Goal: Task Accomplishment & Management: Complete application form

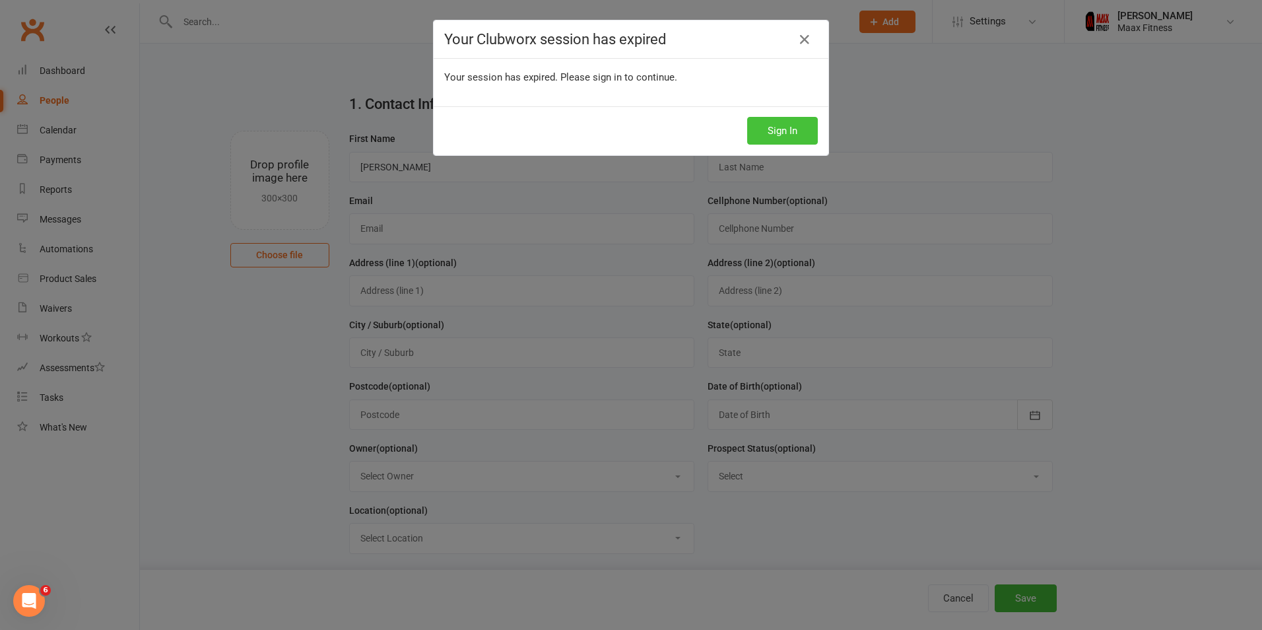
click at [765, 128] on button "Sign In" at bounding box center [782, 131] width 71 height 28
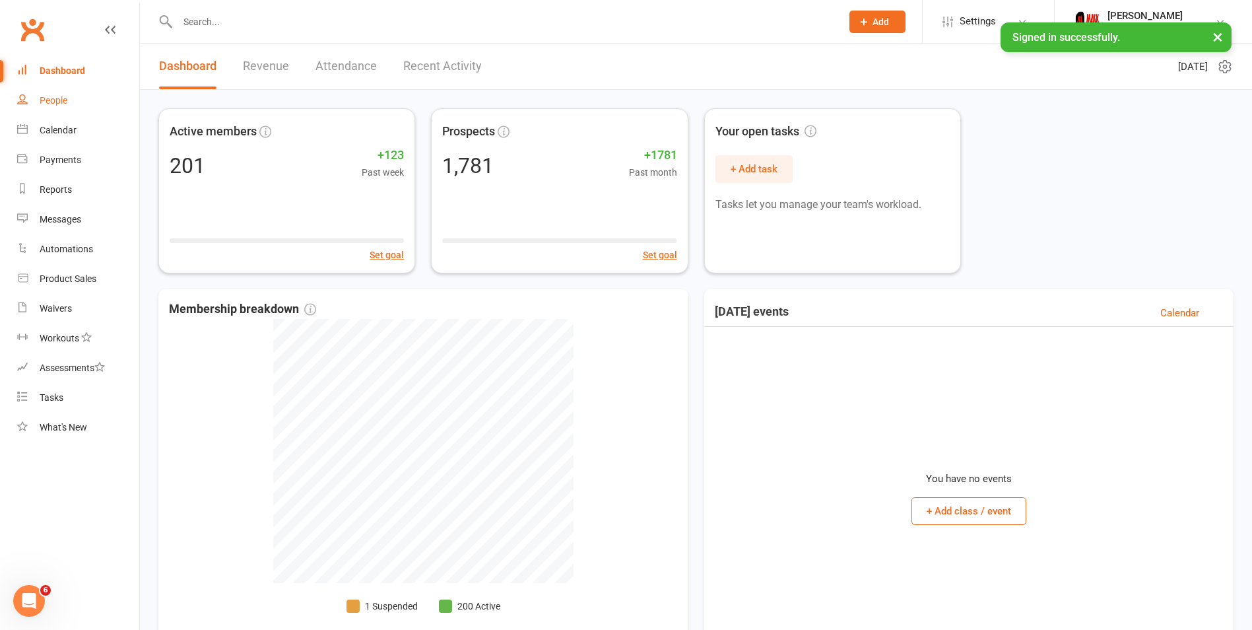
click at [41, 96] on div "People" at bounding box center [54, 100] width 28 height 11
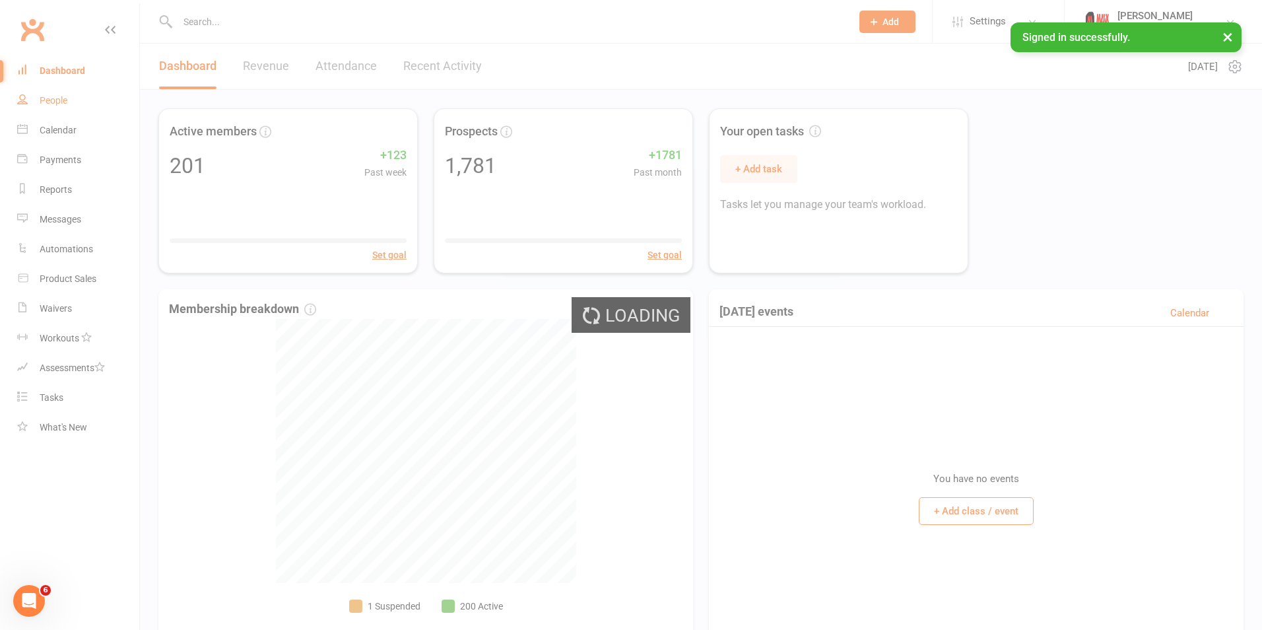
select select "100"
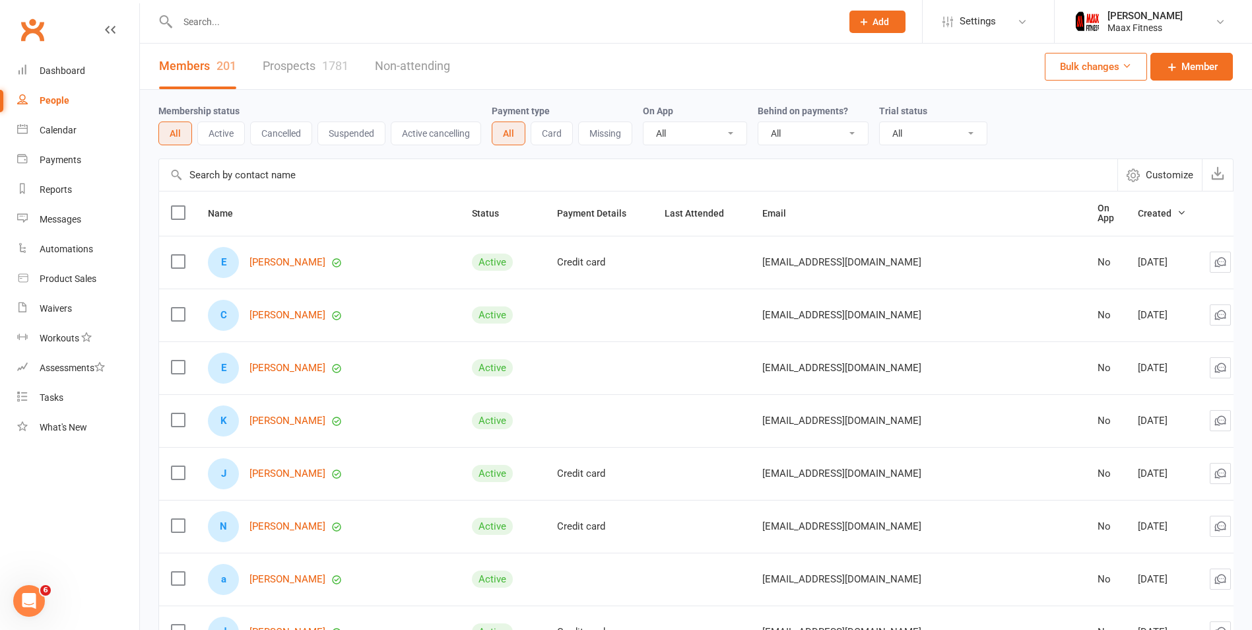
click at [284, 76] on link "Prospects 1781" at bounding box center [306, 67] width 86 height 46
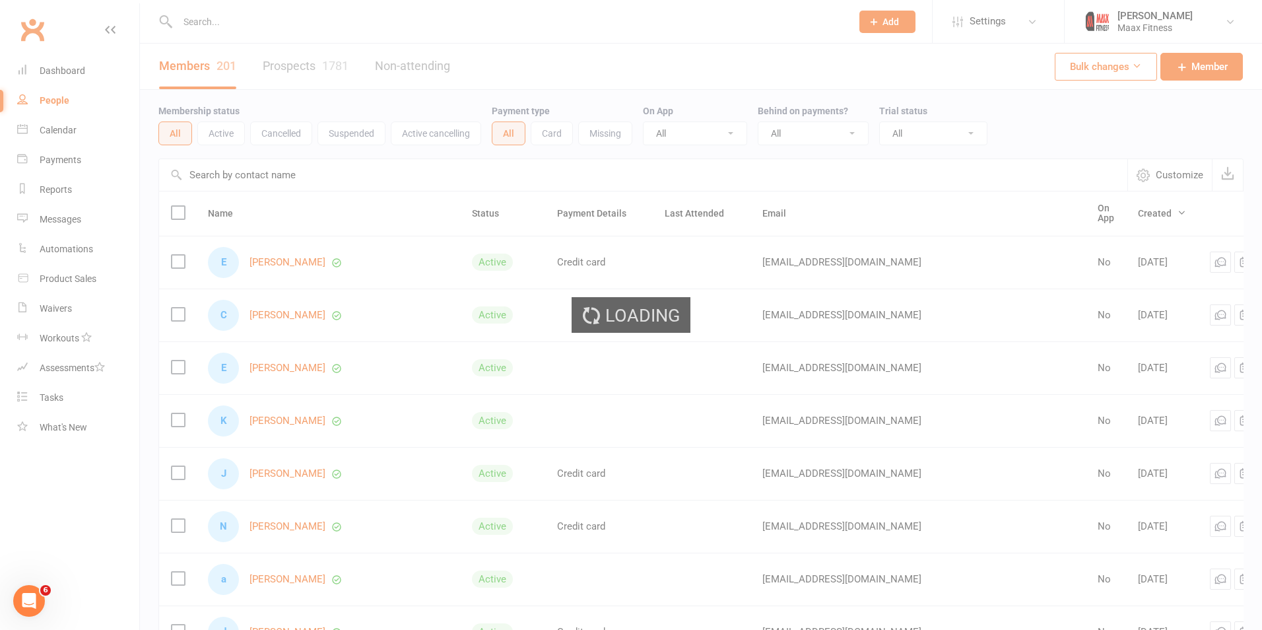
select select "100"
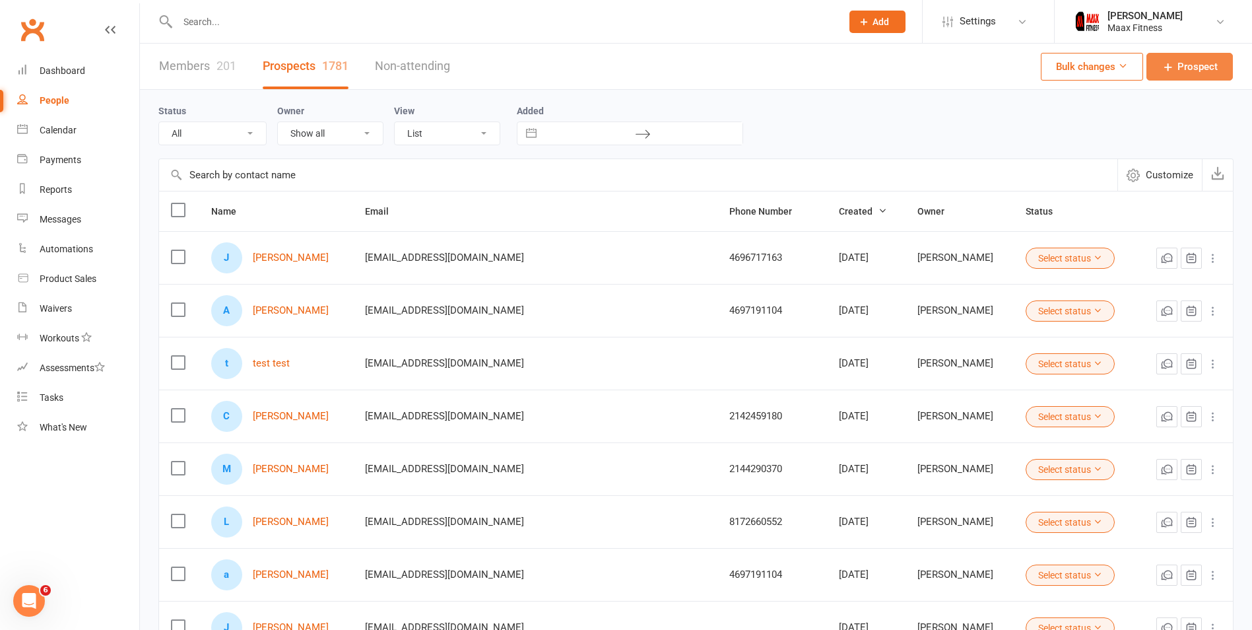
click at [1200, 69] on span "Prospect" at bounding box center [1198, 67] width 40 height 16
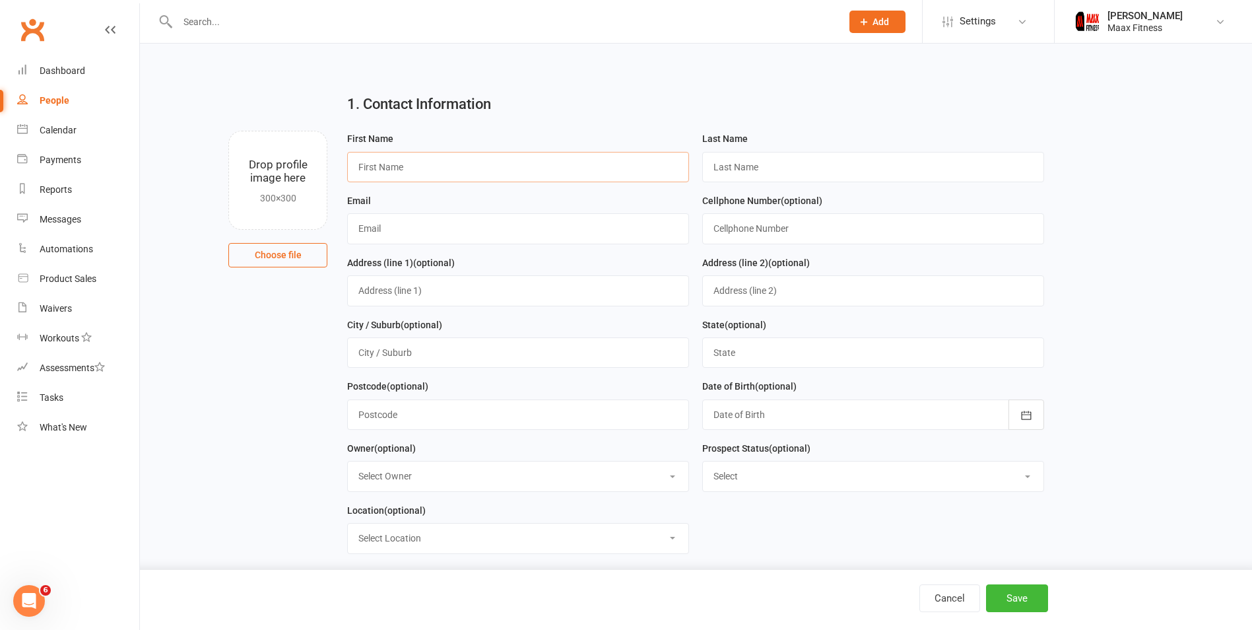
click at [465, 178] on input "text" at bounding box center [518, 167] width 342 height 30
type input "Bri"
click at [354, 232] on input "text" at bounding box center [518, 228] width 342 height 30
type input "[EMAIL_ADDRESS][DOMAIN_NAME]"
click at [750, 232] on input "text" at bounding box center [873, 228] width 342 height 30
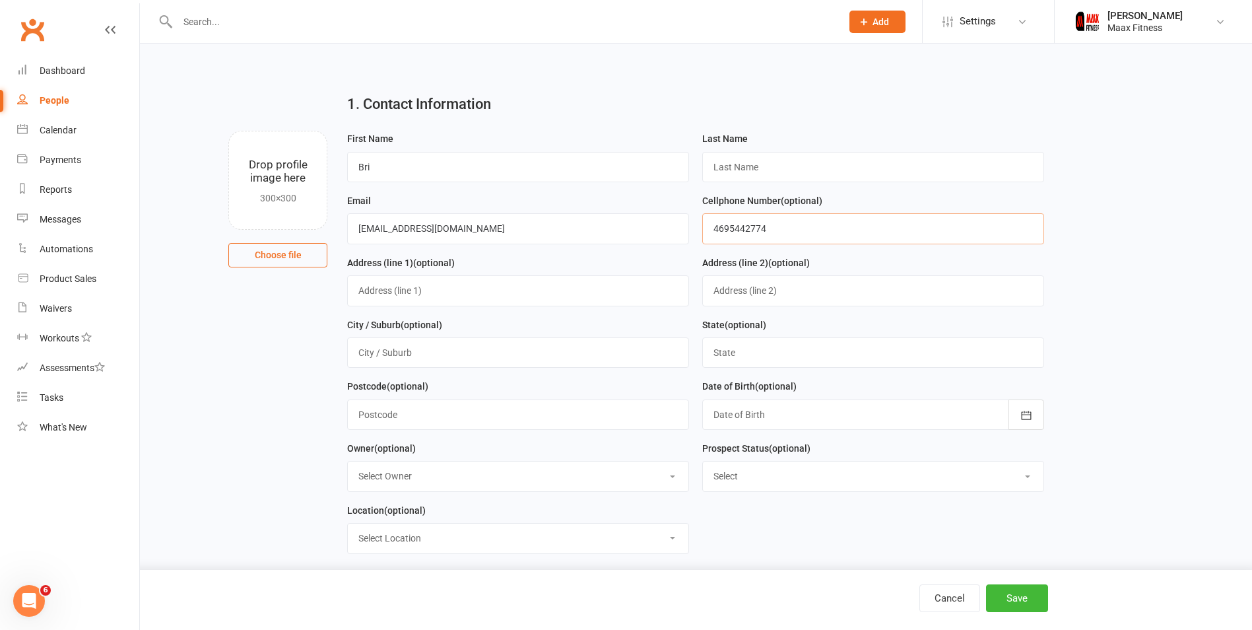
type input "4695442774"
click at [488, 166] on input "Bri" at bounding box center [518, 167] width 342 height 30
type input "[PERSON_NAME]"
click at [780, 161] on input "text" at bounding box center [873, 167] width 342 height 30
type input "[PERSON_NAME]"
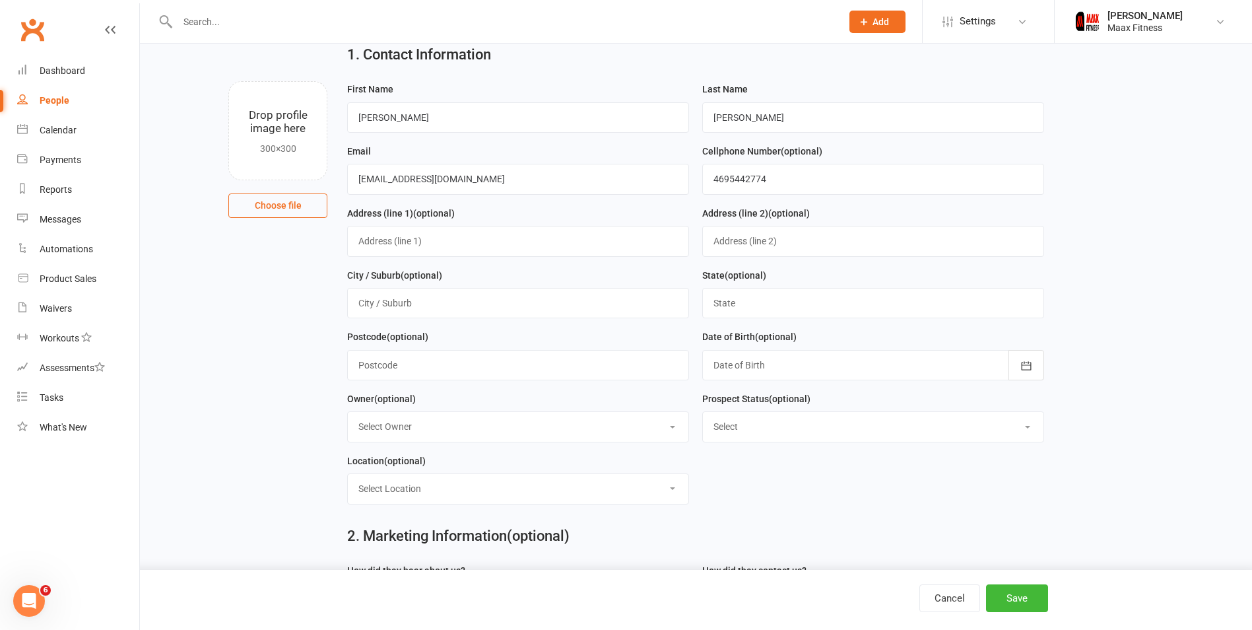
scroll to position [132, 0]
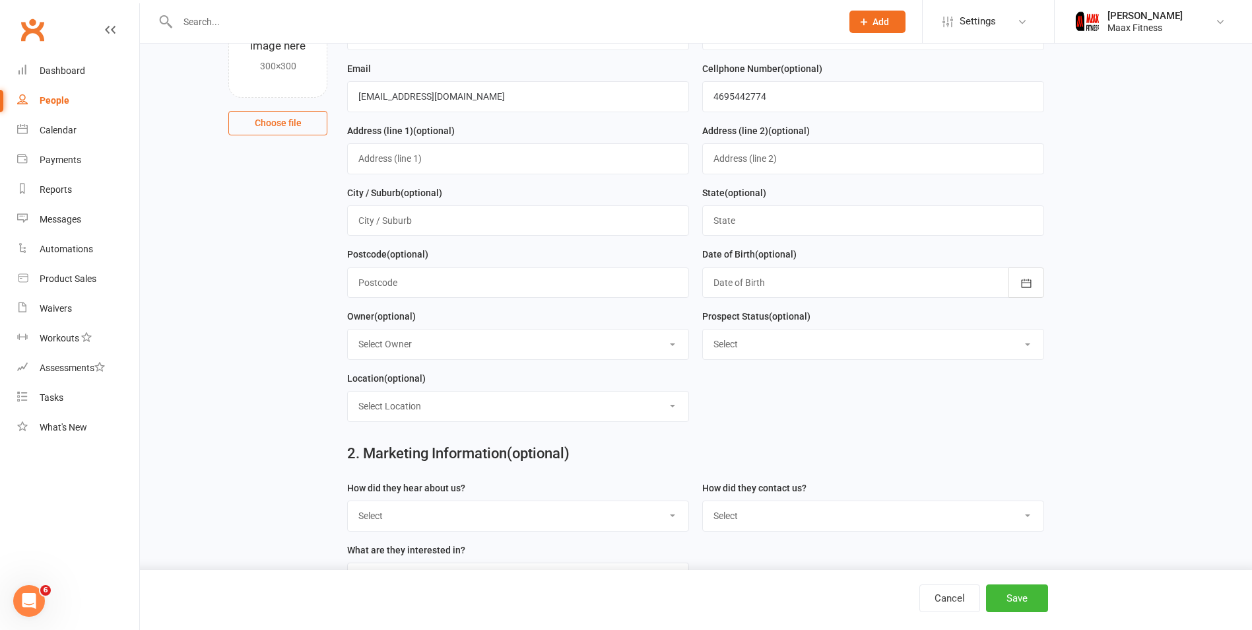
click at [959, 276] on div at bounding box center [873, 282] width 342 height 30
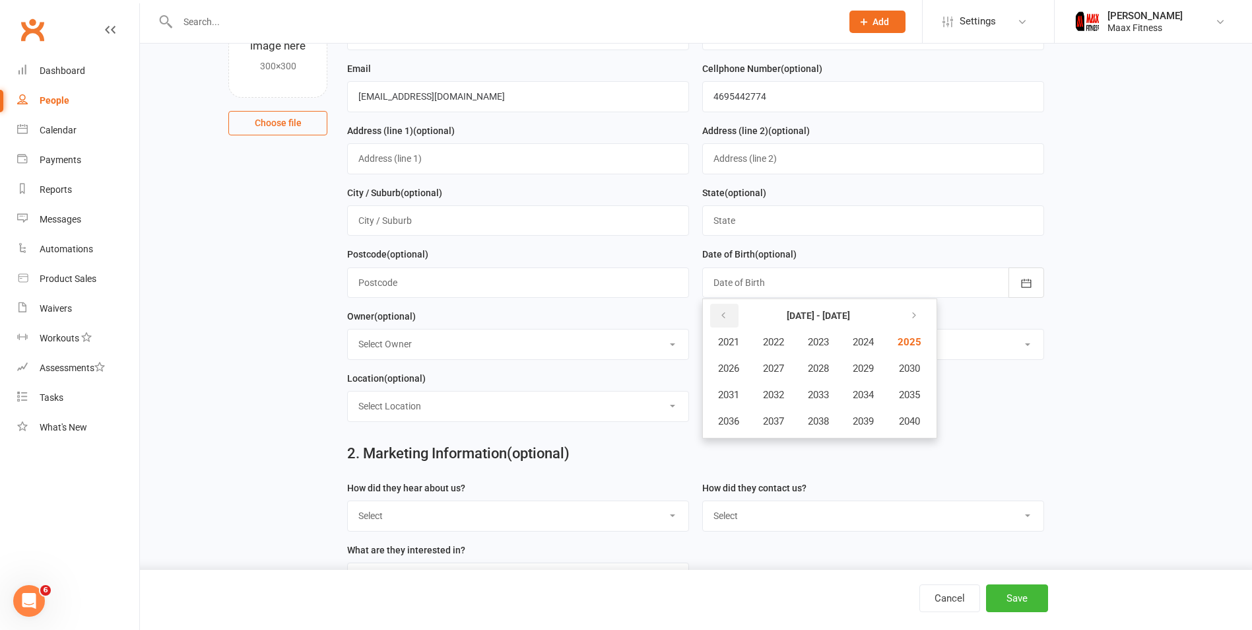
click at [714, 316] on button "button" at bounding box center [724, 316] width 28 height 24
click at [728, 427] on span "1996" at bounding box center [728, 421] width 21 height 12
click at [877, 415] on button "December" at bounding box center [870, 421] width 70 height 25
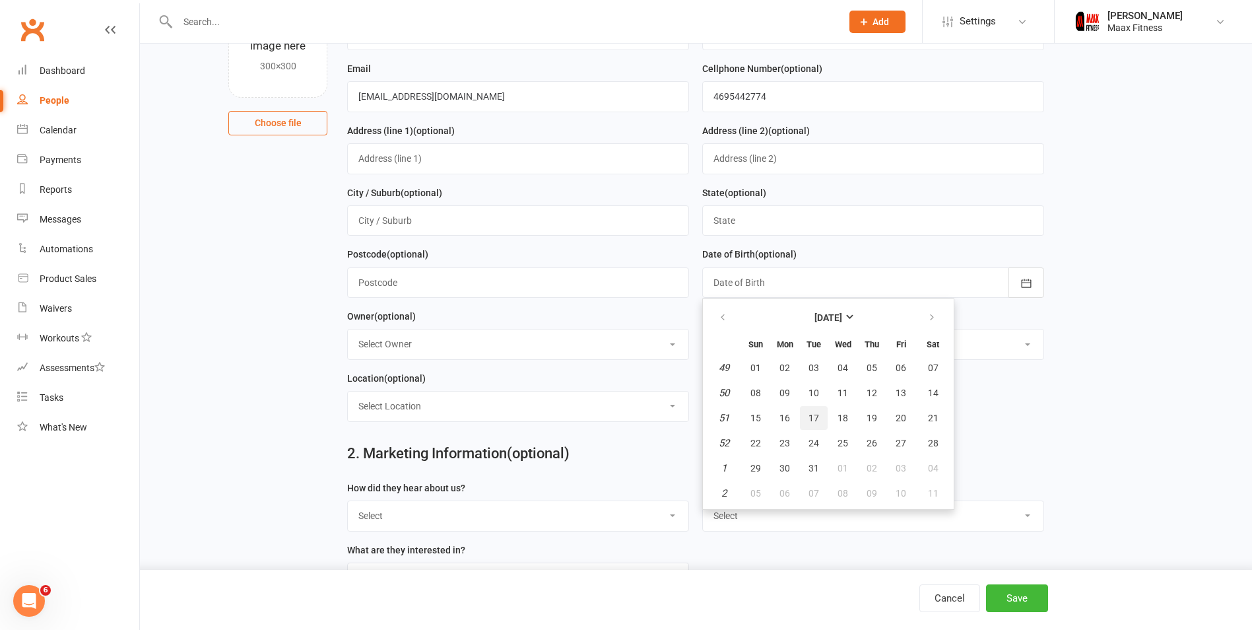
click at [822, 419] on button "17" at bounding box center [814, 418] width 28 height 24
type input "[DATE]"
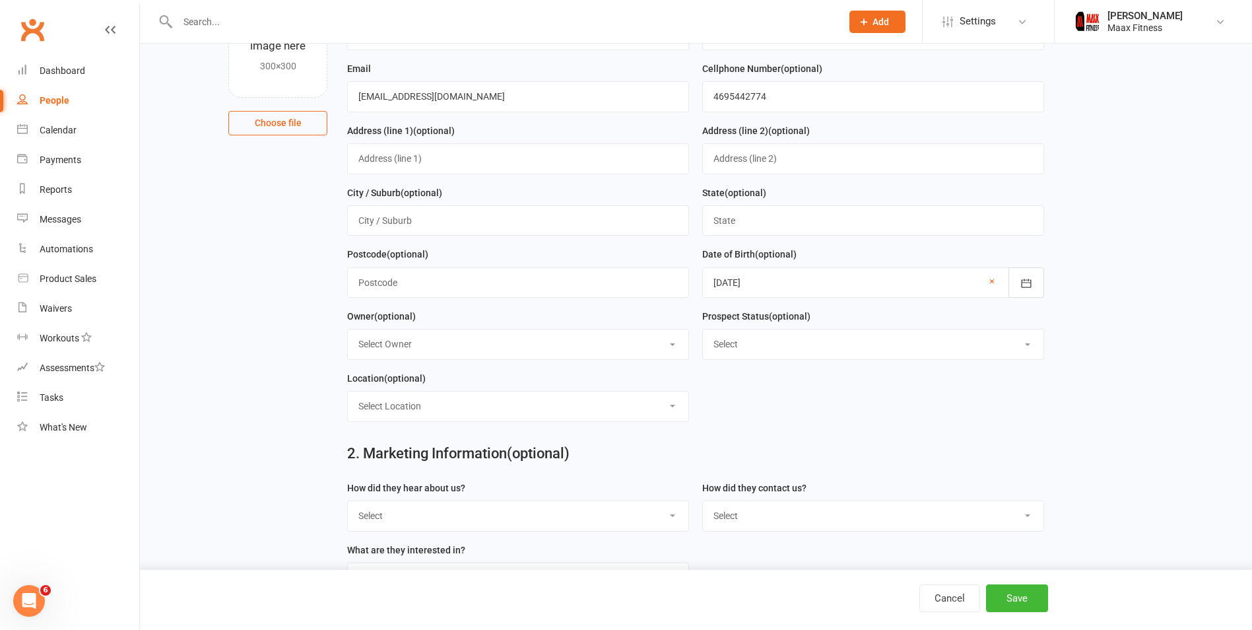
click at [430, 207] on div "City / Suburb (optional)" at bounding box center [518, 210] width 342 height 51
click at [417, 166] on input "text" at bounding box center [518, 158] width 342 height 30
type input "[STREET_ADDRESS]"
click at [398, 223] on input "text" at bounding box center [518, 220] width 342 height 30
type input "[PERSON_NAME]"
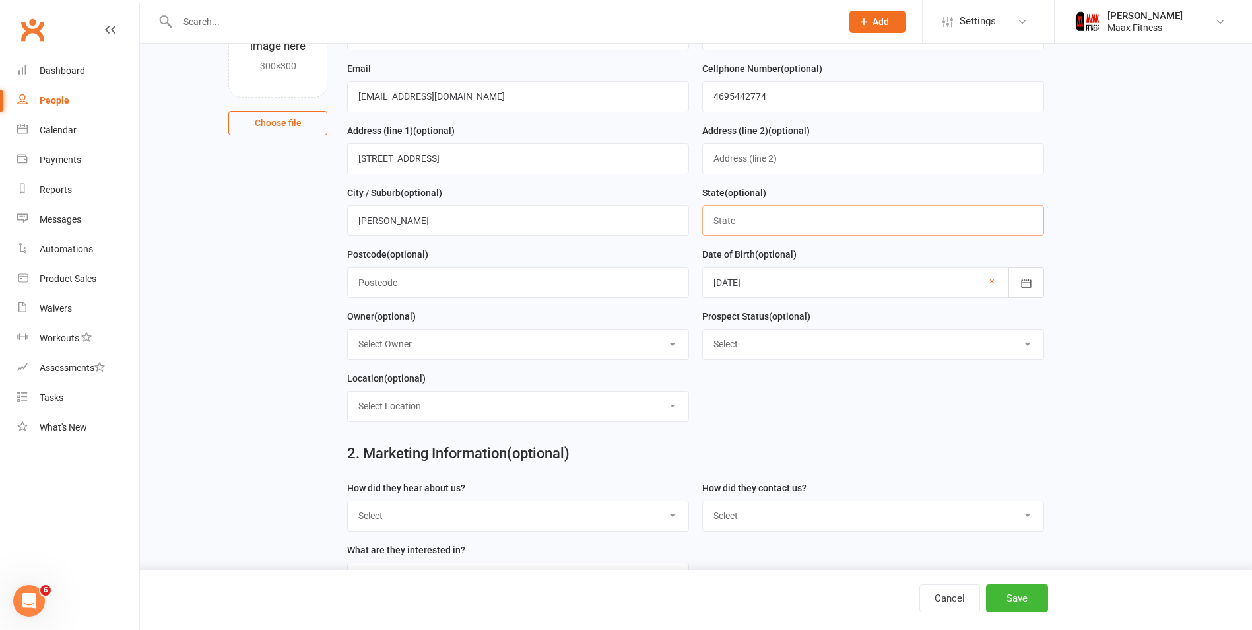
click at [840, 219] on input "text" at bounding box center [873, 220] width 342 height 30
type input "[US_STATE]"
click at [625, 279] on input "text" at bounding box center [518, 282] width 342 height 30
type input "75216"
click at [669, 316] on div "Owner (optional) Select Owner [PERSON_NAME]" at bounding box center [518, 333] width 342 height 51
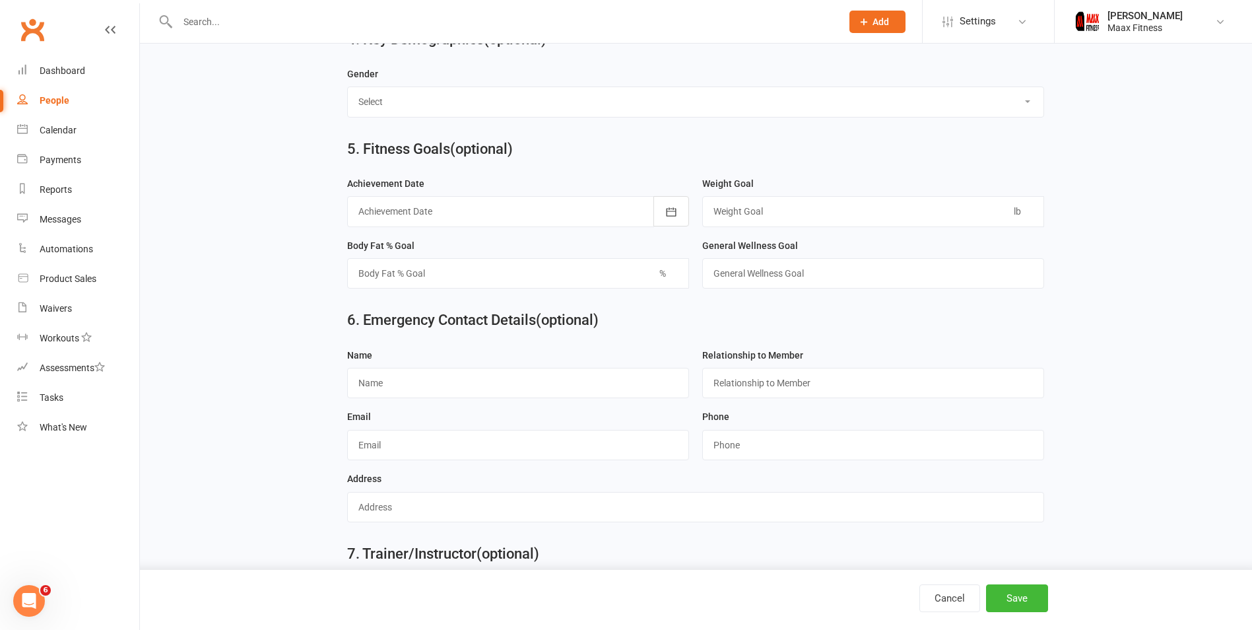
scroll to position [1112, 0]
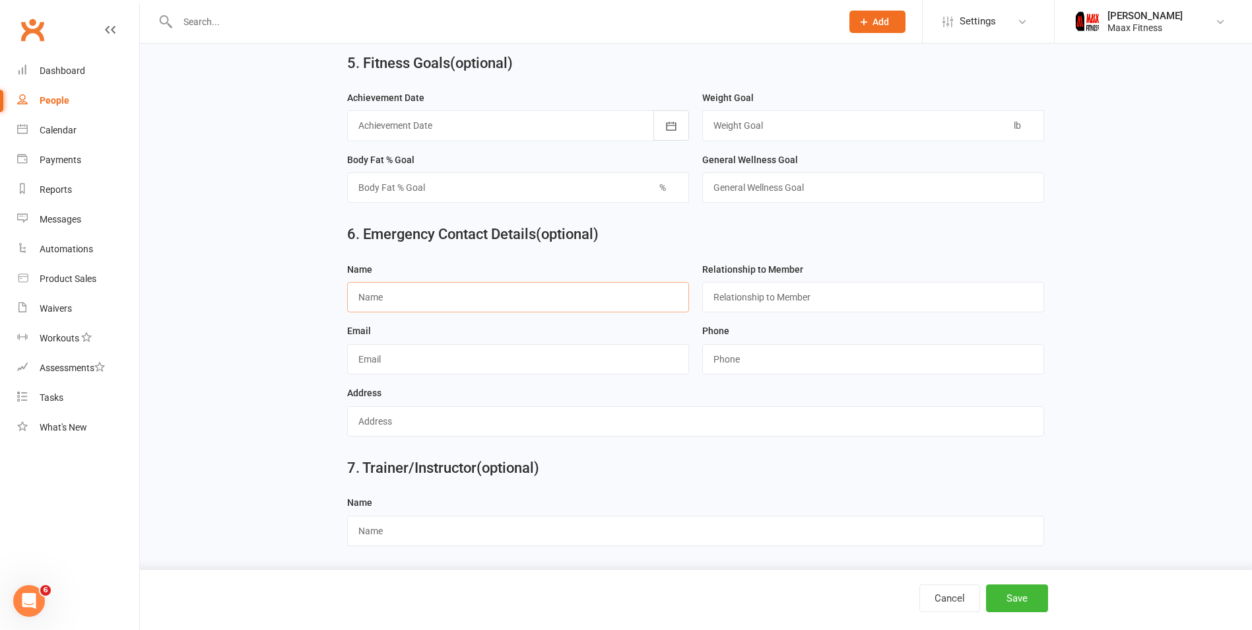
click at [434, 296] on input "text" at bounding box center [518, 297] width 342 height 30
type input "G"
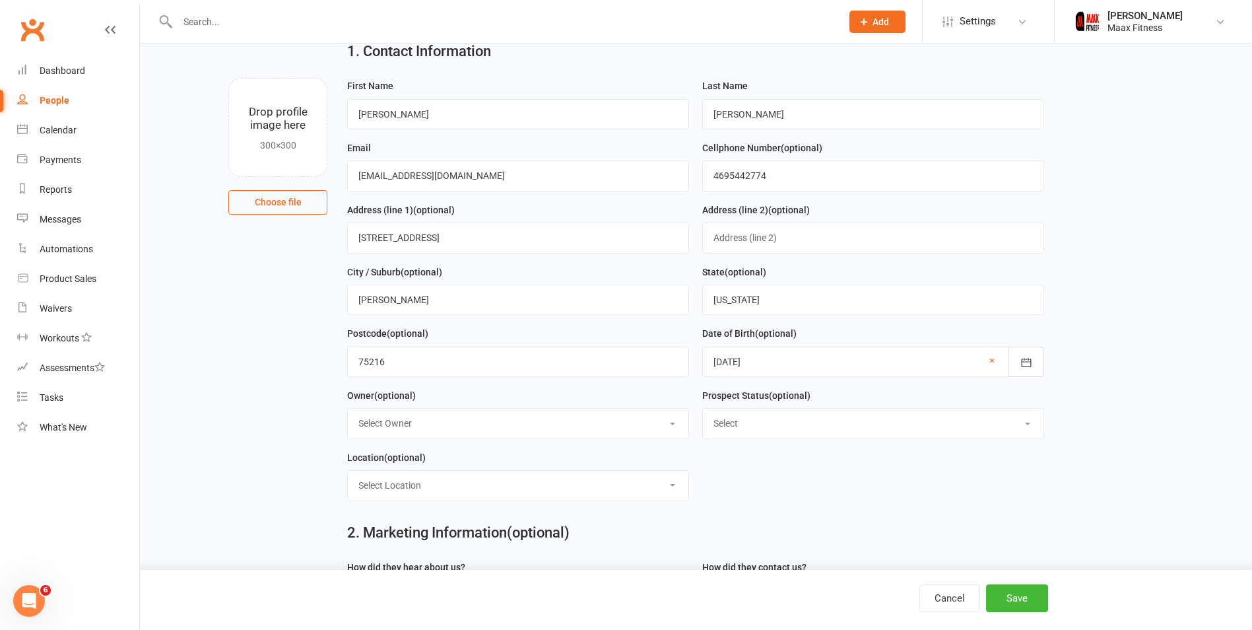
scroll to position [0, 0]
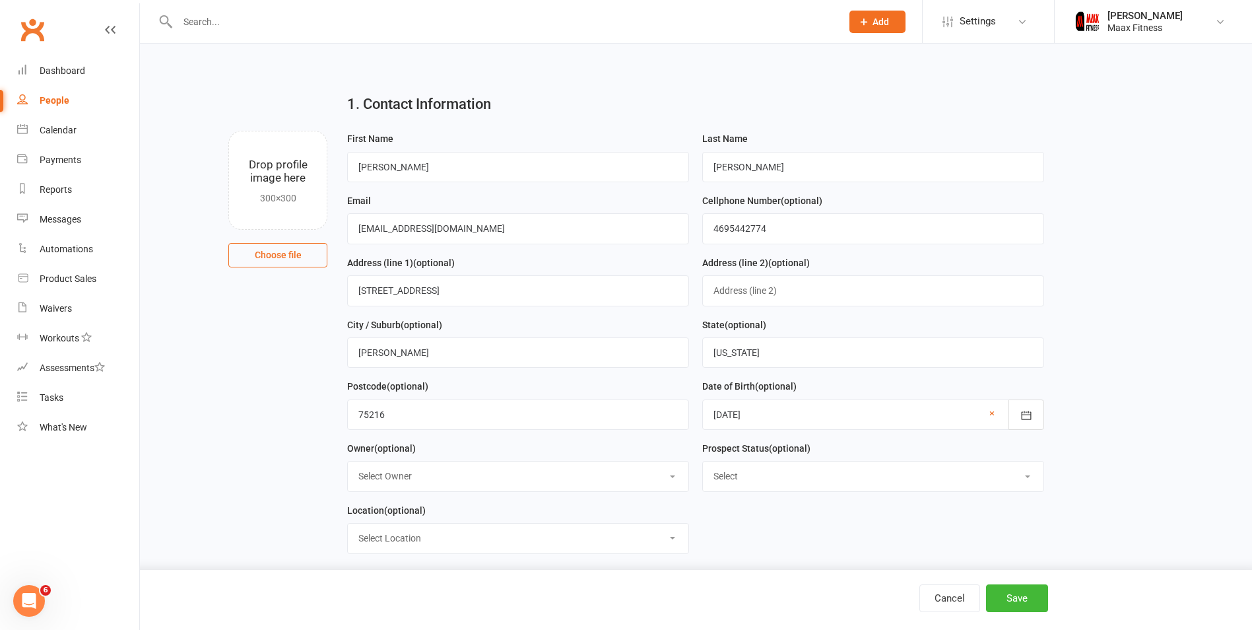
type input "[PERSON_NAME]"
click at [767, 164] on input "[PERSON_NAME]" at bounding box center [873, 167] width 342 height 30
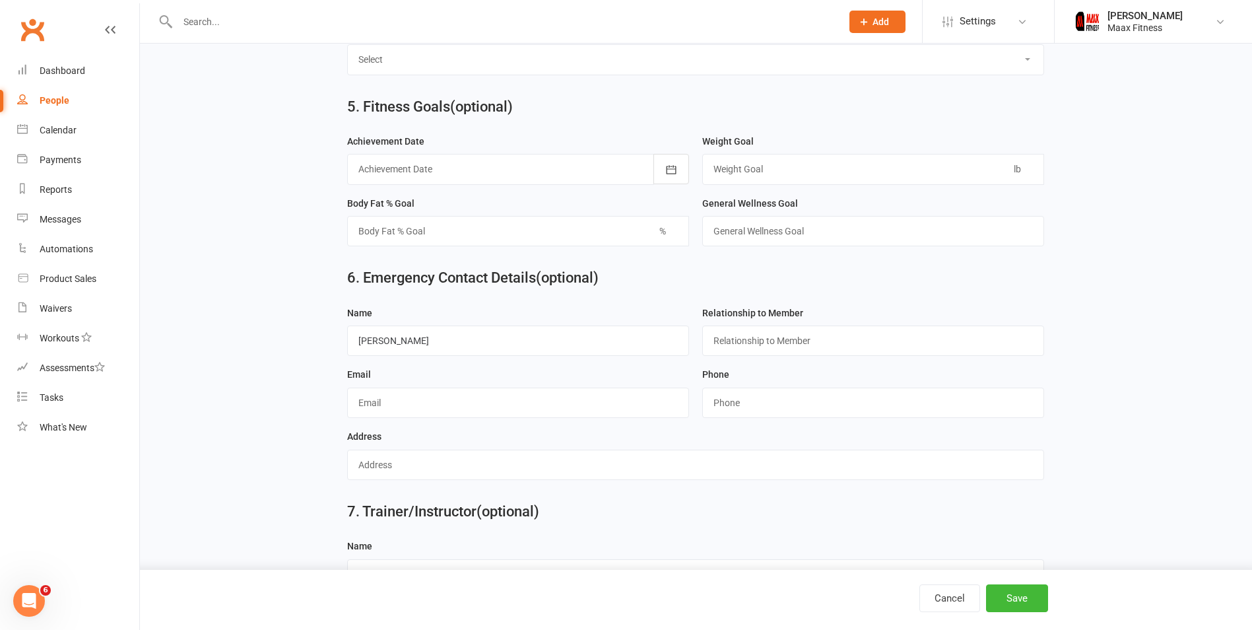
scroll to position [1056, 0]
click at [837, 349] on input "text" at bounding box center [873, 339] width 342 height 30
type input "Husband"
click at [572, 414] on input "text" at bounding box center [518, 401] width 342 height 30
type input "[STREET_ADDRESS][PERSON_NAME][US_STATE]"
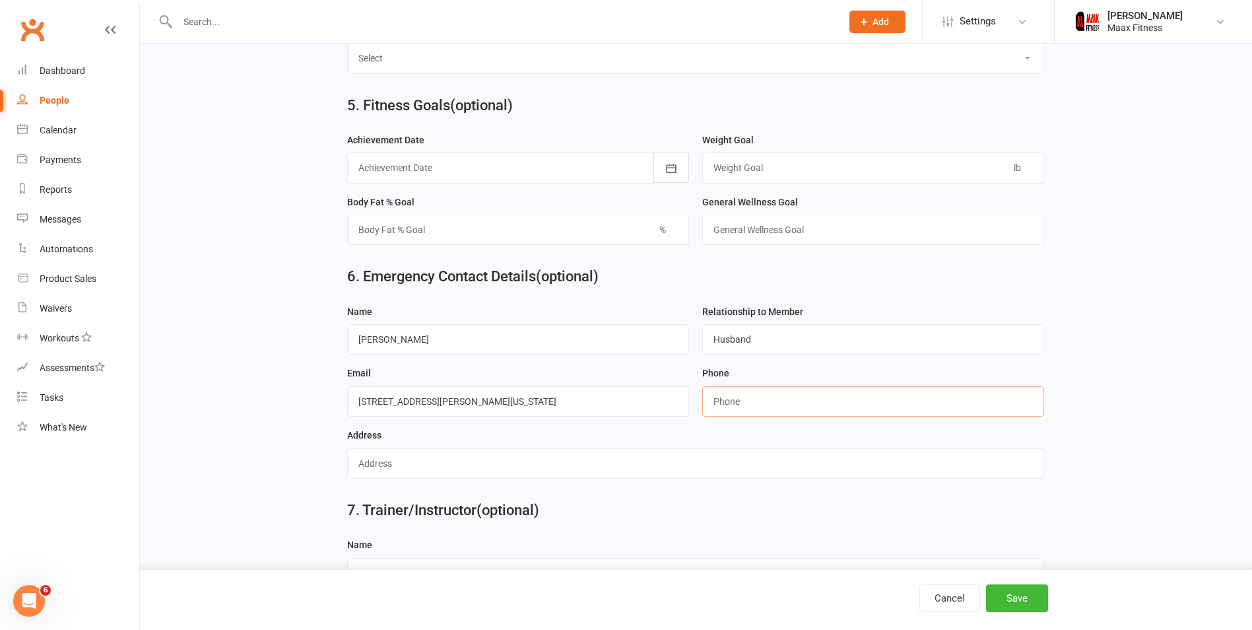
click at [732, 405] on input "string" at bounding box center [873, 401] width 342 height 30
click at [507, 470] on input "text" at bounding box center [695, 463] width 697 height 30
click at [630, 409] on input "[STREET_ADDRESS][PERSON_NAME][US_STATE]" at bounding box center [518, 401] width 342 height 30
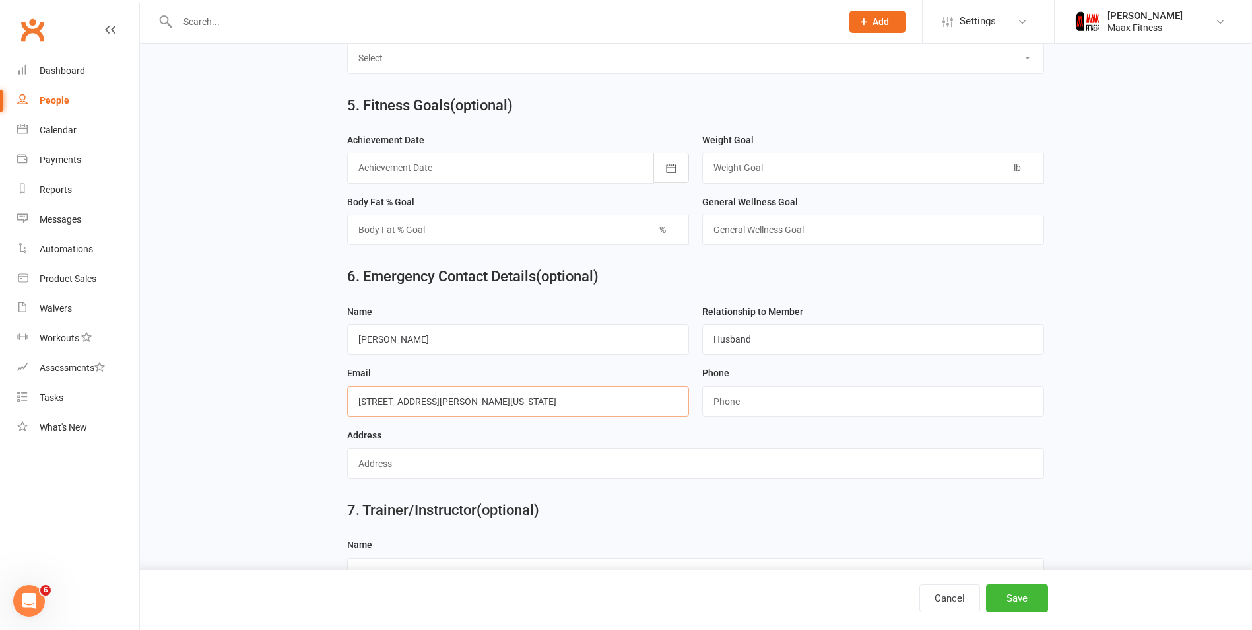
click at [630, 409] on input "[STREET_ADDRESS][PERSON_NAME][US_STATE]" at bounding box center [518, 401] width 342 height 30
click at [530, 479] on input "text" at bounding box center [695, 463] width 697 height 30
paste input "[STREET_ADDRESS][PERSON_NAME][US_STATE]"
type input "[STREET_ADDRESS][PERSON_NAME][US_STATE]"
click at [565, 407] on input "[STREET_ADDRESS][PERSON_NAME][US_STATE]" at bounding box center [518, 401] width 342 height 30
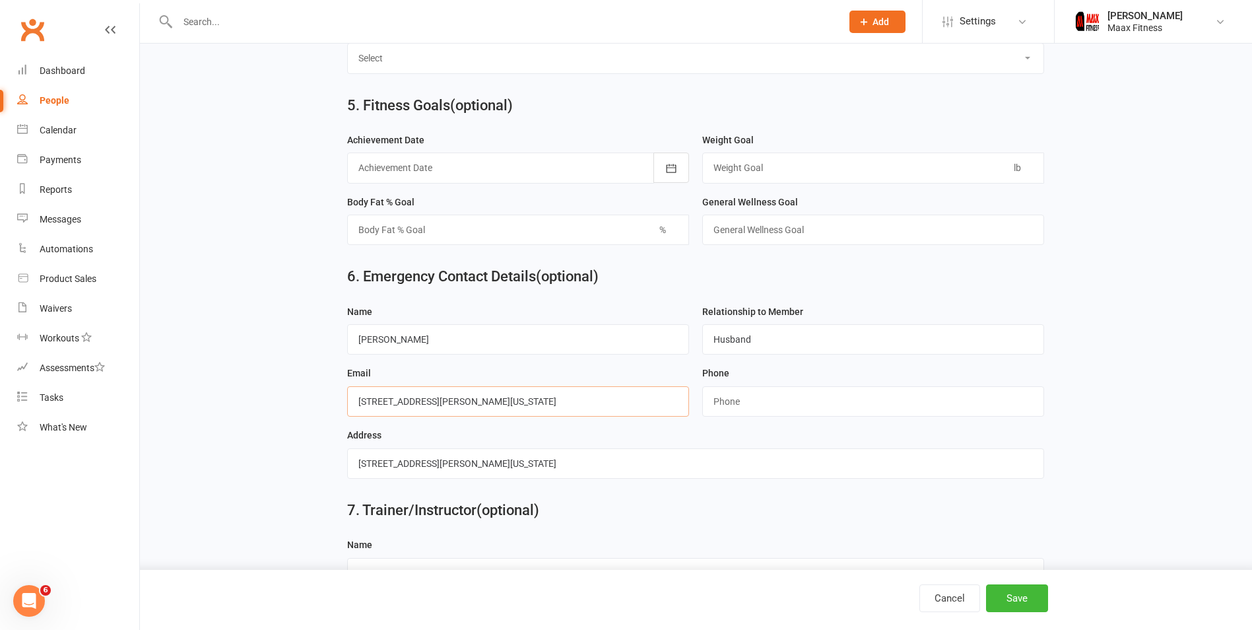
click at [565, 407] on input "[STREET_ADDRESS][PERSON_NAME][US_STATE]" at bounding box center [518, 401] width 342 height 30
click at [528, 386] on div "Email" at bounding box center [518, 390] width 342 height 51
click at [434, 416] on input "text" at bounding box center [518, 401] width 342 height 30
type input "[EMAIL_ADDRESS][DOMAIN_NAME]"
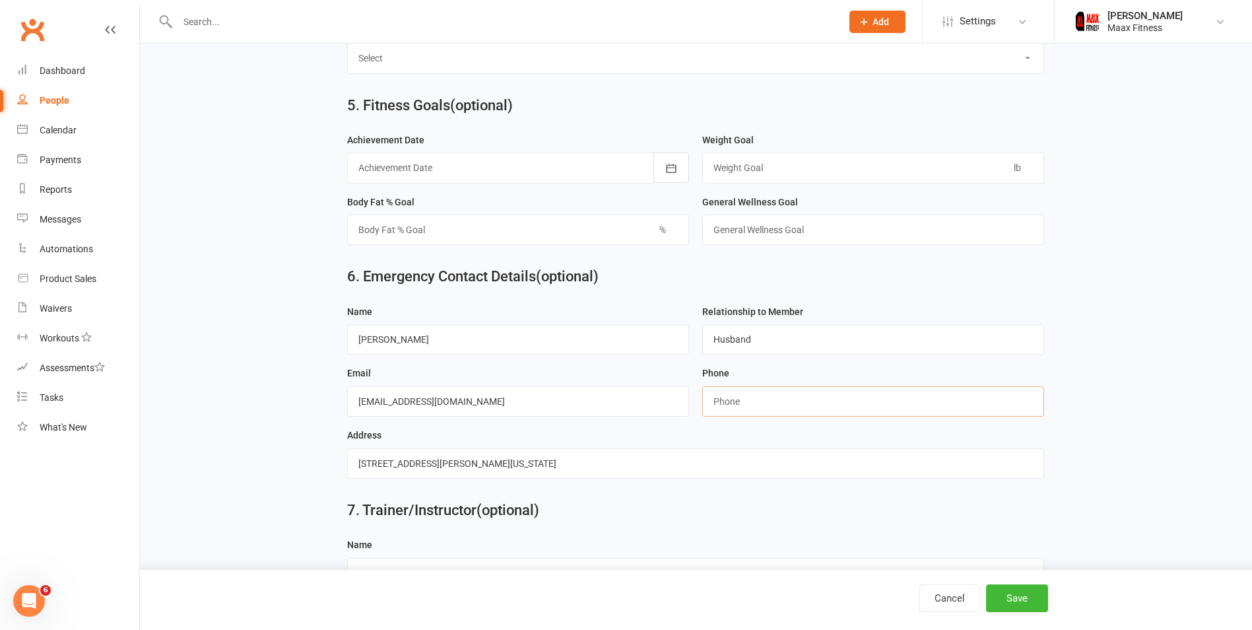
click at [841, 417] on input "string" at bounding box center [873, 401] width 342 height 30
type input "6098646924"
click at [857, 446] on div "Address [STREET_ADDRESS][PERSON_NAME][US_STATE]" at bounding box center [695, 452] width 697 height 51
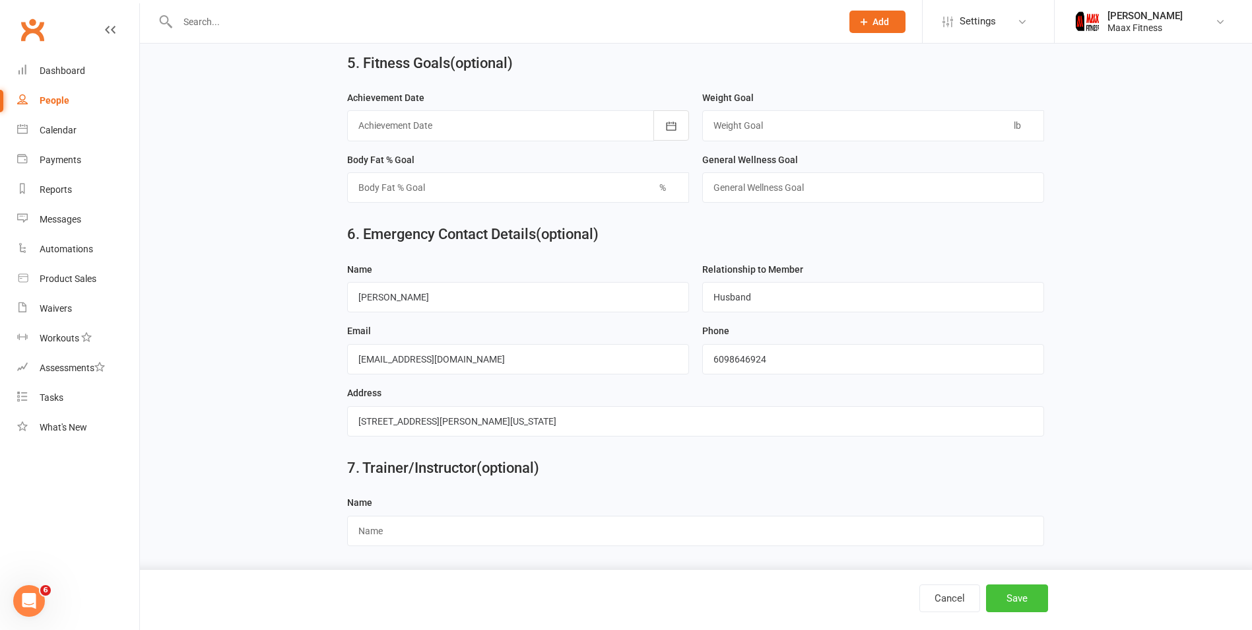
click at [1025, 596] on button "Save" at bounding box center [1017, 598] width 62 height 28
click at [0, 0] on div "Loading" at bounding box center [0, 0] width 0 height 0
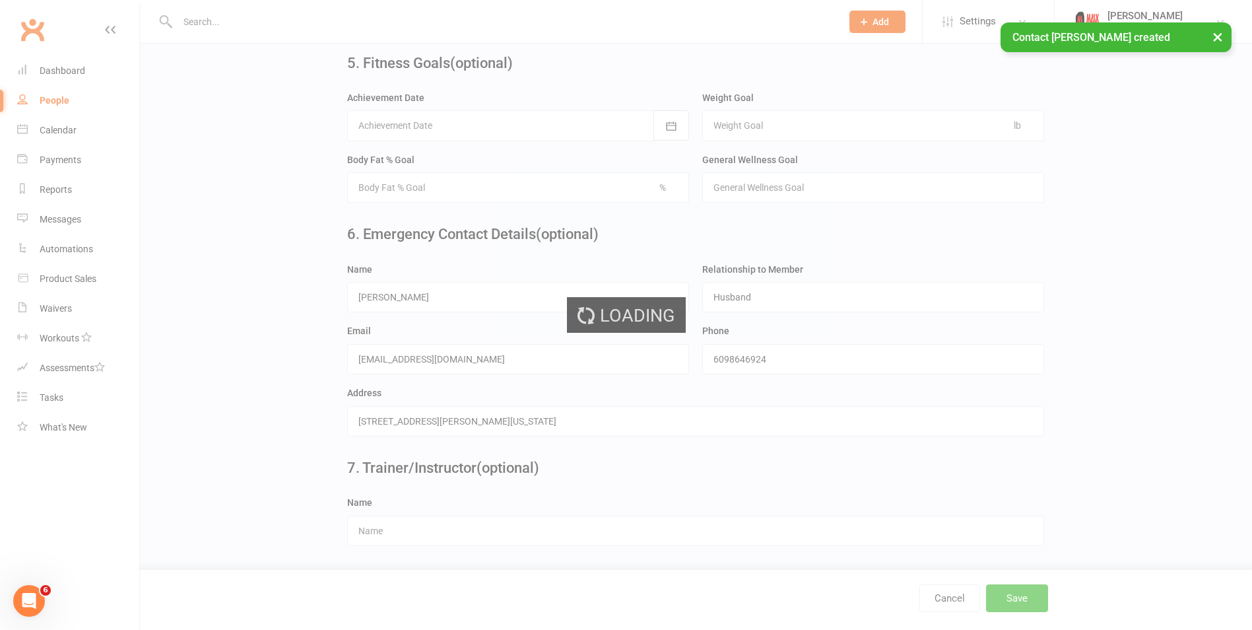
scroll to position [0, 0]
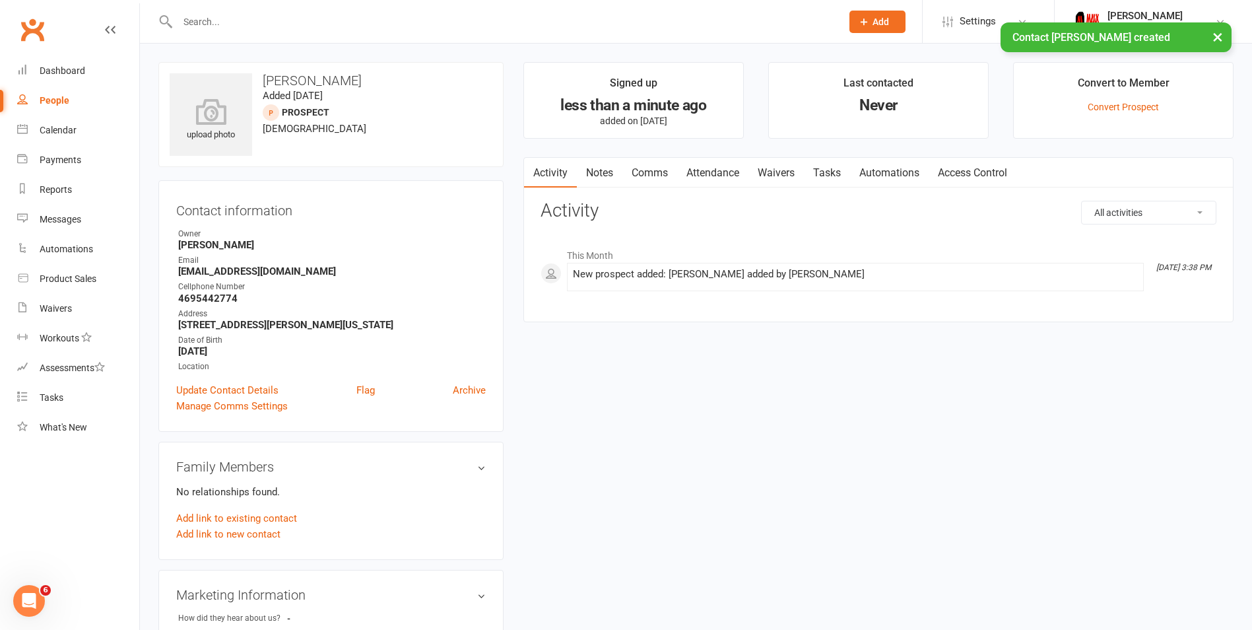
click at [788, 164] on link "Waivers" at bounding box center [776, 173] width 55 height 30
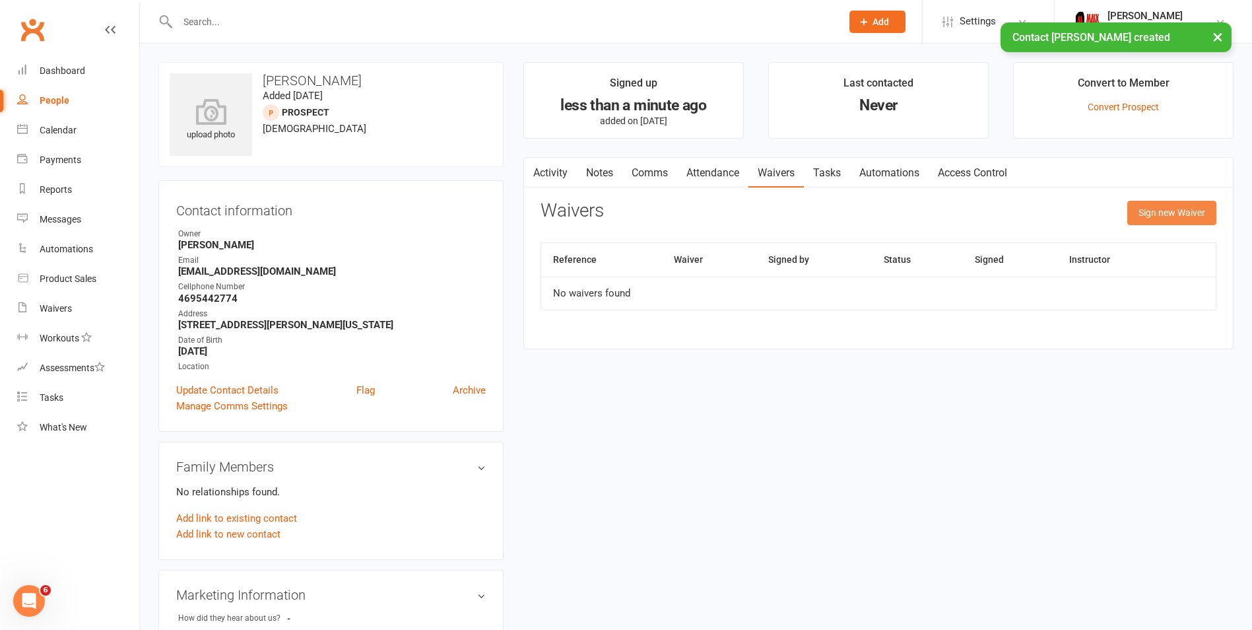
click at [1144, 217] on button "Sign new Waiver" at bounding box center [1172, 213] width 89 height 24
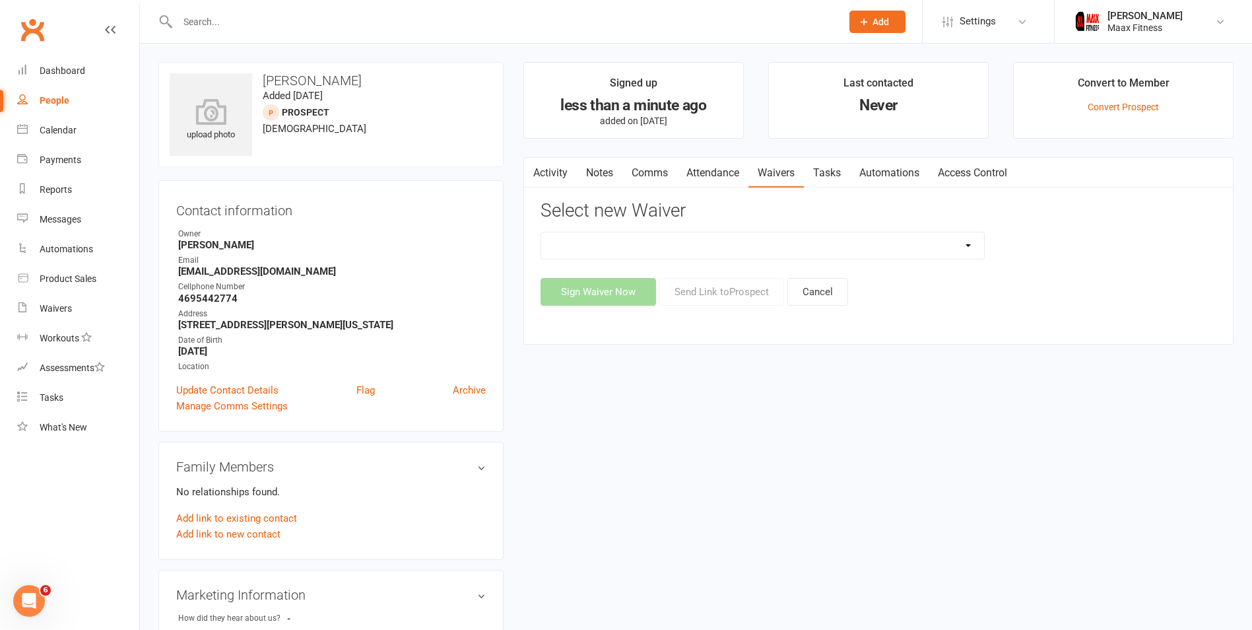
click at [805, 250] on select "12 Month Individual Membership 12 Month PRESALE Membership 1 Month Membership O…" at bounding box center [762, 245] width 443 height 26
select select "15093"
click at [541, 232] on select "12 Month Individual Membership 12 Month PRESALE Membership 1 Month Membership O…" at bounding box center [762, 245] width 443 height 26
click at [621, 285] on button "Sign Waiver Now" at bounding box center [599, 292] width 116 height 28
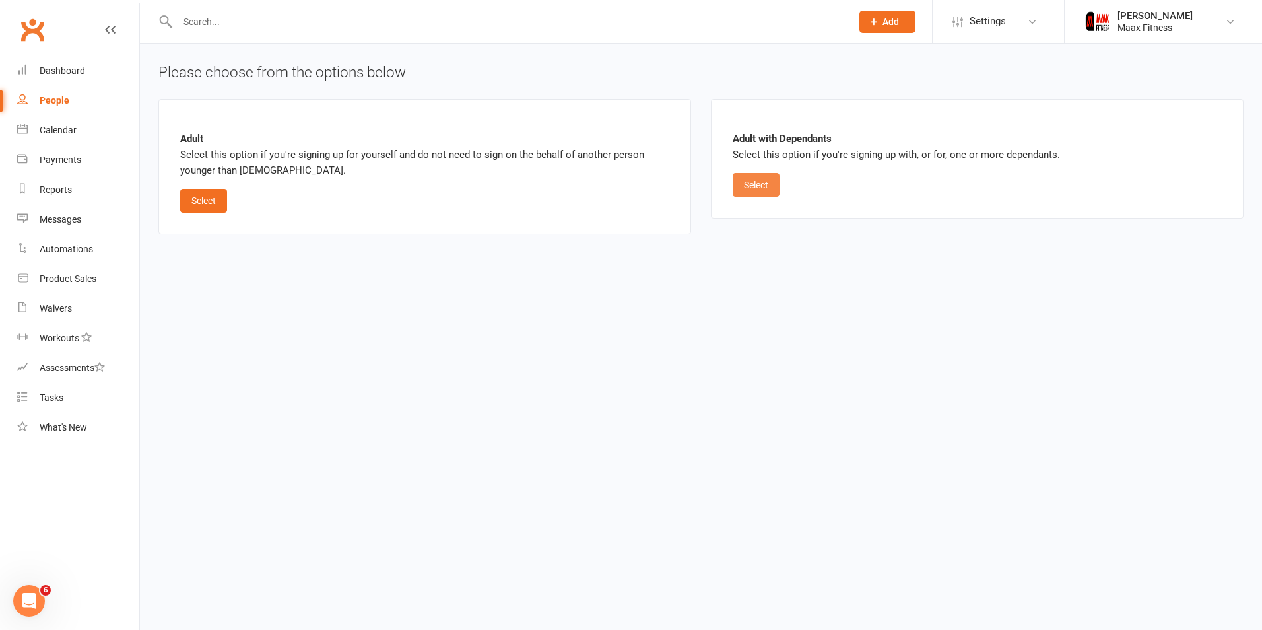
click at [744, 186] on button "Select" at bounding box center [756, 185] width 47 height 24
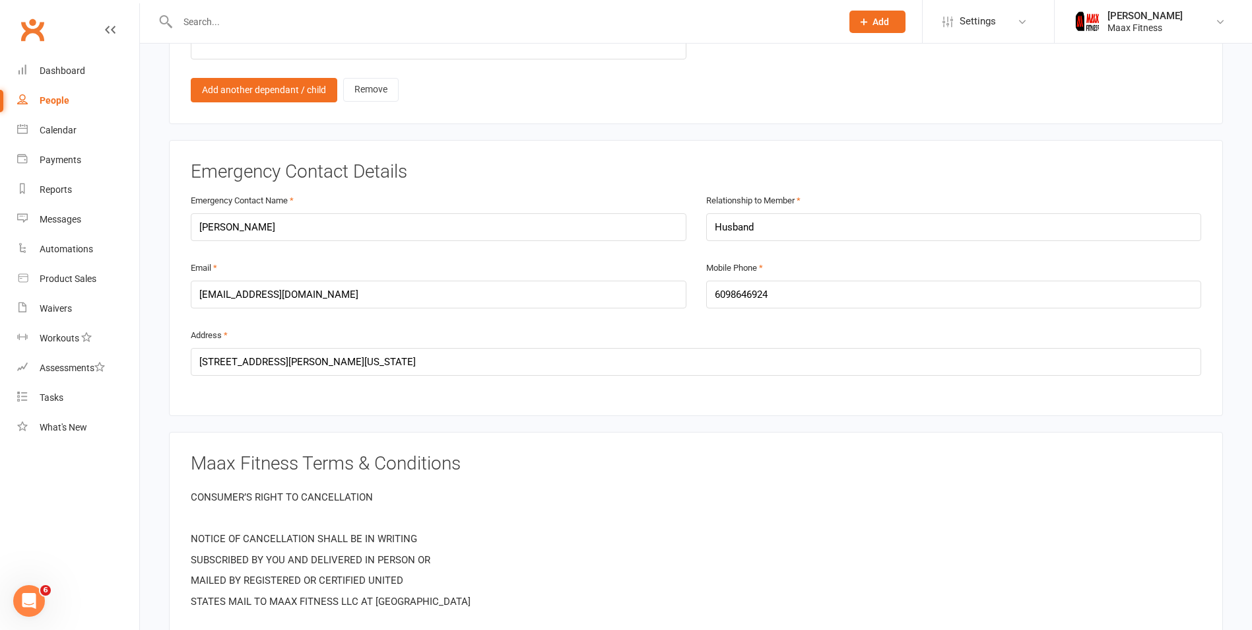
scroll to position [1254, 0]
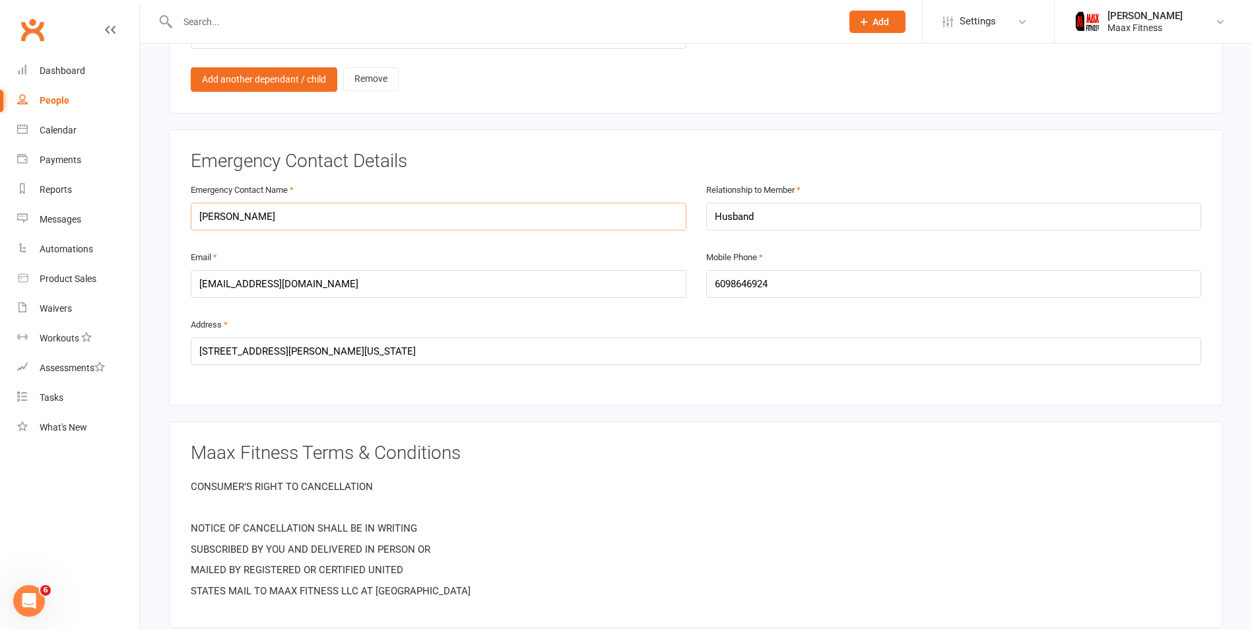
click at [222, 211] on input "[PERSON_NAME]" at bounding box center [439, 217] width 496 height 28
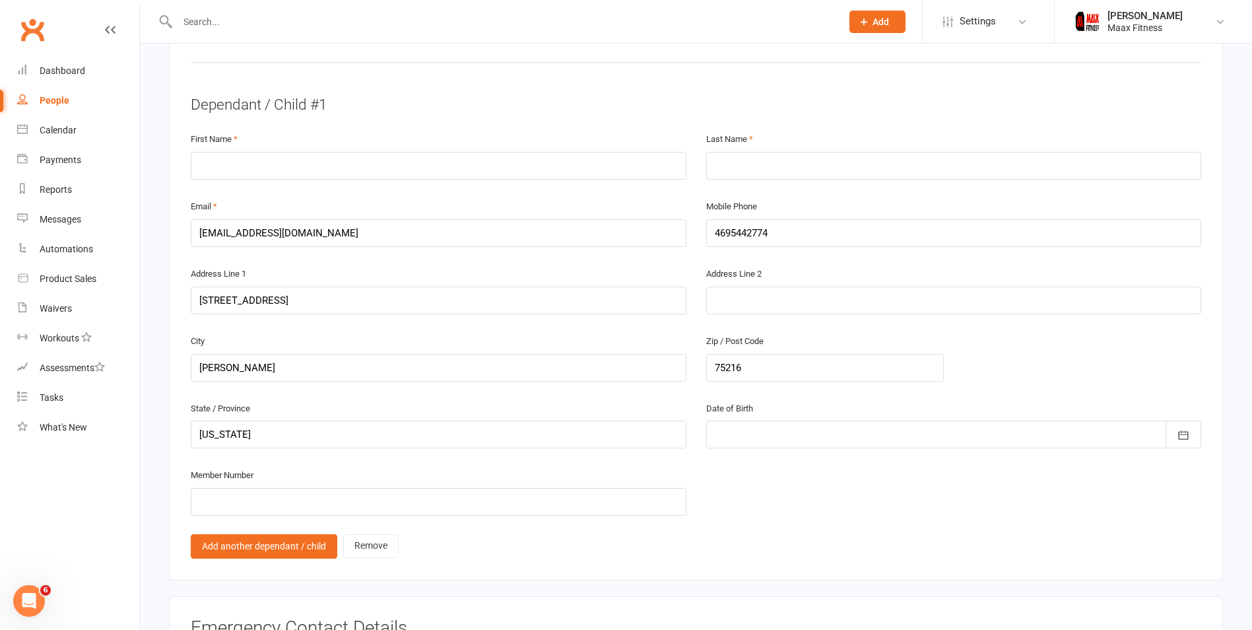
scroll to position [660, 0]
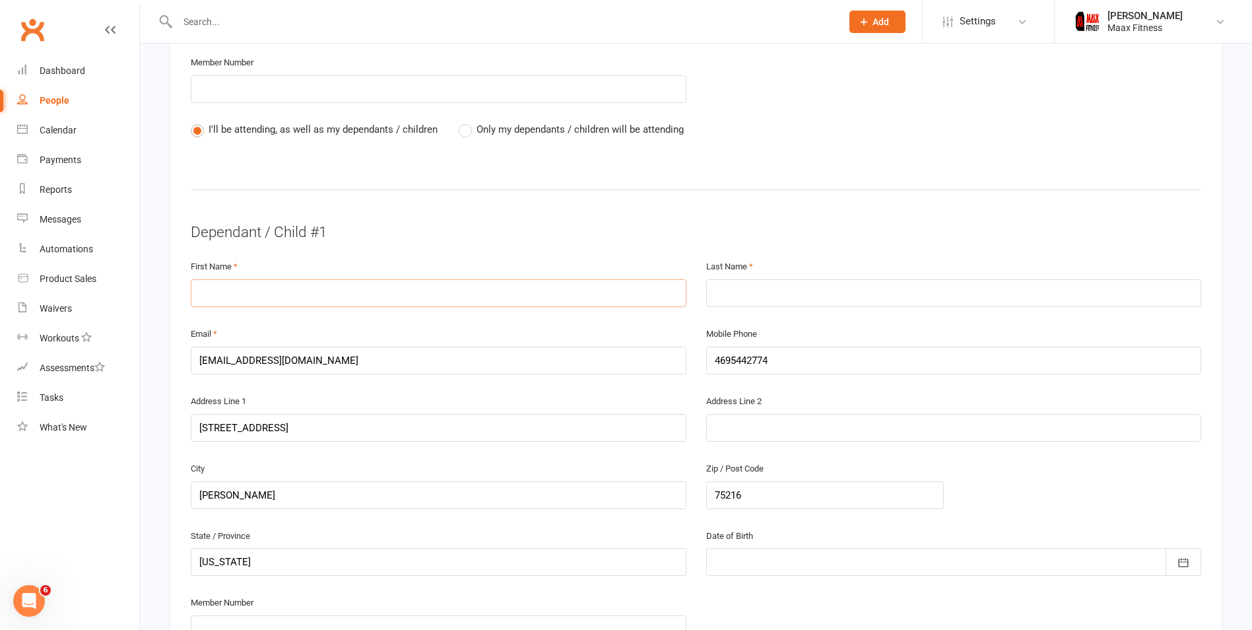
click at [235, 287] on input "text" at bounding box center [439, 293] width 496 height 28
paste input "[PERSON_NAME]"
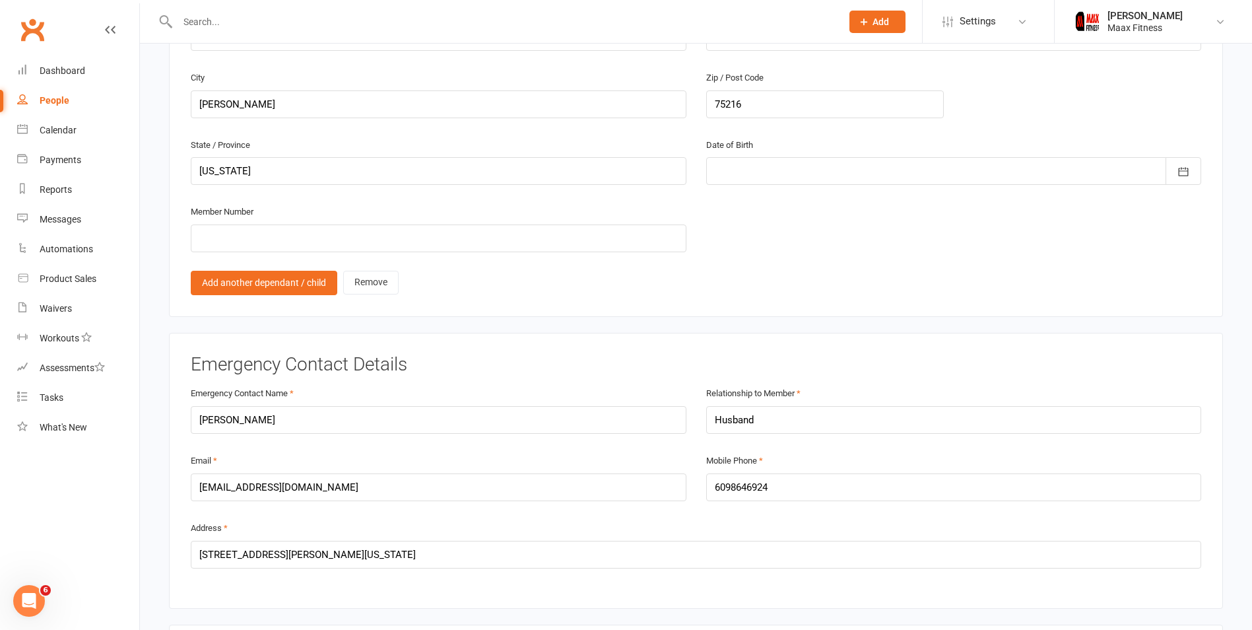
scroll to position [1056, 0]
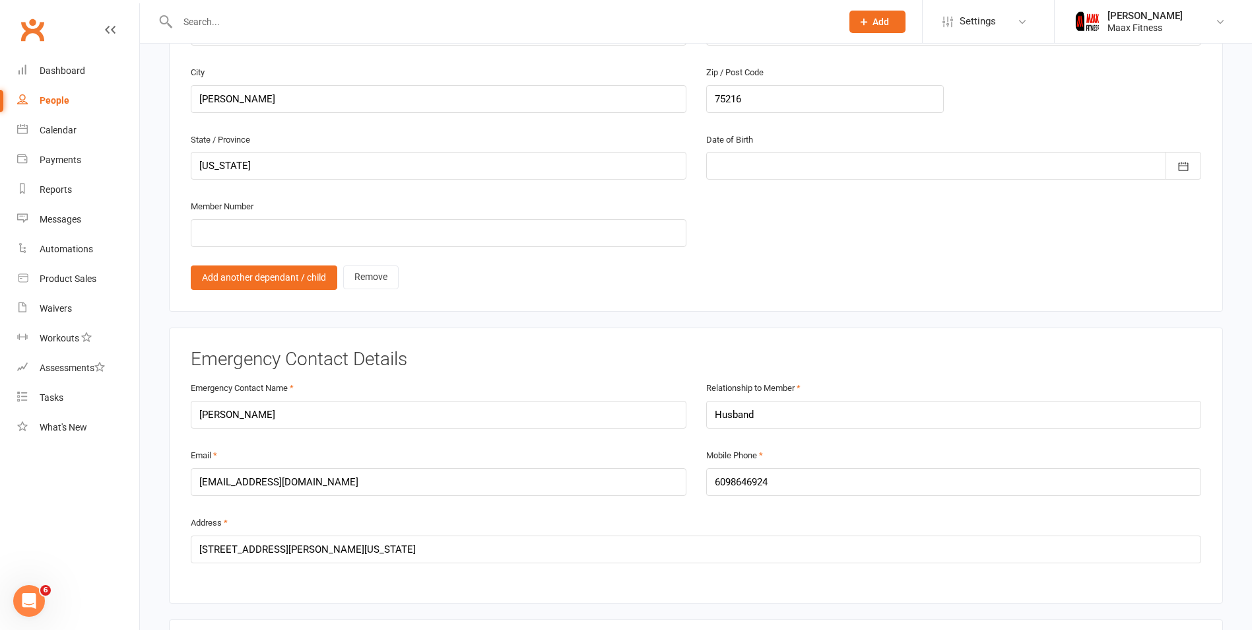
type input "[PERSON_NAME]"
click at [252, 425] on input "[PERSON_NAME]" at bounding box center [439, 415] width 496 height 28
click at [252, 423] on input "[PERSON_NAME]" at bounding box center [439, 415] width 496 height 28
click at [252, 421] on input "[PERSON_NAME]" at bounding box center [439, 415] width 496 height 28
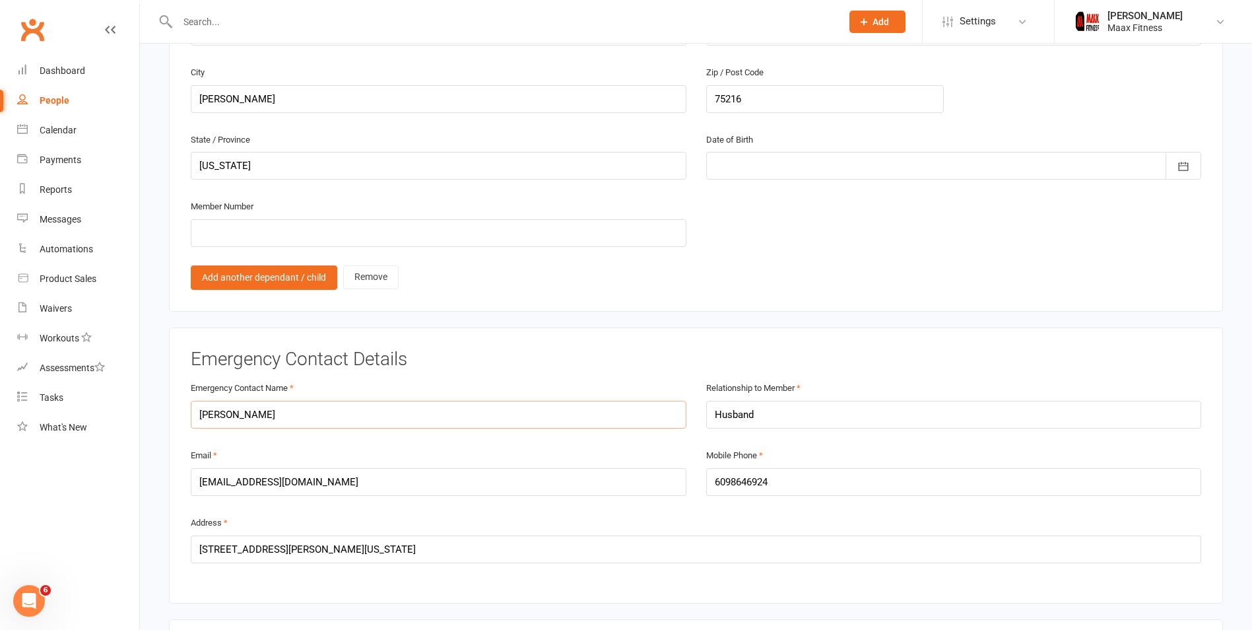
click at [252, 421] on input "[PERSON_NAME]" at bounding box center [439, 415] width 496 height 28
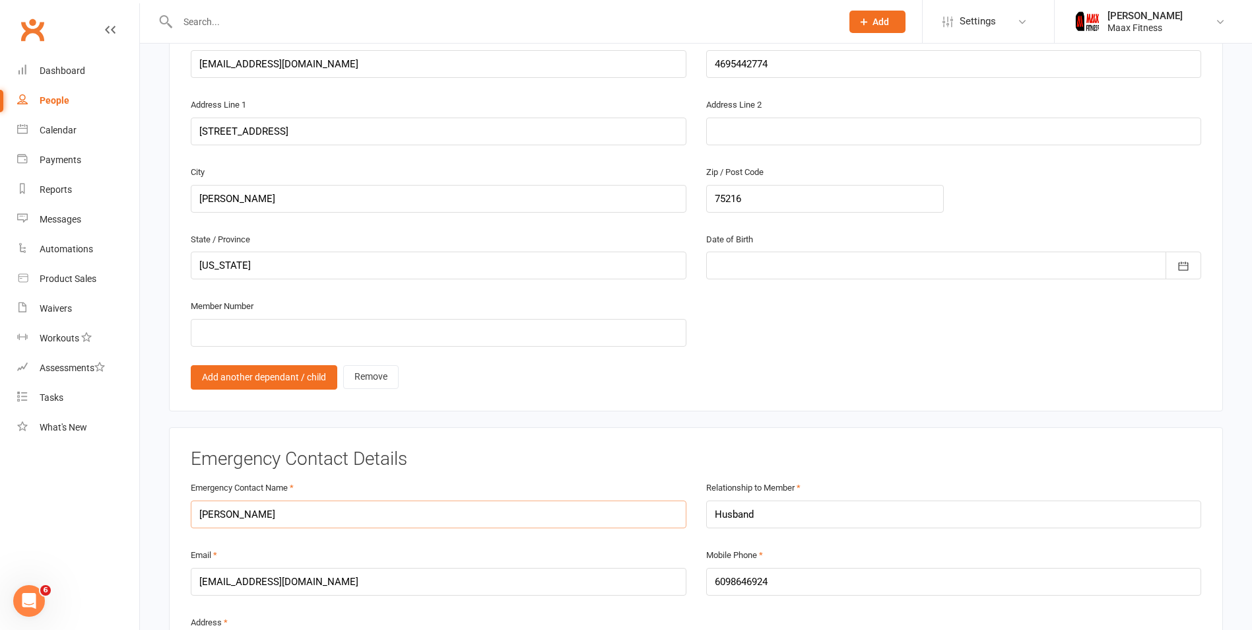
scroll to position [792, 0]
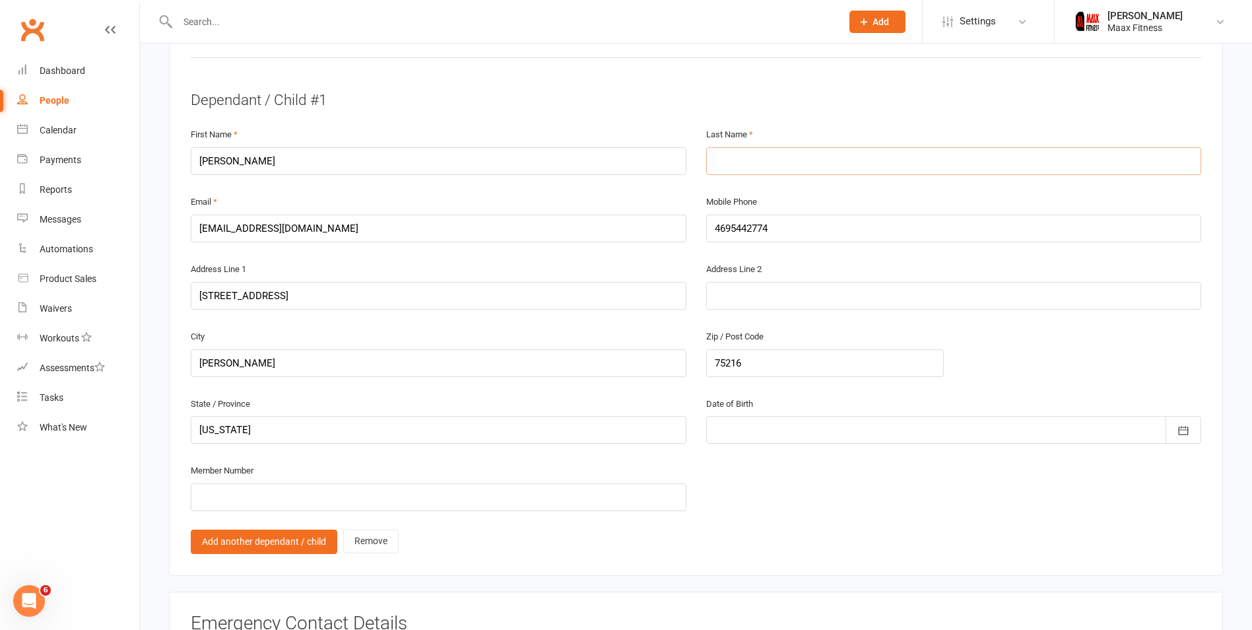
click at [746, 174] on input "text" at bounding box center [954, 161] width 496 height 28
paste input "Grant"
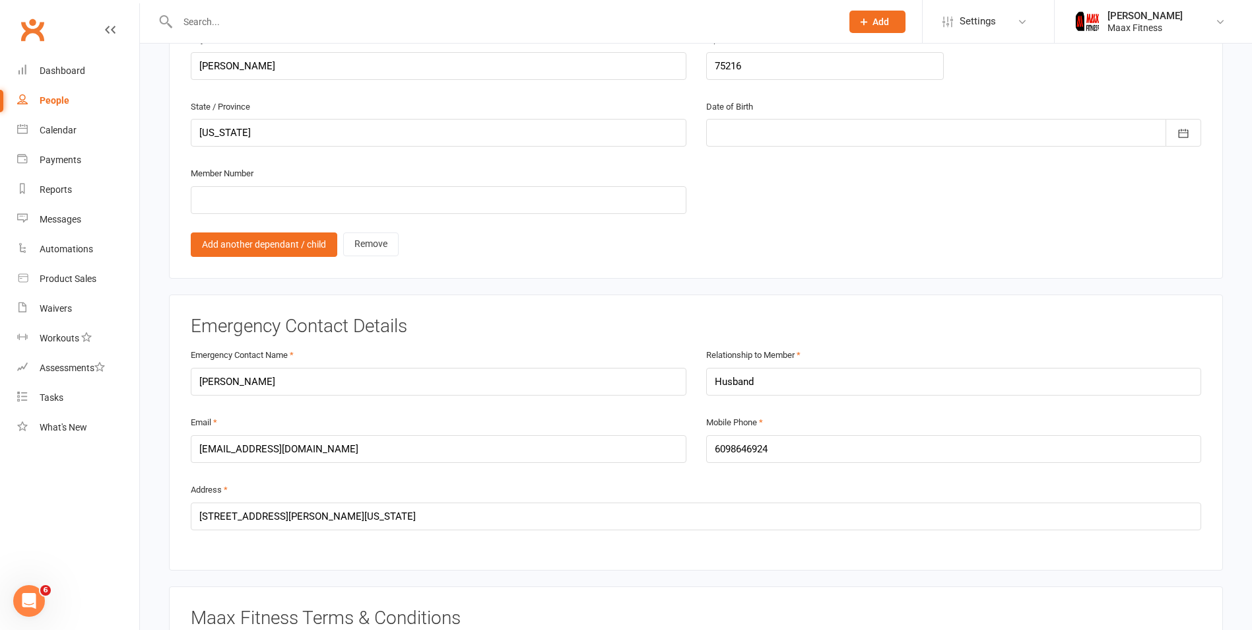
scroll to position [1122, 0]
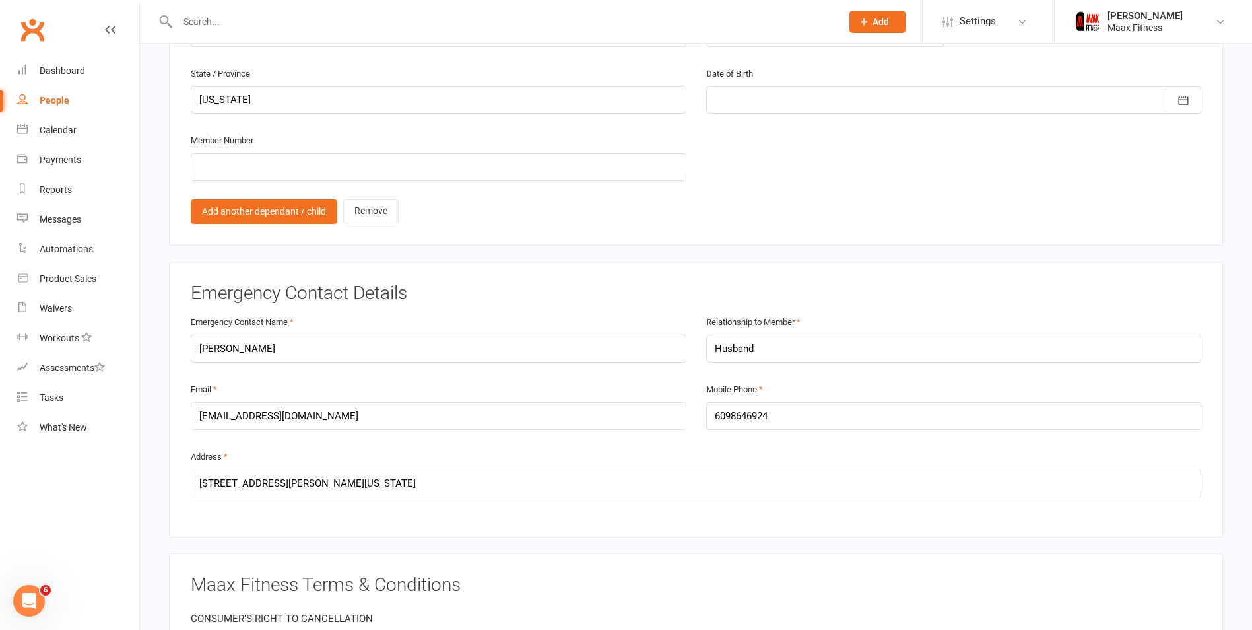
type input "Grant"
click at [730, 409] on input "6098646924" at bounding box center [954, 416] width 496 height 28
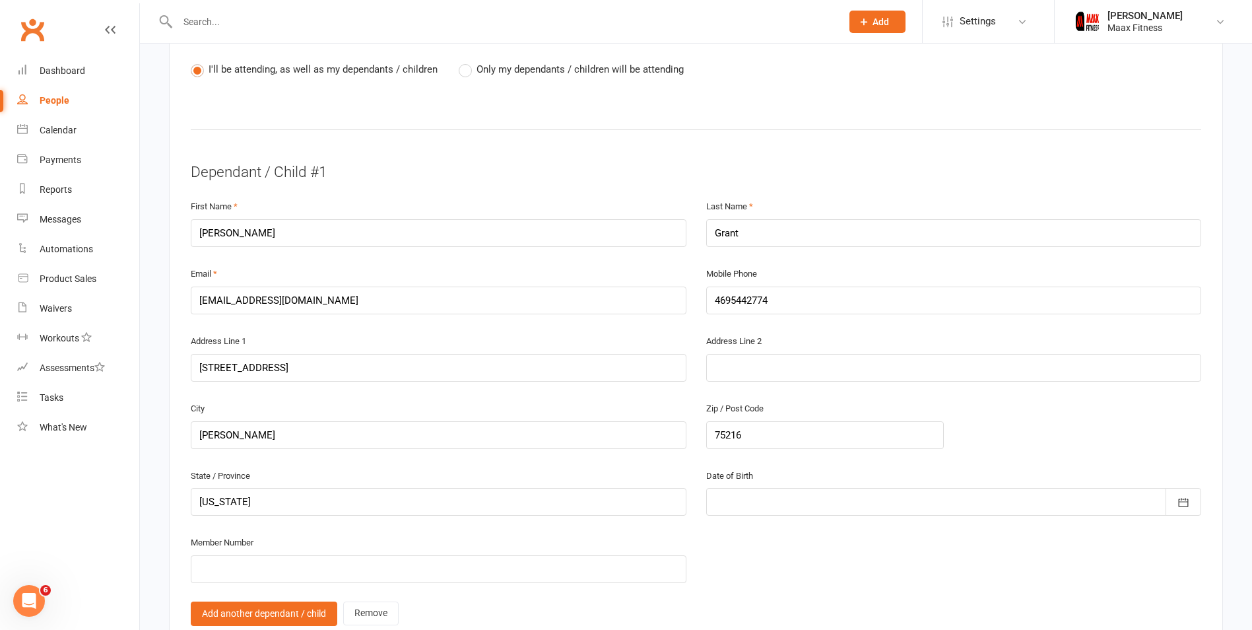
scroll to position [594, 0]
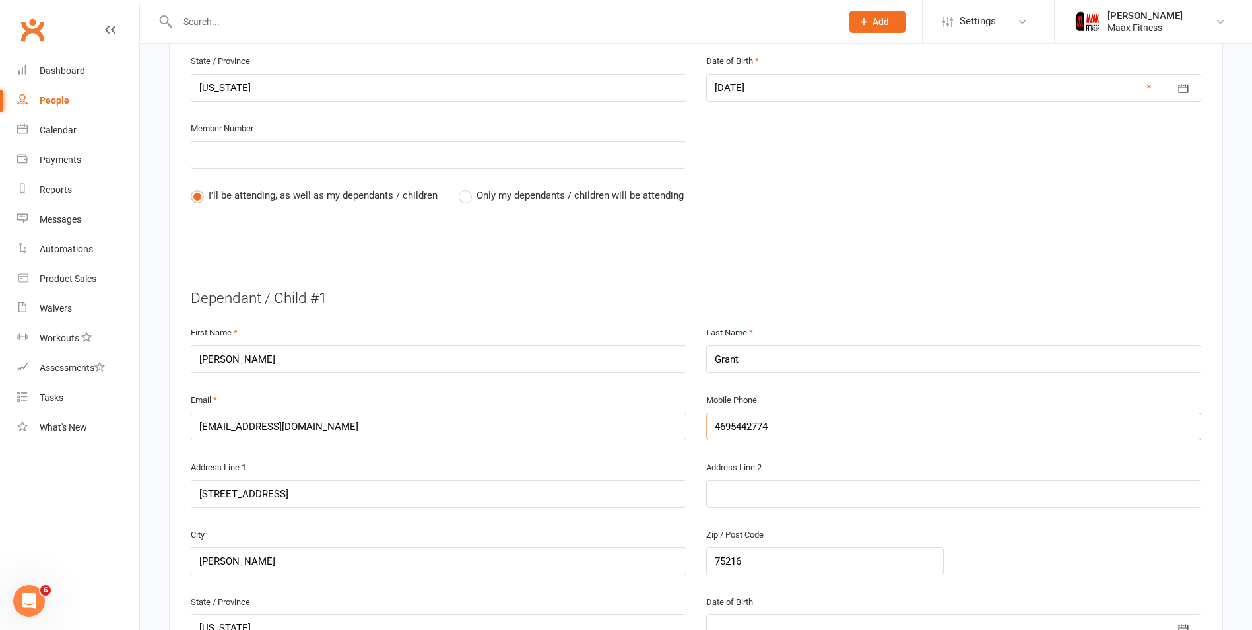
click at [748, 419] on input "4695442774" at bounding box center [954, 427] width 496 height 28
paste input "609864692"
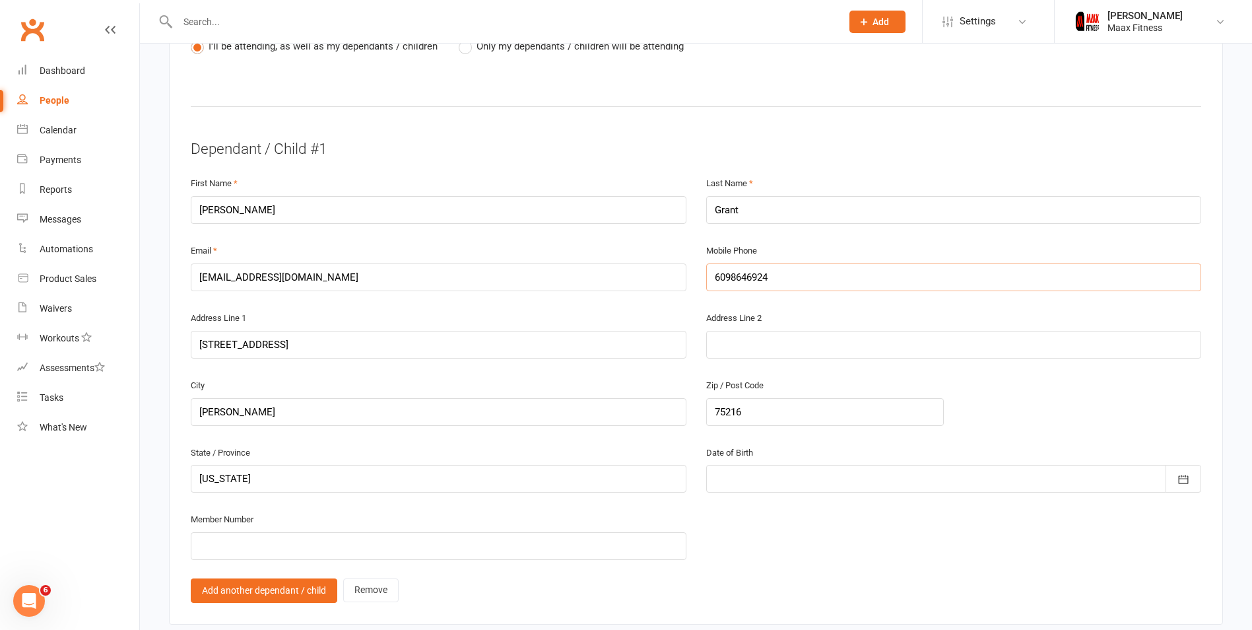
scroll to position [924, 0]
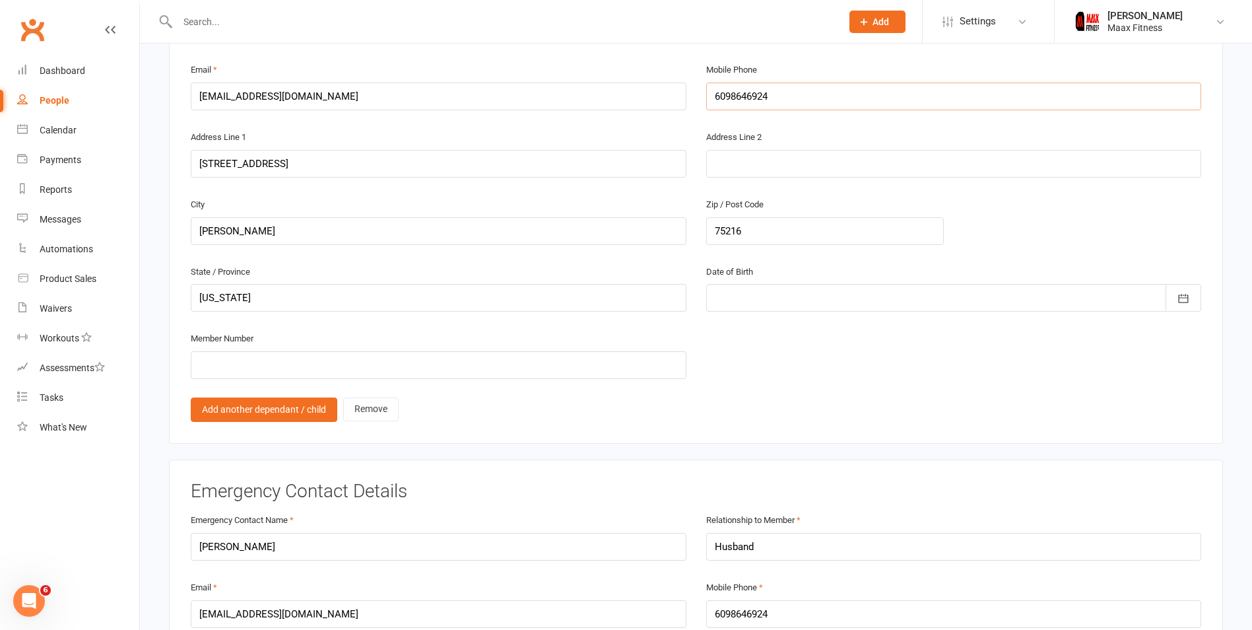
type input "6098646924"
click at [788, 304] on div at bounding box center [954, 298] width 496 height 28
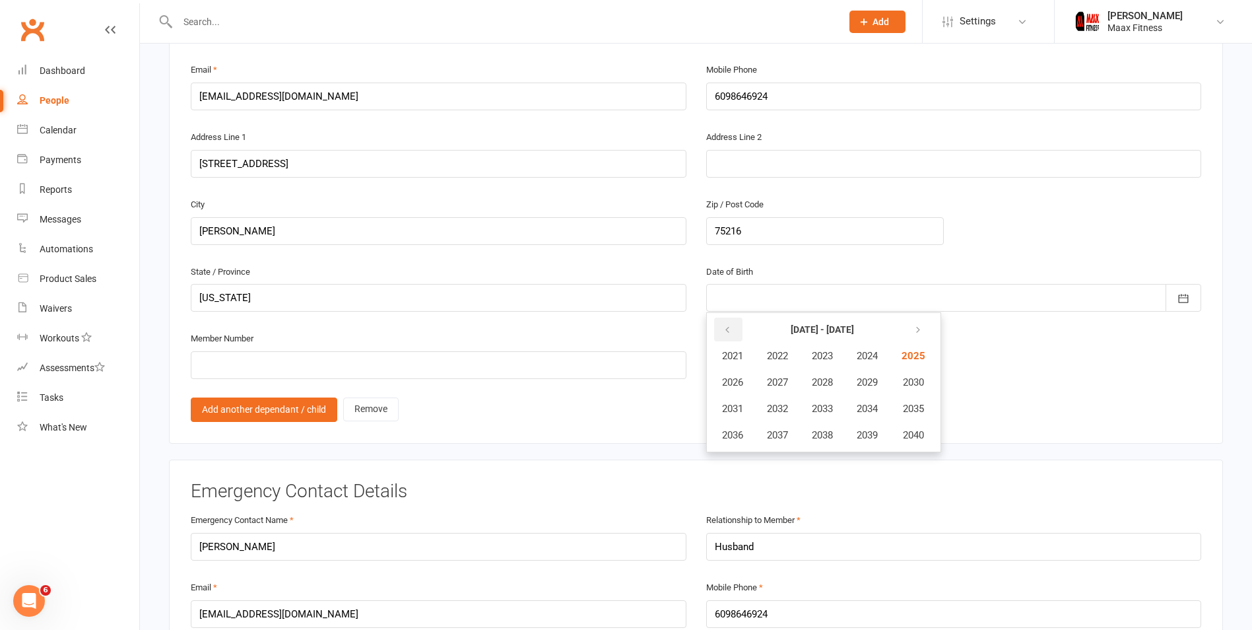
click at [728, 335] on icon "button" at bounding box center [727, 330] width 9 height 11
click at [732, 335] on button "button" at bounding box center [728, 330] width 28 height 24
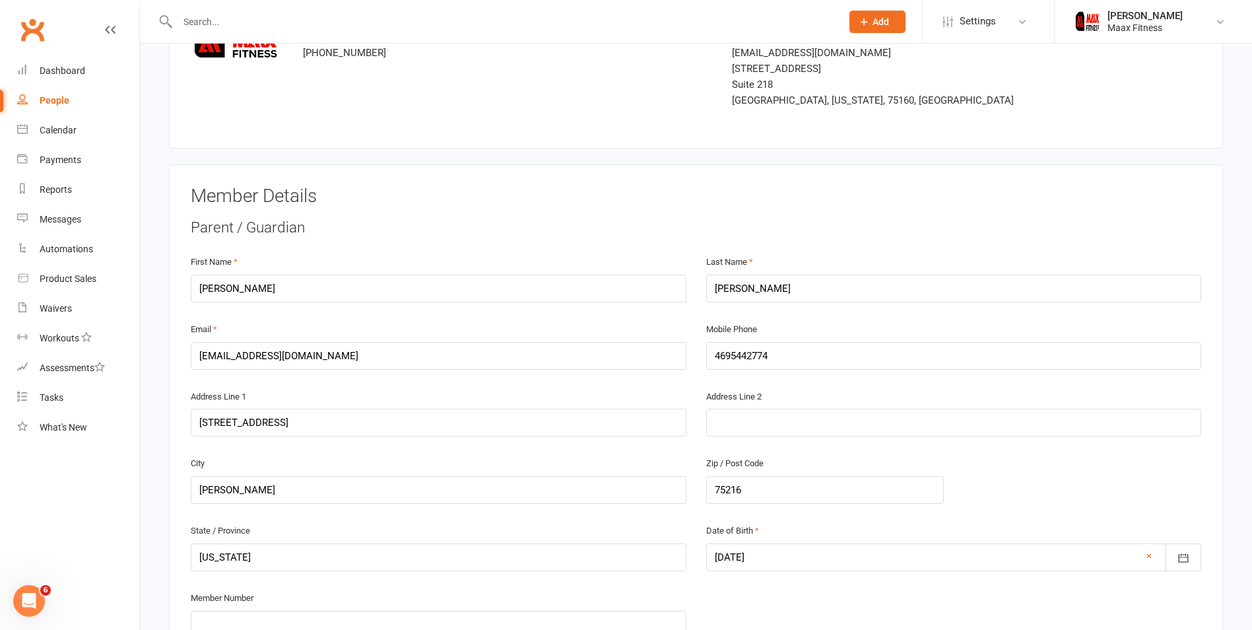
scroll to position [0, 0]
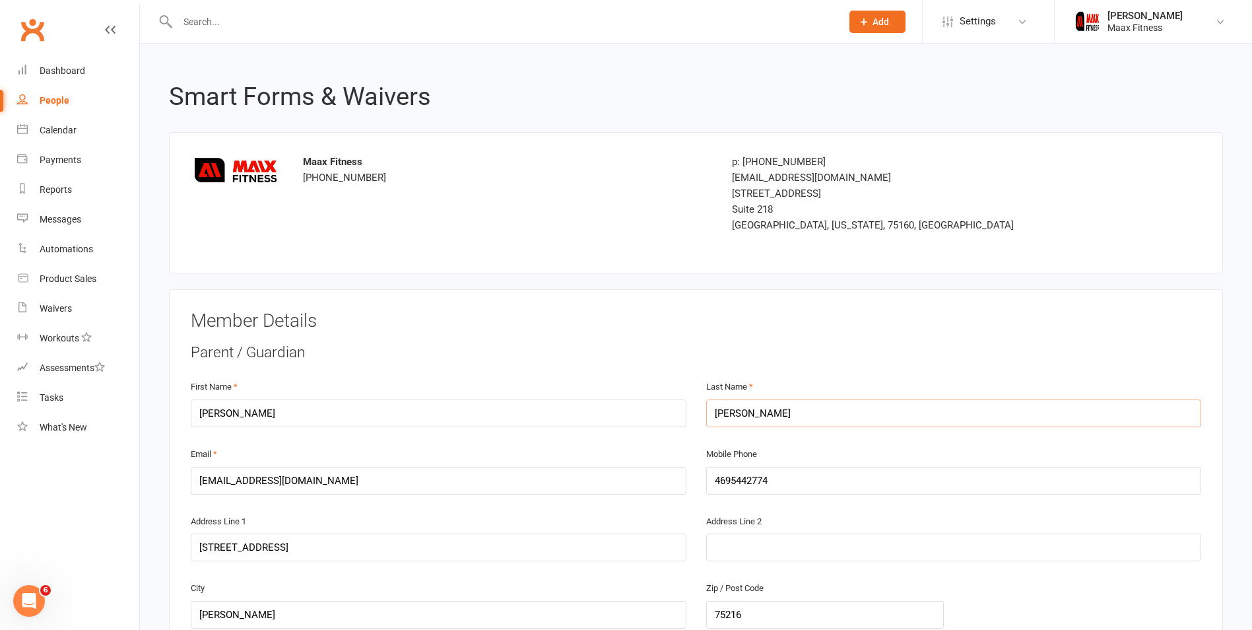
click at [734, 418] on input "[PERSON_NAME]" at bounding box center [954, 413] width 496 height 28
type input "Grant"
click at [767, 367] on div "Parent / Guardian First Name [PERSON_NAME] Last Name [PERSON_NAME] Email [EMAIL…" at bounding box center [696, 601] width 1011 height 519
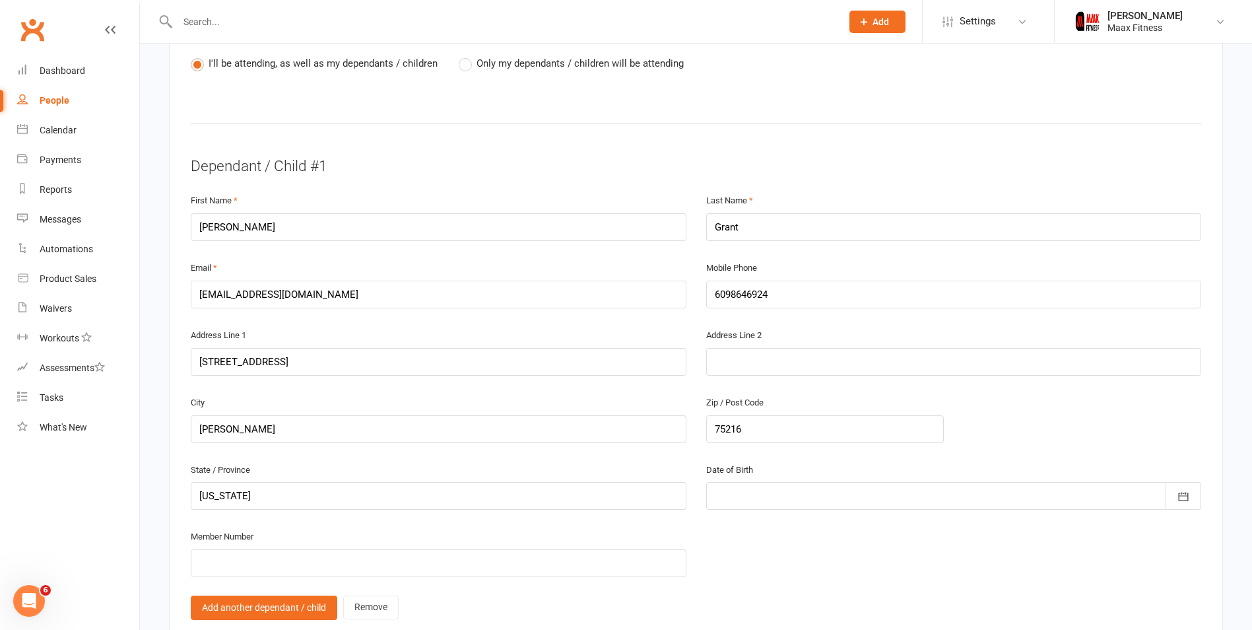
scroll to position [792, 0]
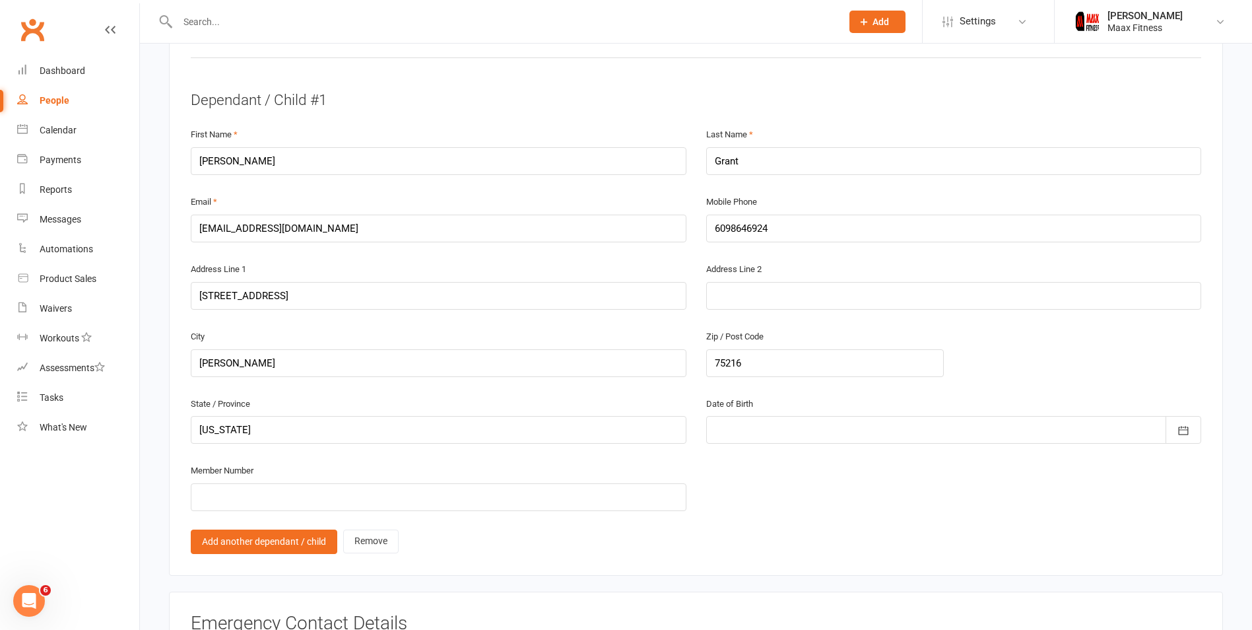
click at [783, 422] on div at bounding box center [954, 430] width 496 height 28
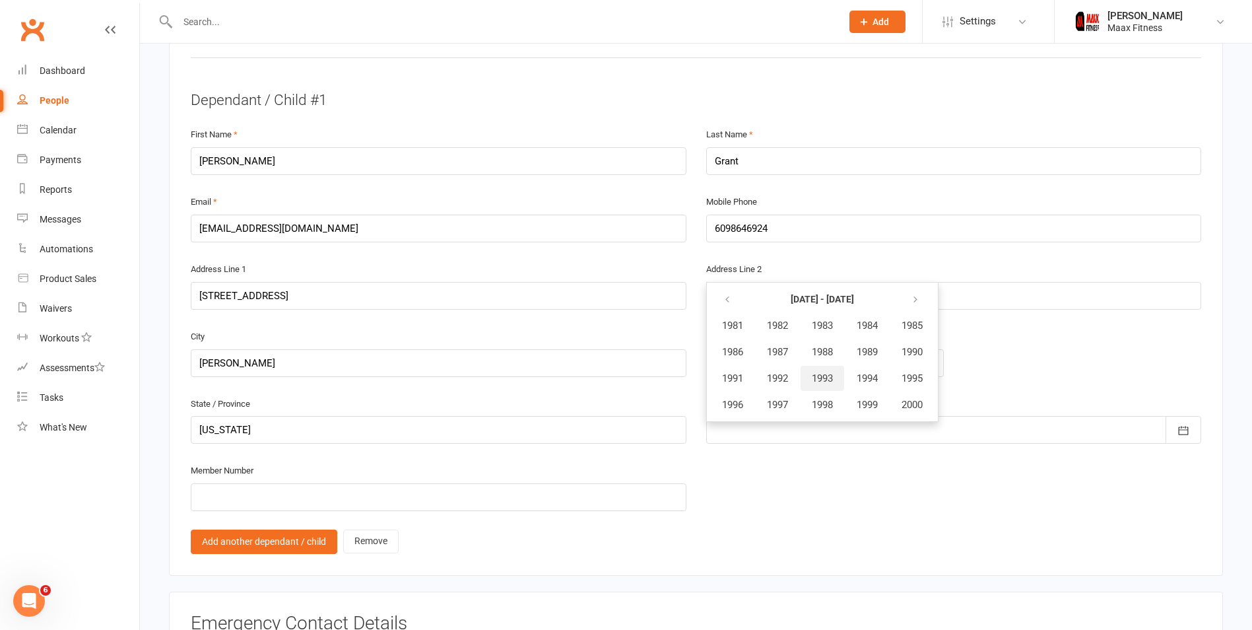
click at [825, 378] on span "1993" at bounding box center [822, 378] width 21 height 12
click at [875, 328] on span "March" at bounding box center [874, 326] width 28 height 12
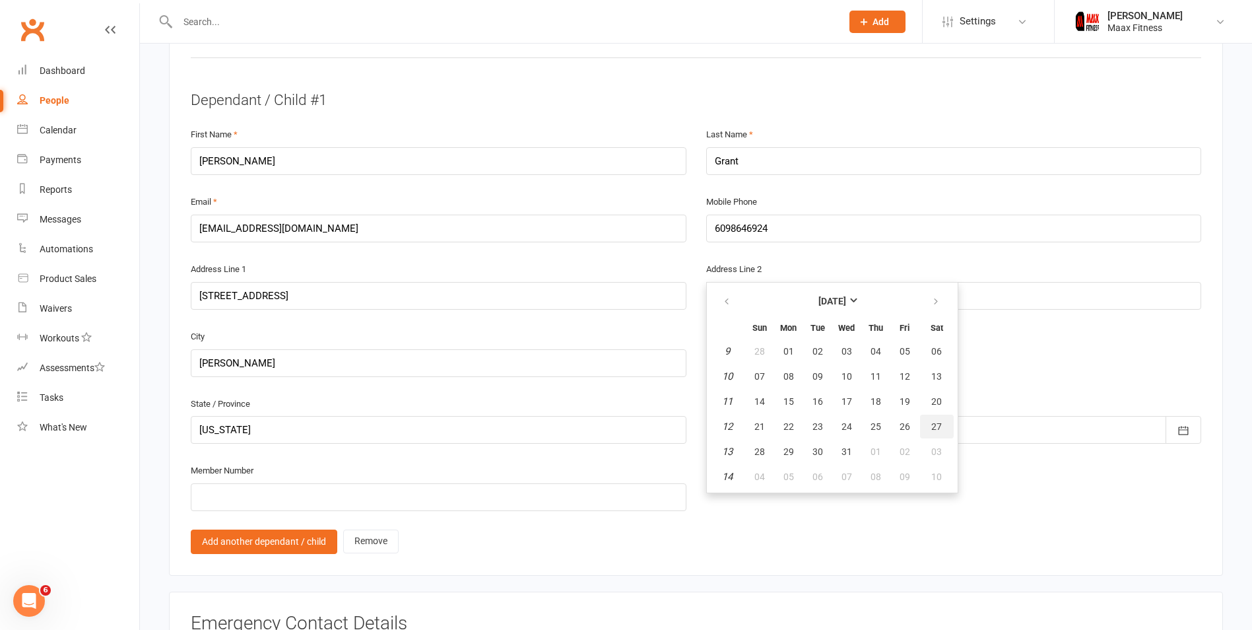
click at [929, 419] on button "27" at bounding box center [937, 427] width 34 height 24
type input "[DATE]"
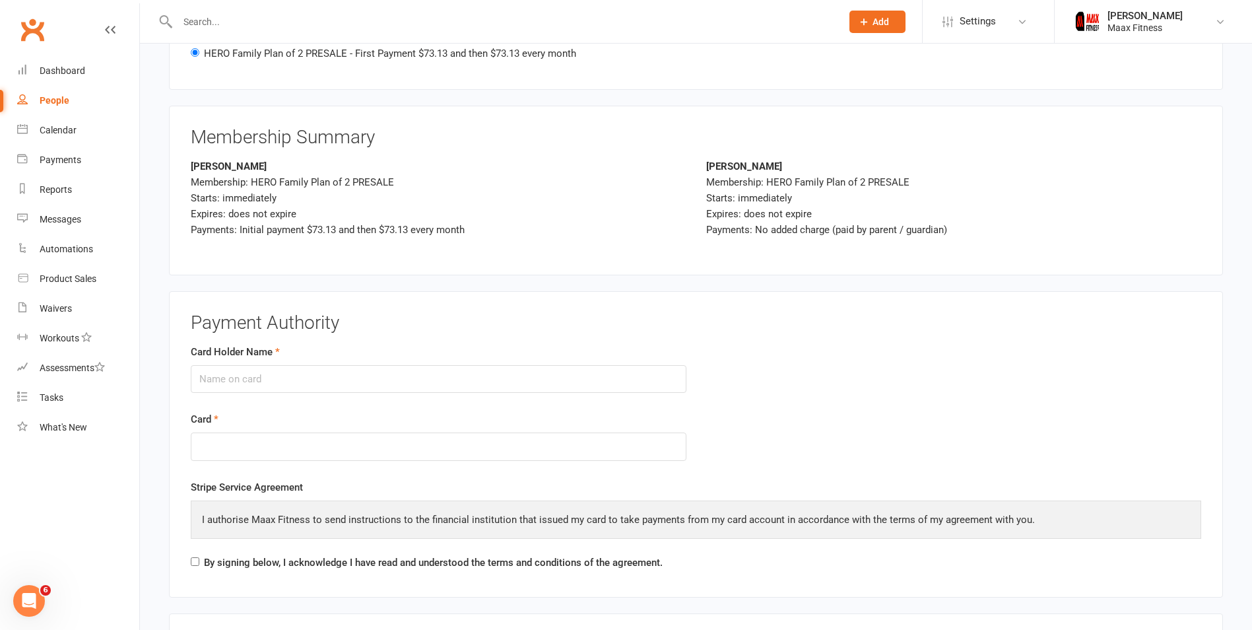
scroll to position [2245, 0]
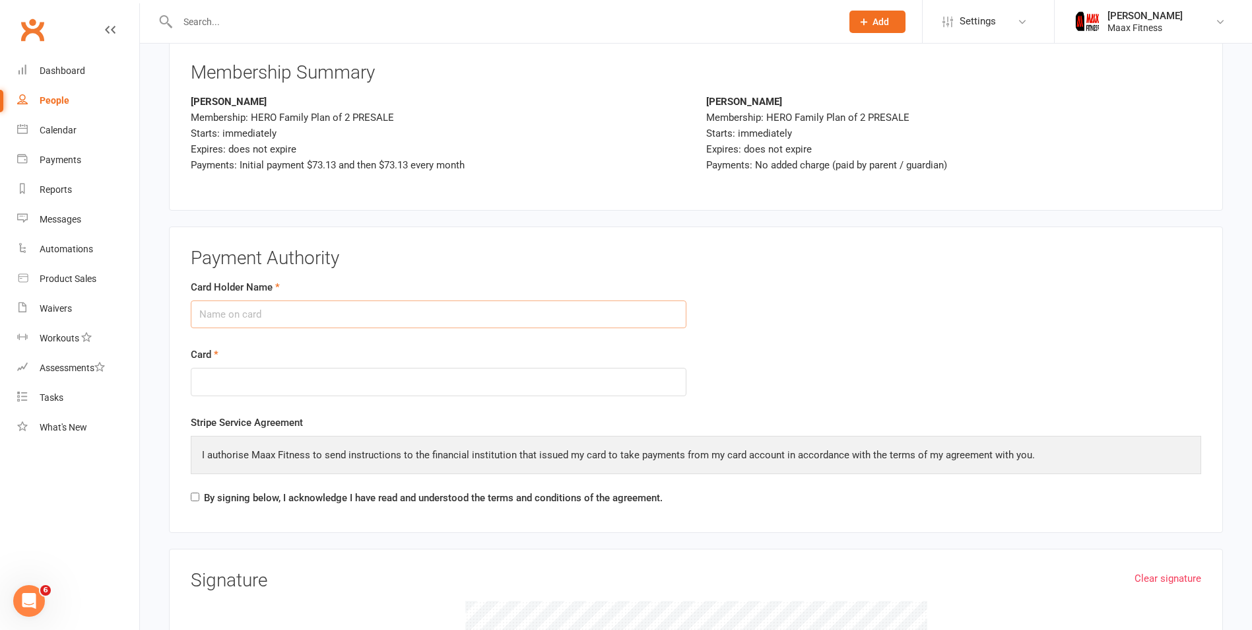
click at [473, 315] on input "Card Holder Name" at bounding box center [439, 314] width 496 height 28
type input "[PERSON_NAME]"
click at [462, 364] on div "Card" at bounding box center [439, 372] width 496 height 50
click at [200, 491] on div "By signing below, I acknowledge I have read and understood the terms and condit…" at bounding box center [427, 500] width 472 height 21
click at [201, 493] on div "By signing below, I acknowledge I have read and understood the terms and condit…" at bounding box center [427, 500] width 472 height 21
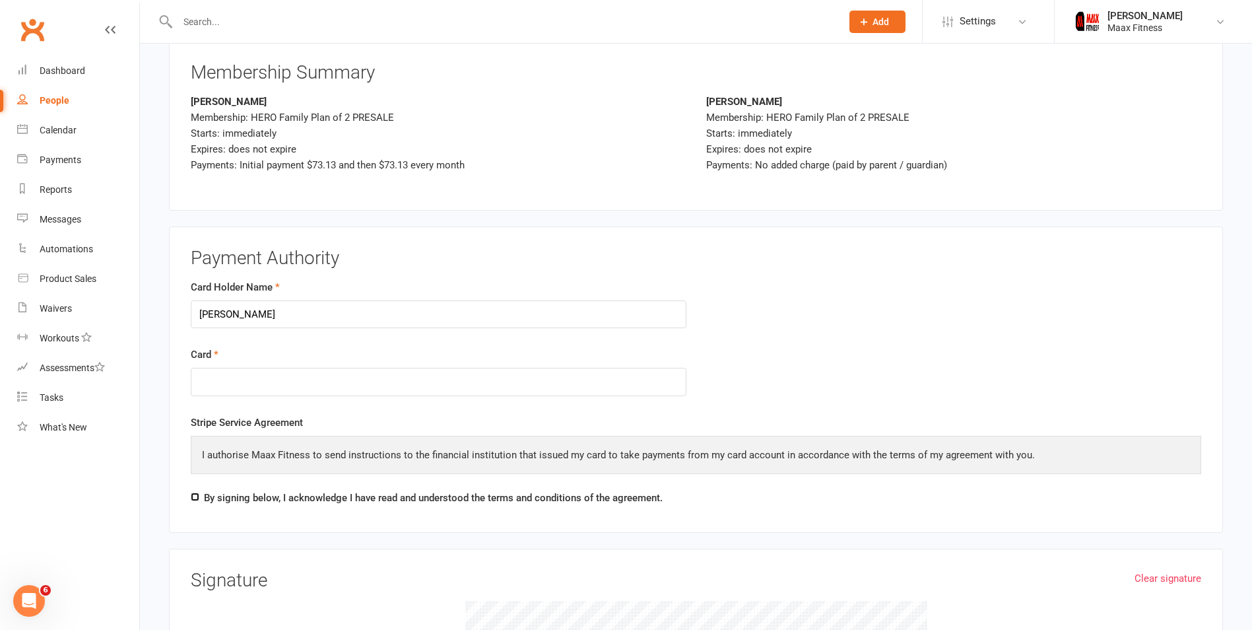
click at [198, 493] on input "By signing below, I acknowledge I have read and understood the terms and condit…" at bounding box center [195, 497] width 9 height 9
checkbox input "true"
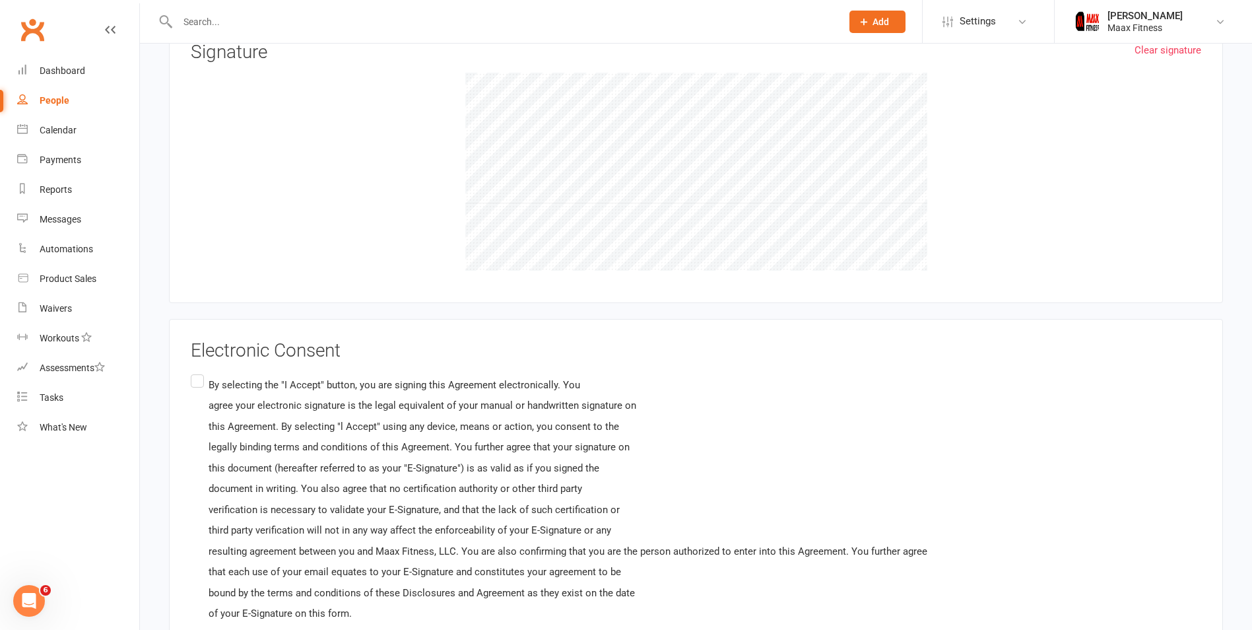
scroll to position [2839, 0]
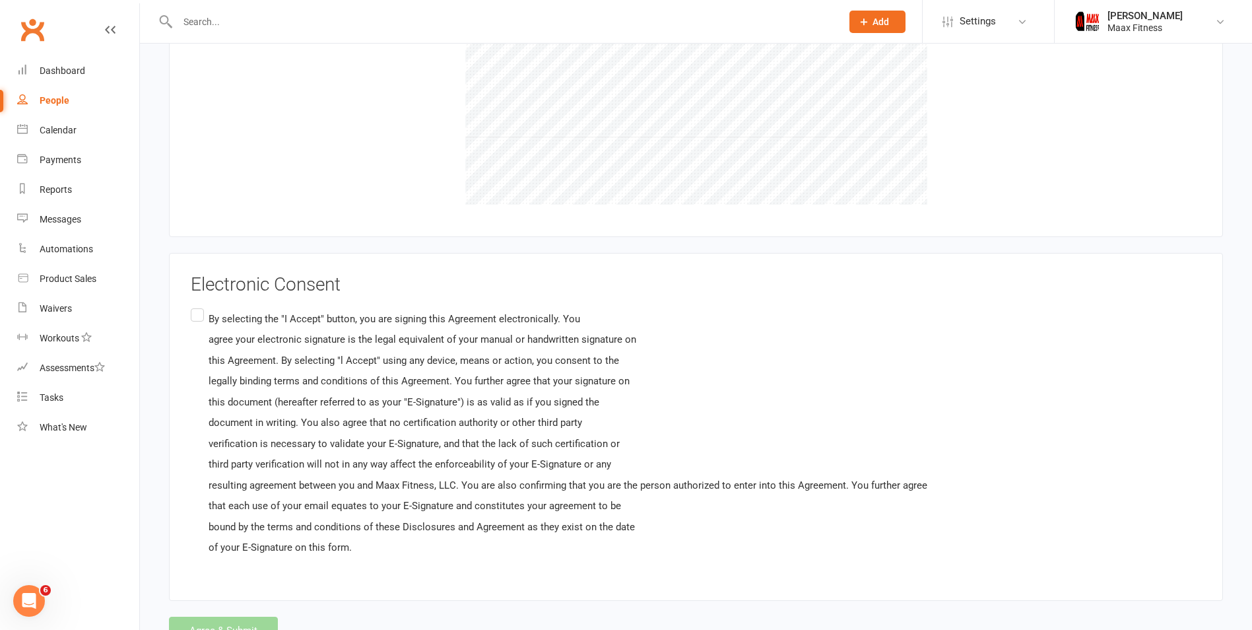
click at [198, 314] on label "By selecting the "I Accept" button, you are signing this Agreement electronical…" at bounding box center [559, 433] width 737 height 255
click at [198, 306] on input "By selecting the "I Accept" button, you are signing this Agreement electronical…" at bounding box center [195, 306] width 9 height 0
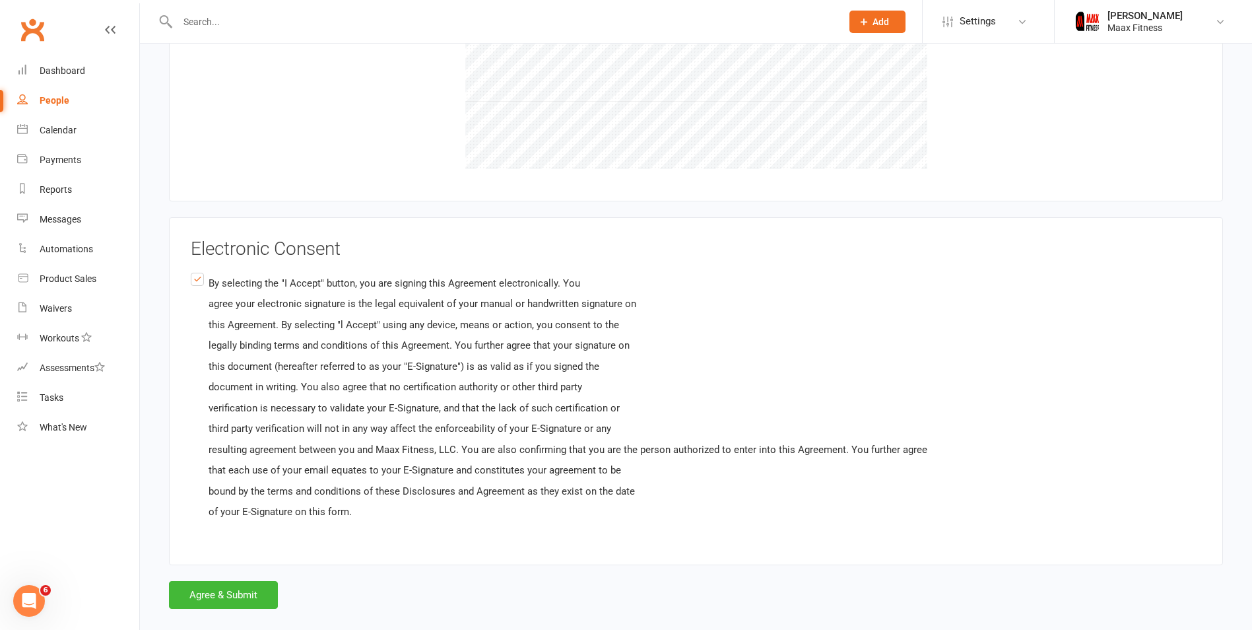
scroll to position [2894, 0]
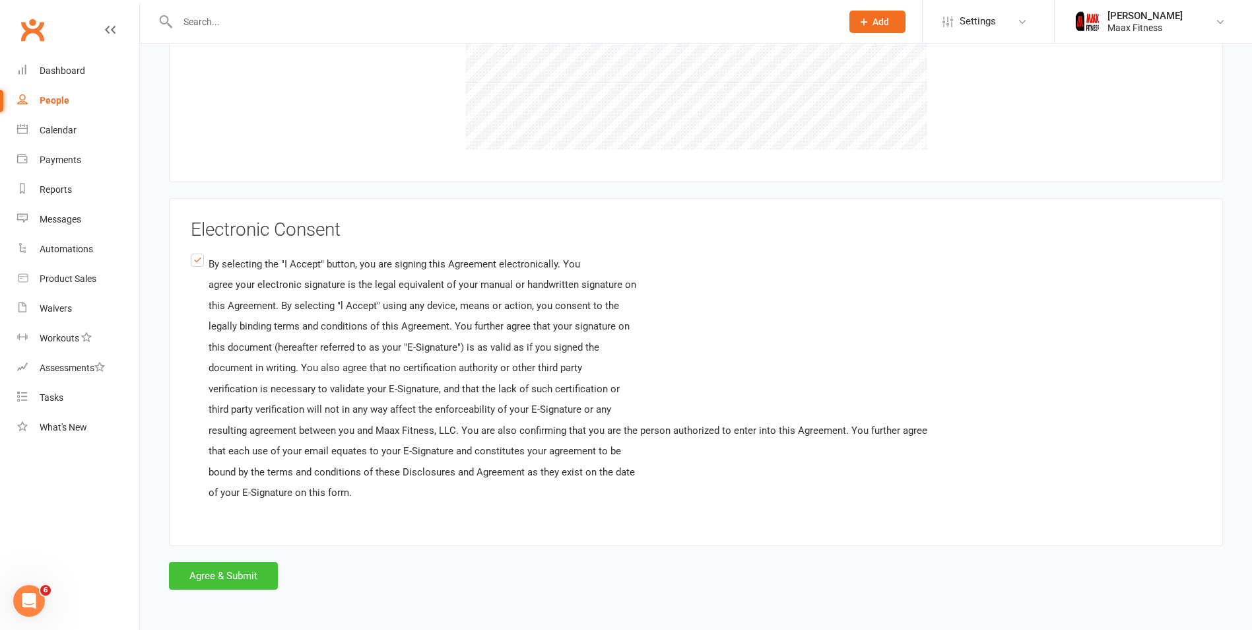
click at [199, 574] on button "Agree & Submit" at bounding box center [223, 576] width 109 height 28
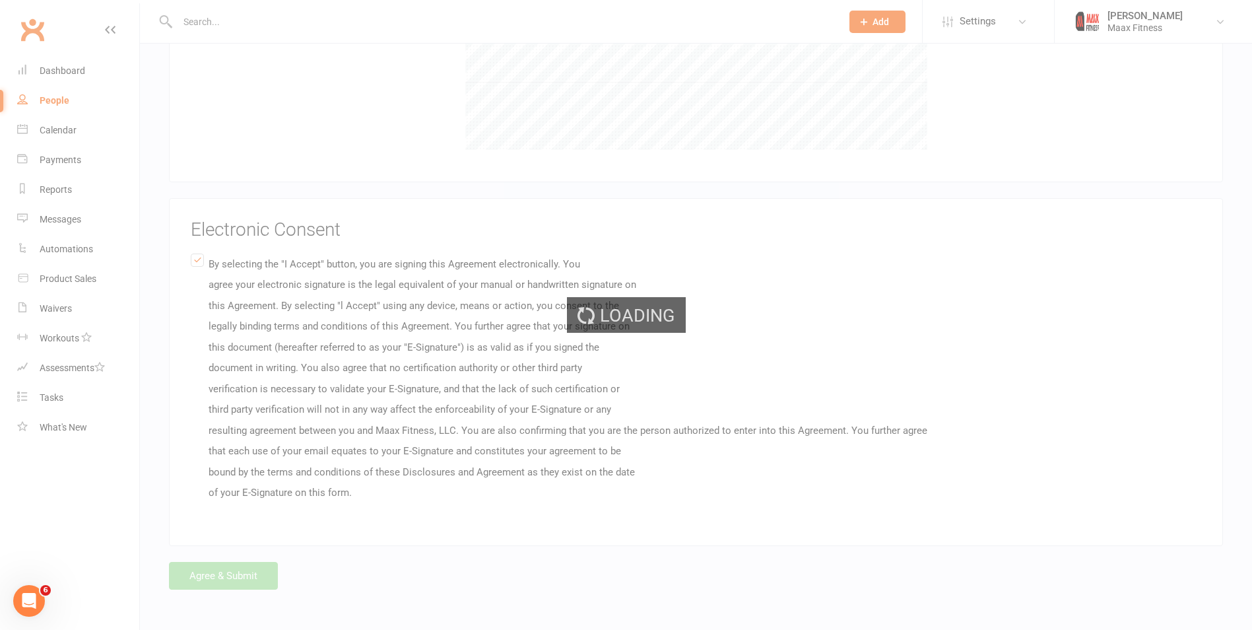
scroll to position [0, 0]
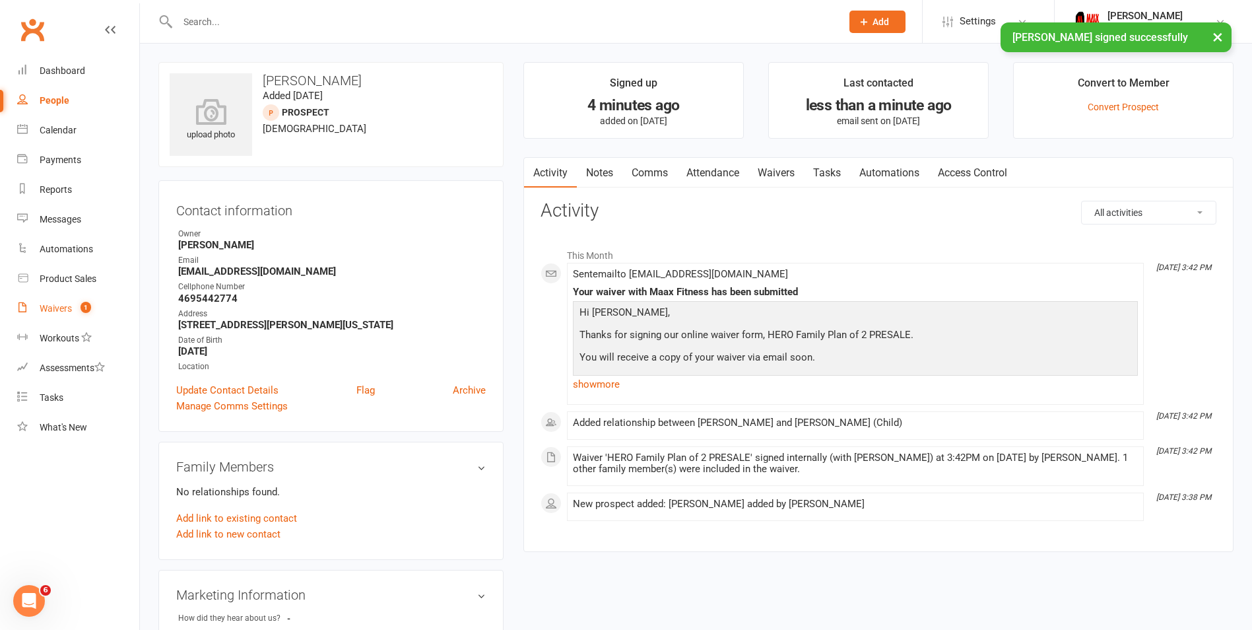
click at [66, 313] on div "Waivers" at bounding box center [56, 308] width 32 height 11
select select "25"
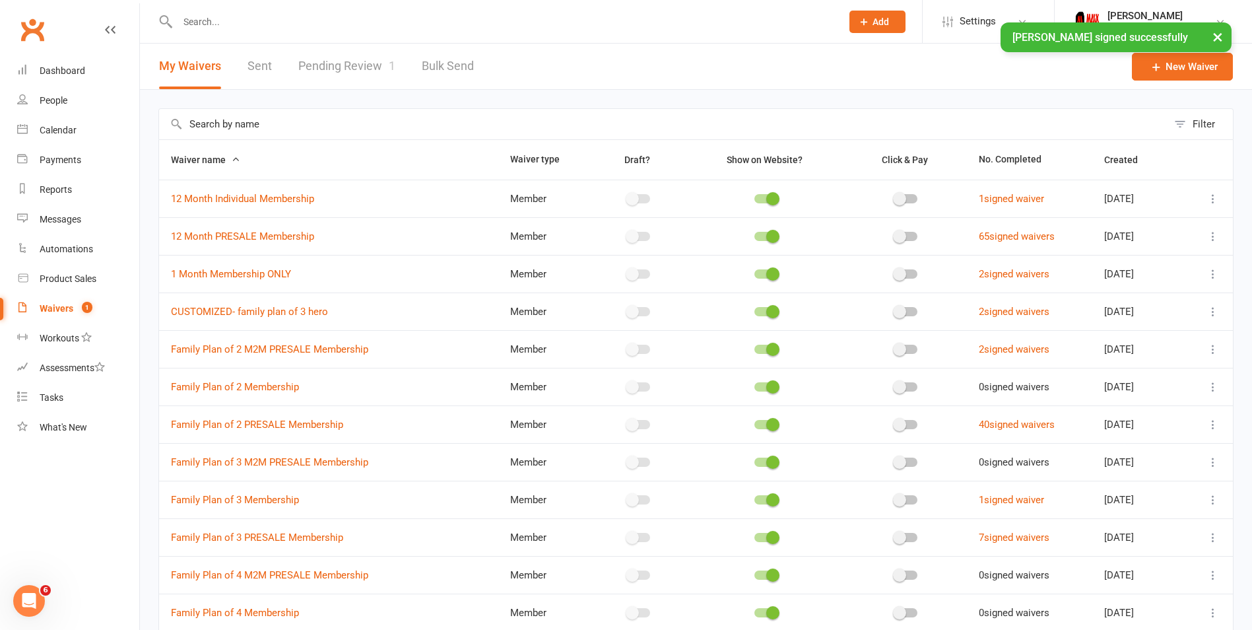
click at [368, 66] on link "Pending Review 1" at bounding box center [346, 67] width 97 height 46
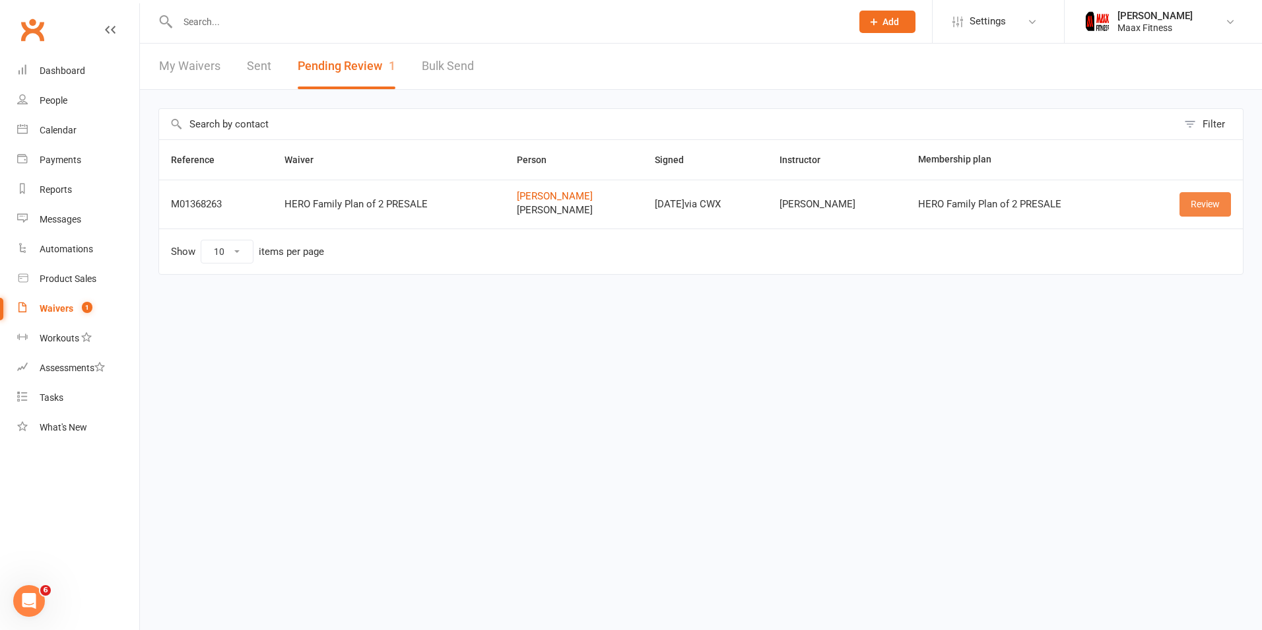
click at [1190, 199] on link "Review" at bounding box center [1205, 204] width 51 height 24
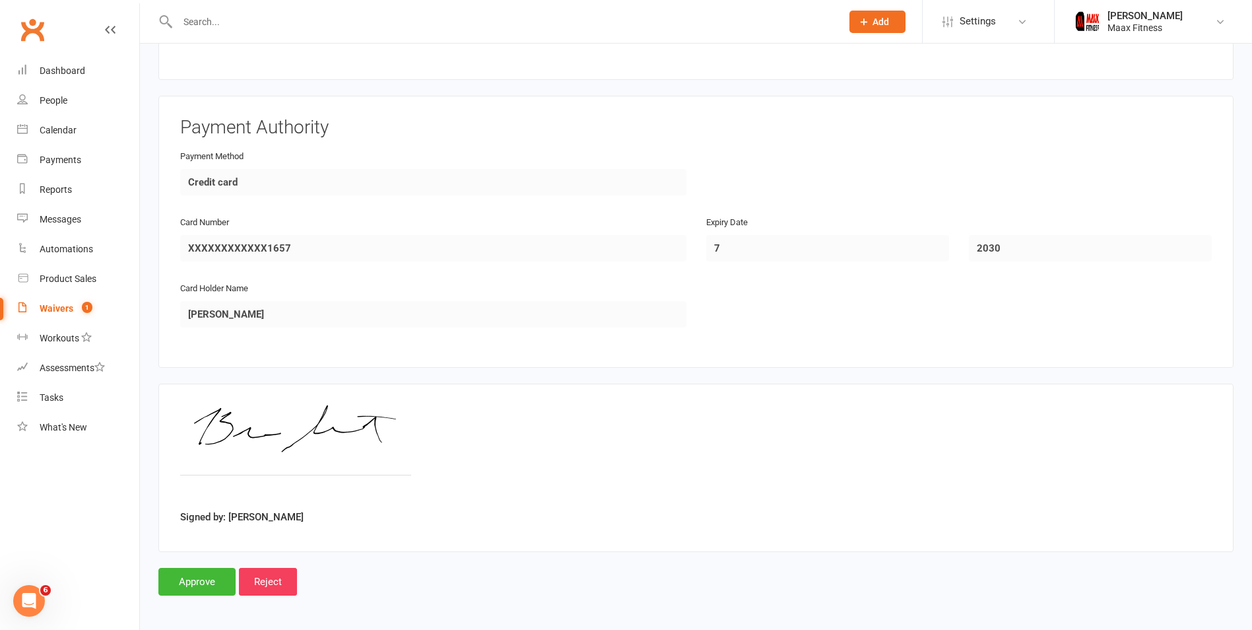
scroll to position [1874, 0]
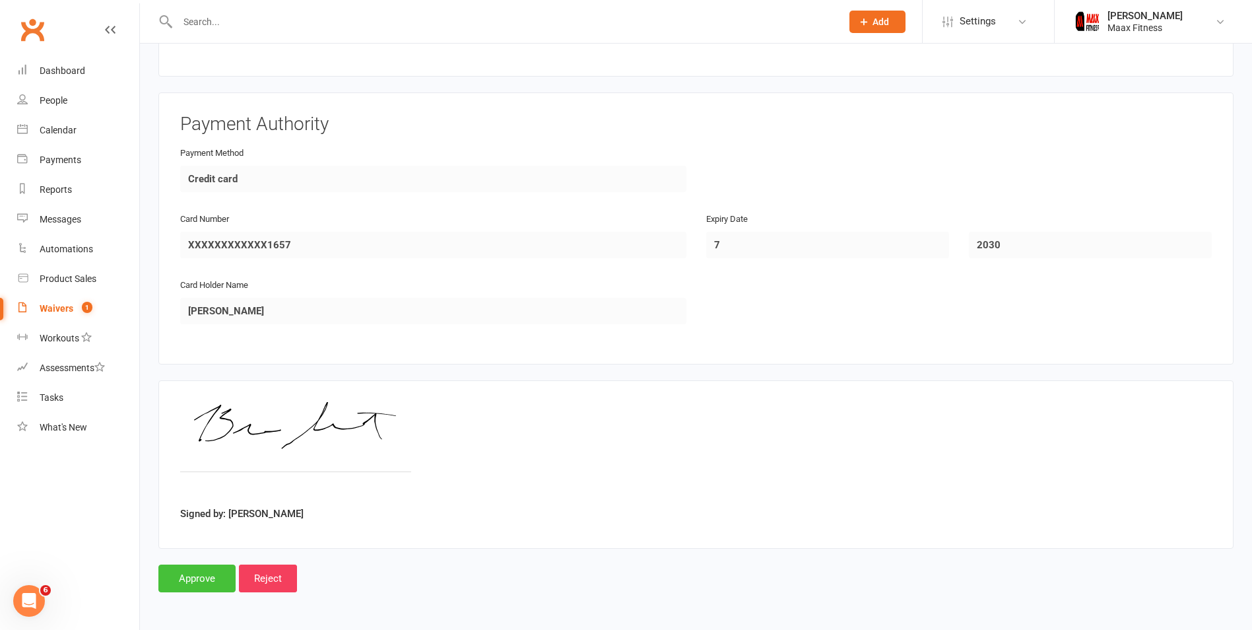
click at [193, 573] on input "Approve" at bounding box center [196, 579] width 77 height 28
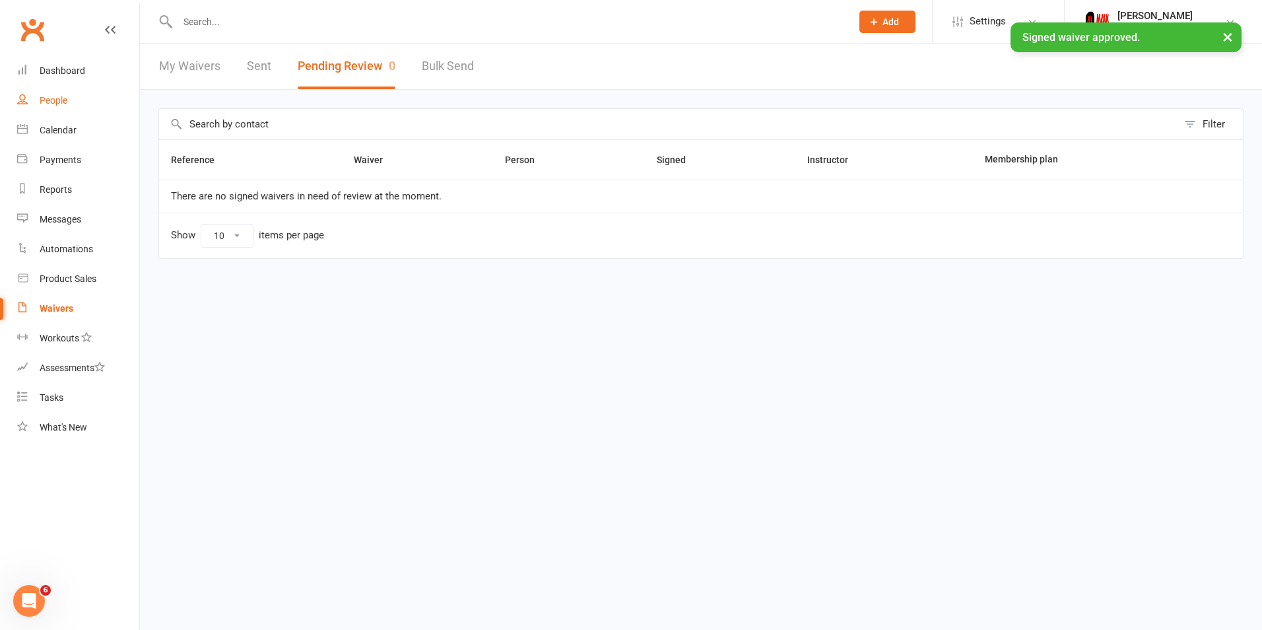
click at [71, 102] on link "People" at bounding box center [78, 101] width 122 height 30
select select "100"
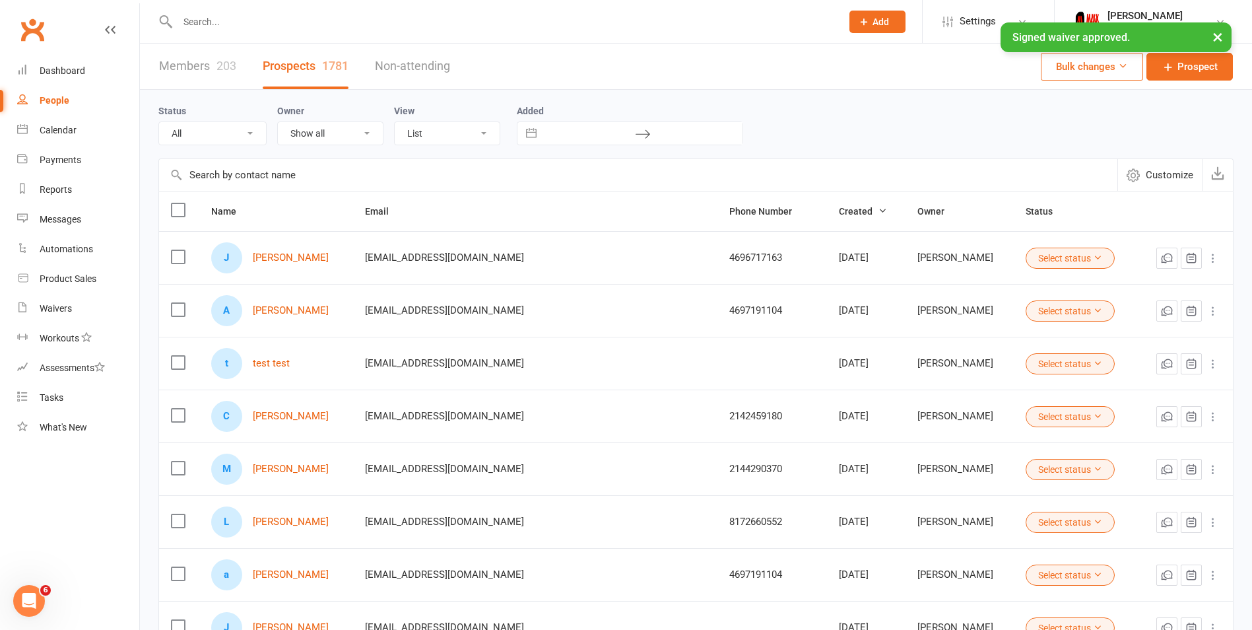
click at [208, 61] on link "Members 203" at bounding box center [197, 67] width 77 height 46
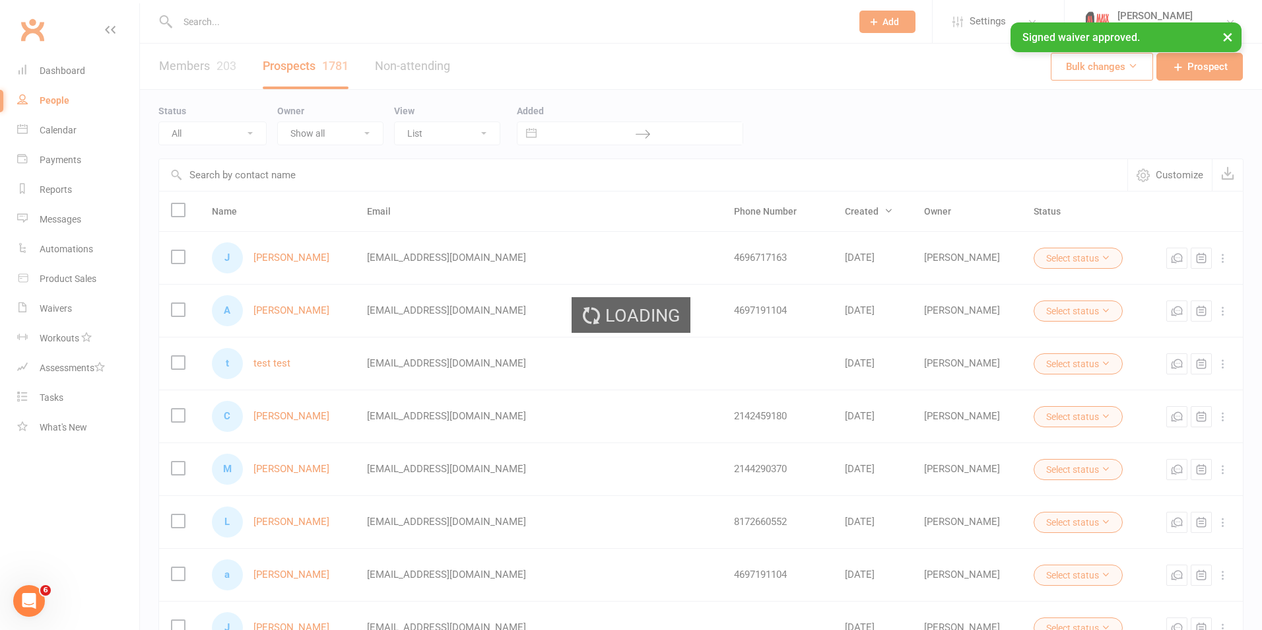
select select "100"
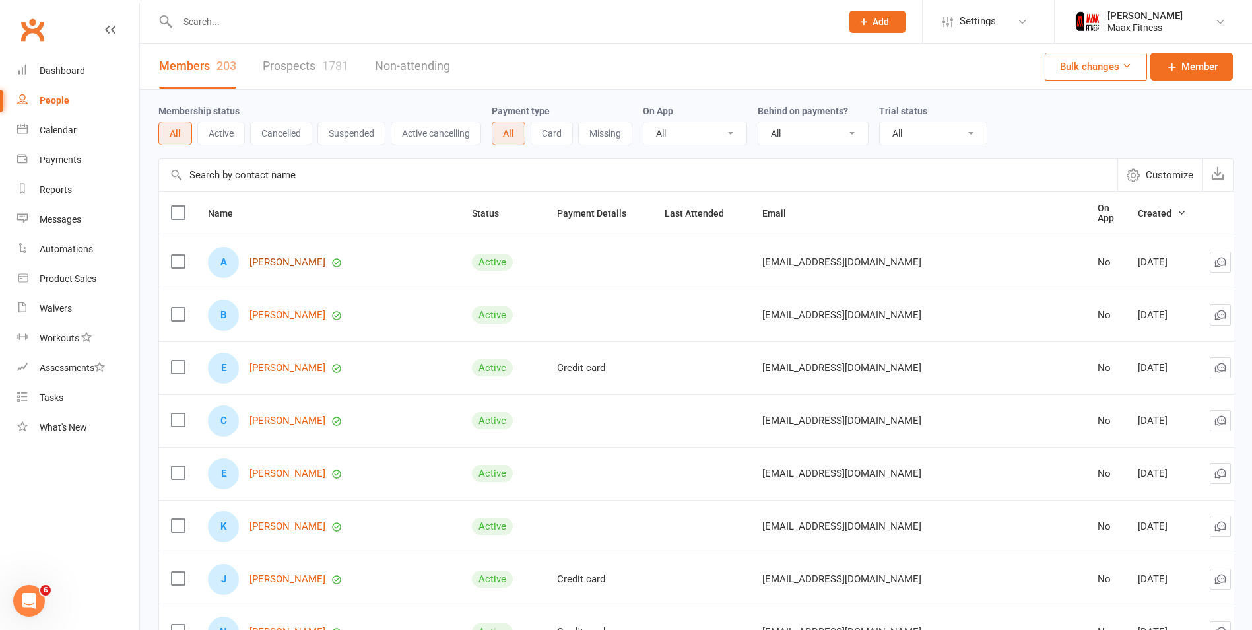
click at [292, 261] on link "[PERSON_NAME]" at bounding box center [288, 262] width 76 height 11
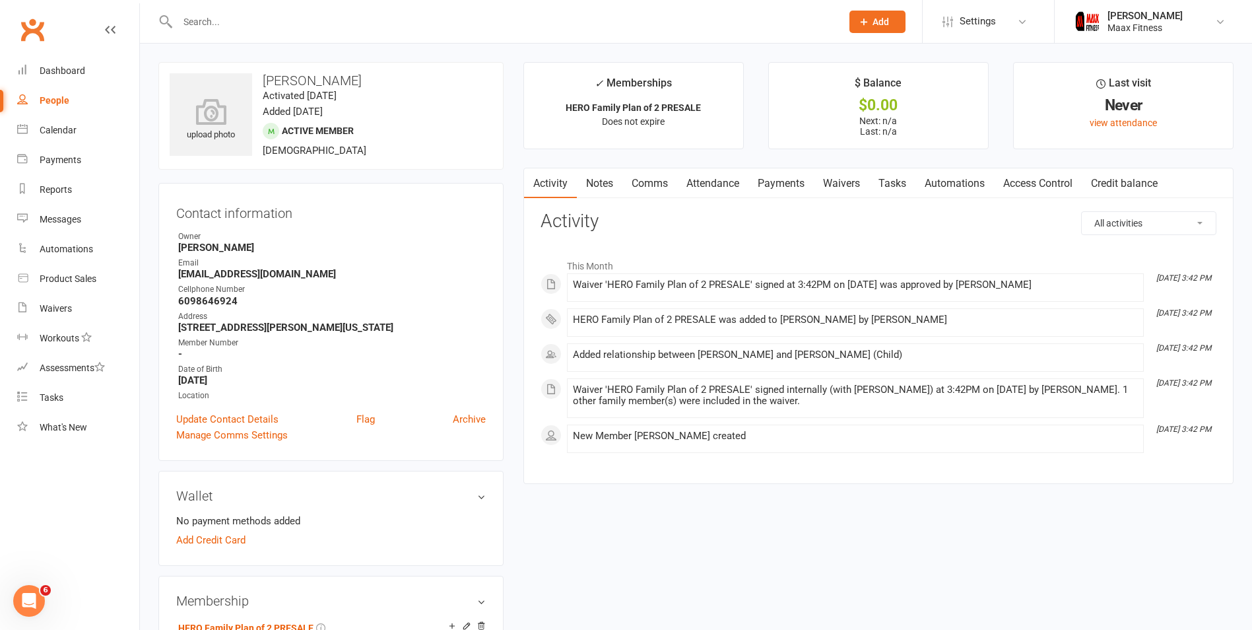
click at [1027, 181] on link "Access Control" at bounding box center [1038, 183] width 88 height 30
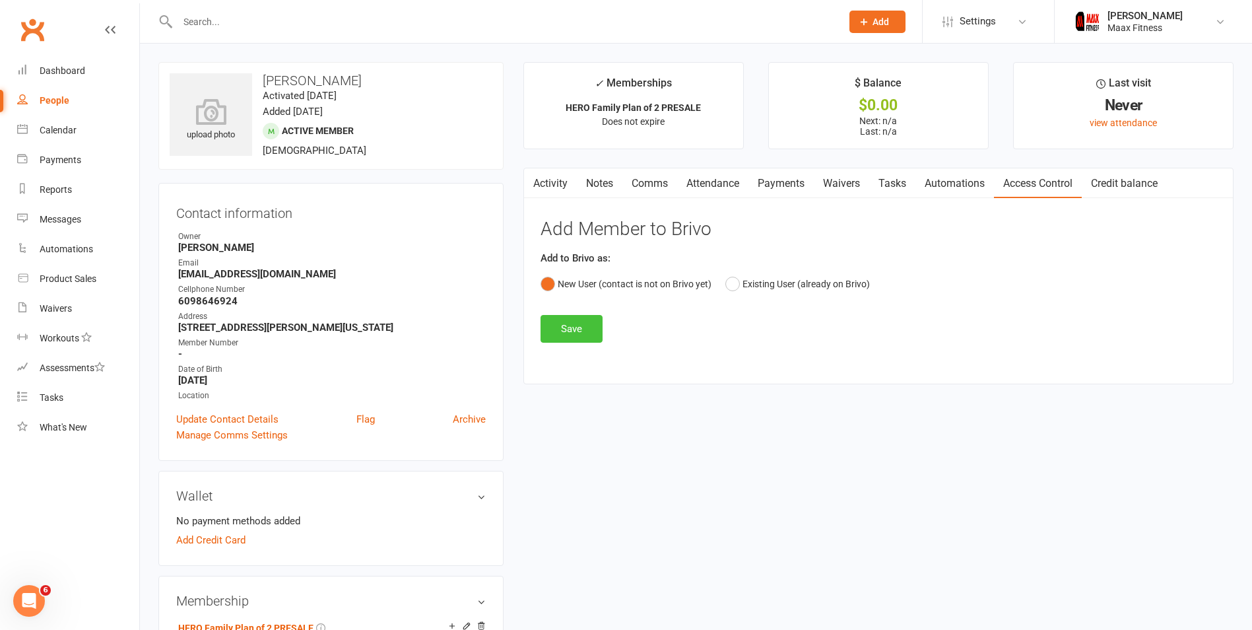
click at [584, 322] on button "Save" at bounding box center [572, 329] width 62 height 28
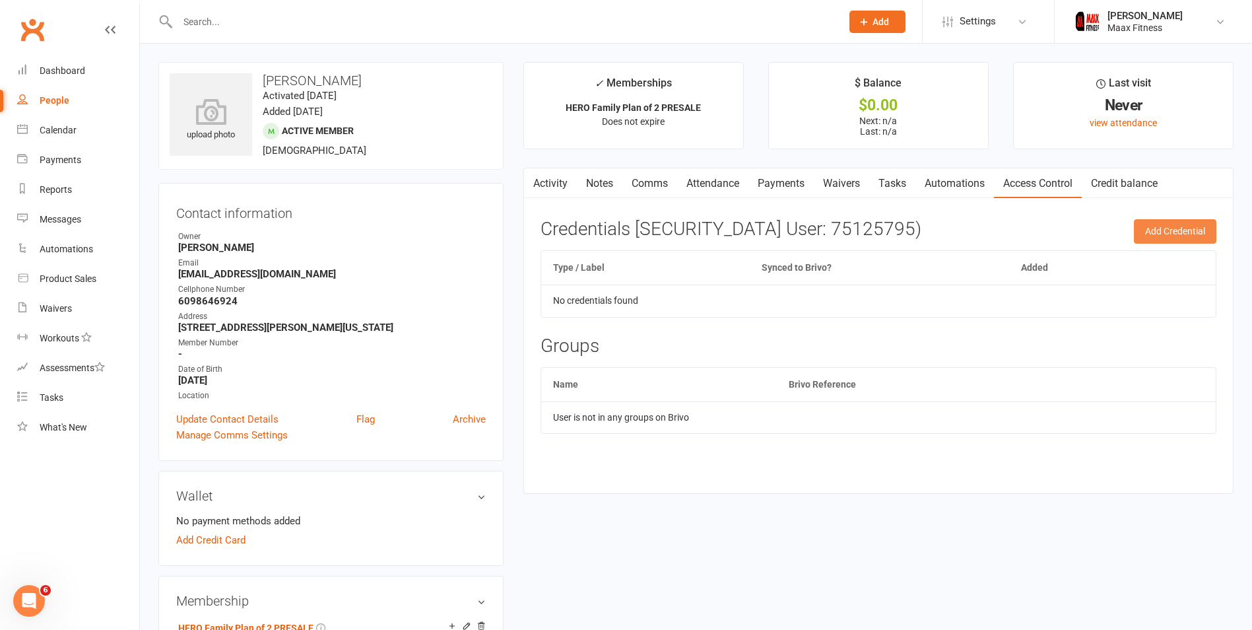
click at [1147, 234] on button "Add Credential" at bounding box center [1175, 231] width 83 height 24
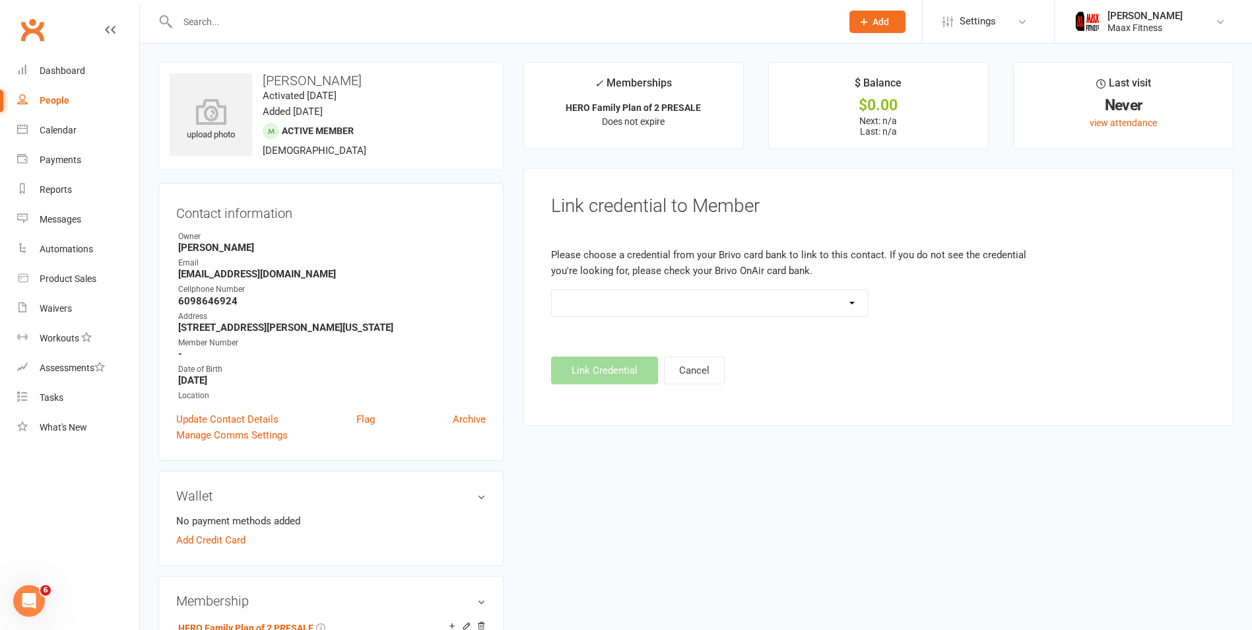
click at [639, 304] on select at bounding box center [710, 303] width 316 height 26
drag, startPoint x: 639, startPoint y: 304, endPoint x: 603, endPoint y: 248, distance: 66.3
click at [639, 302] on select at bounding box center [710, 303] width 316 height 26
click at [273, 77] on h3 "[PERSON_NAME]" at bounding box center [331, 80] width 323 height 15
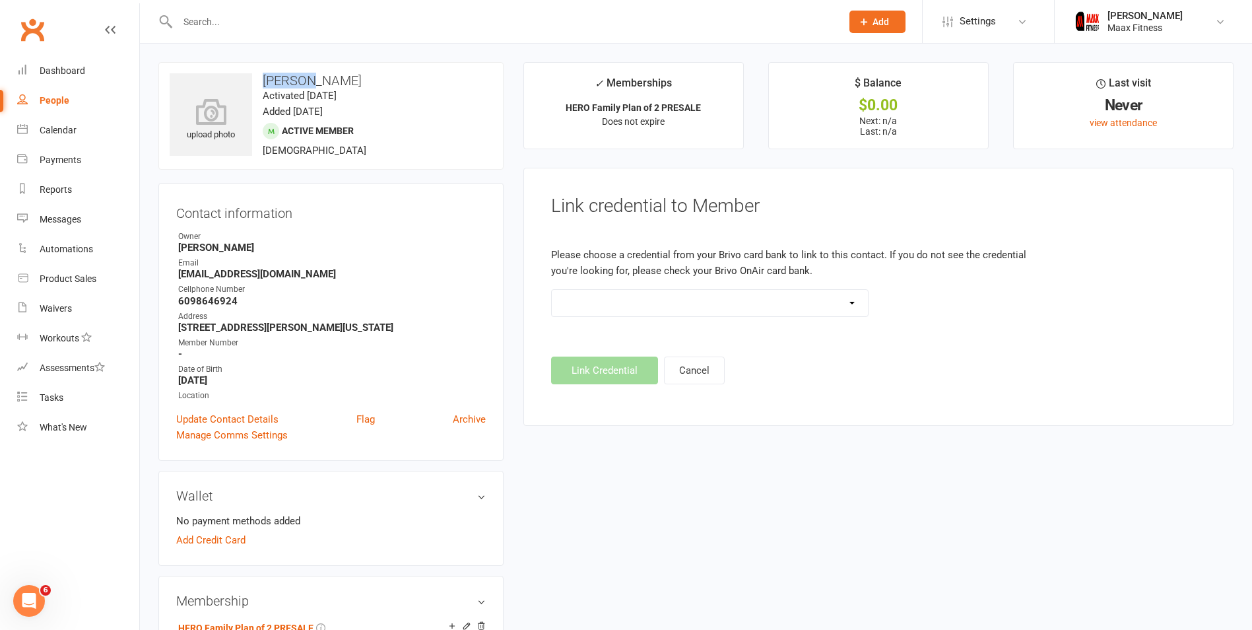
copy h3 "[PERSON_NAME]"
click at [311, 85] on h3 "[PERSON_NAME]" at bounding box center [331, 80] width 323 height 15
click at [268, 415] on link "Update Contact Details" at bounding box center [227, 419] width 102 height 16
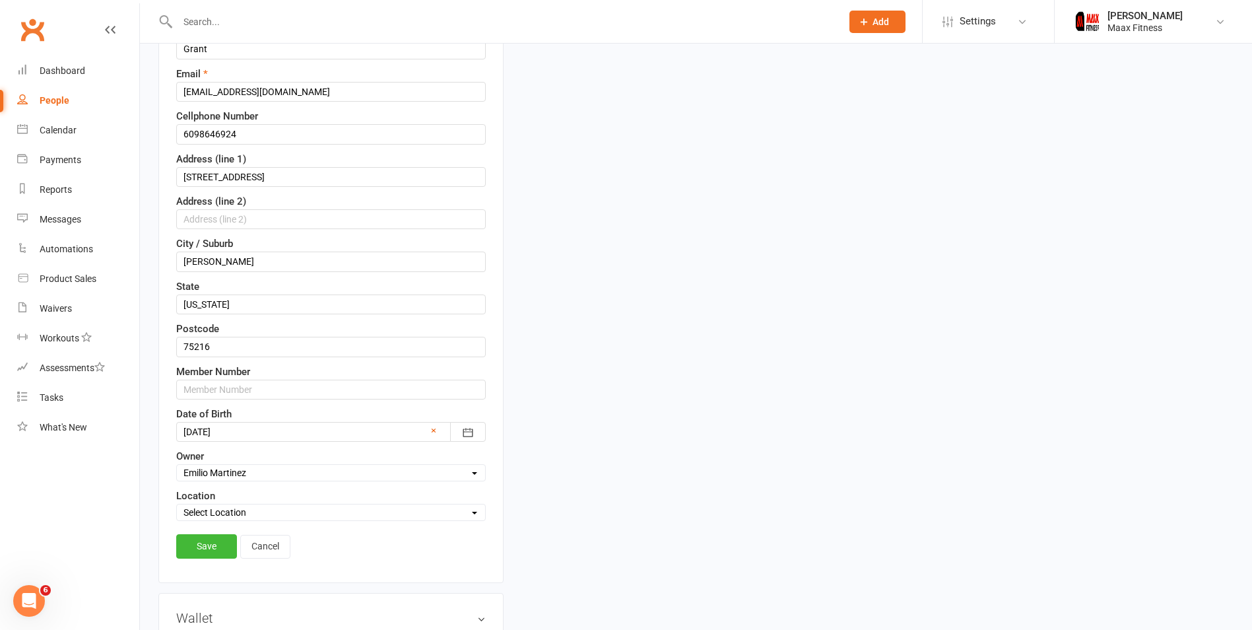
scroll to position [260, 0]
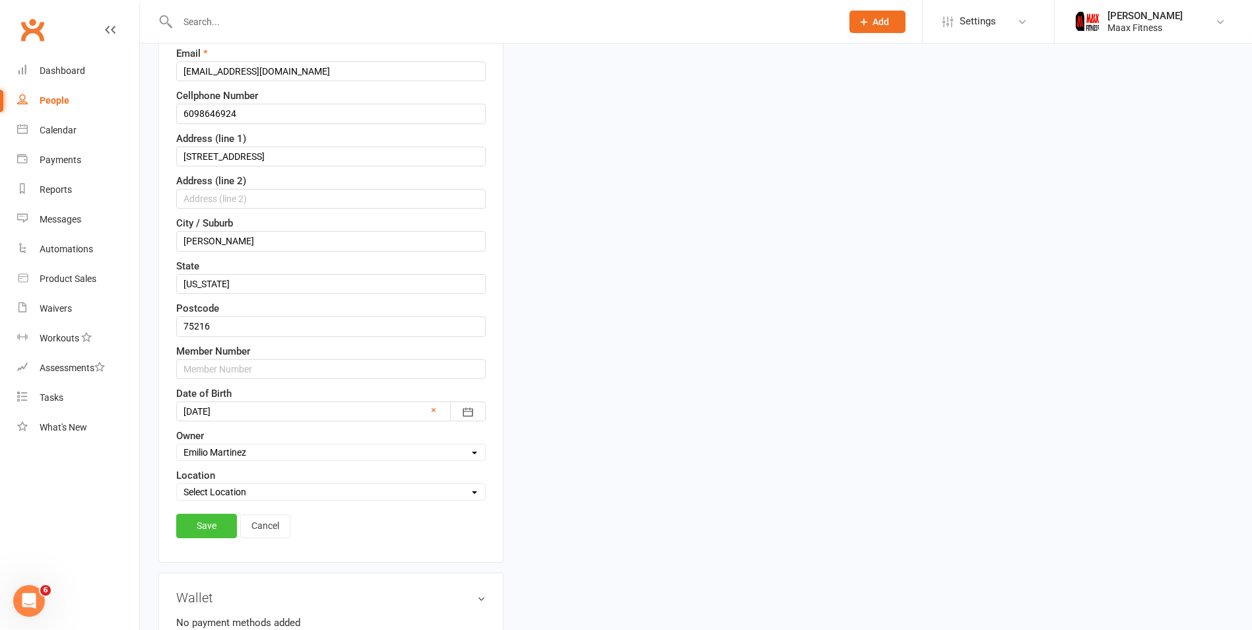
click at [221, 523] on link "Save" at bounding box center [206, 526] width 61 height 24
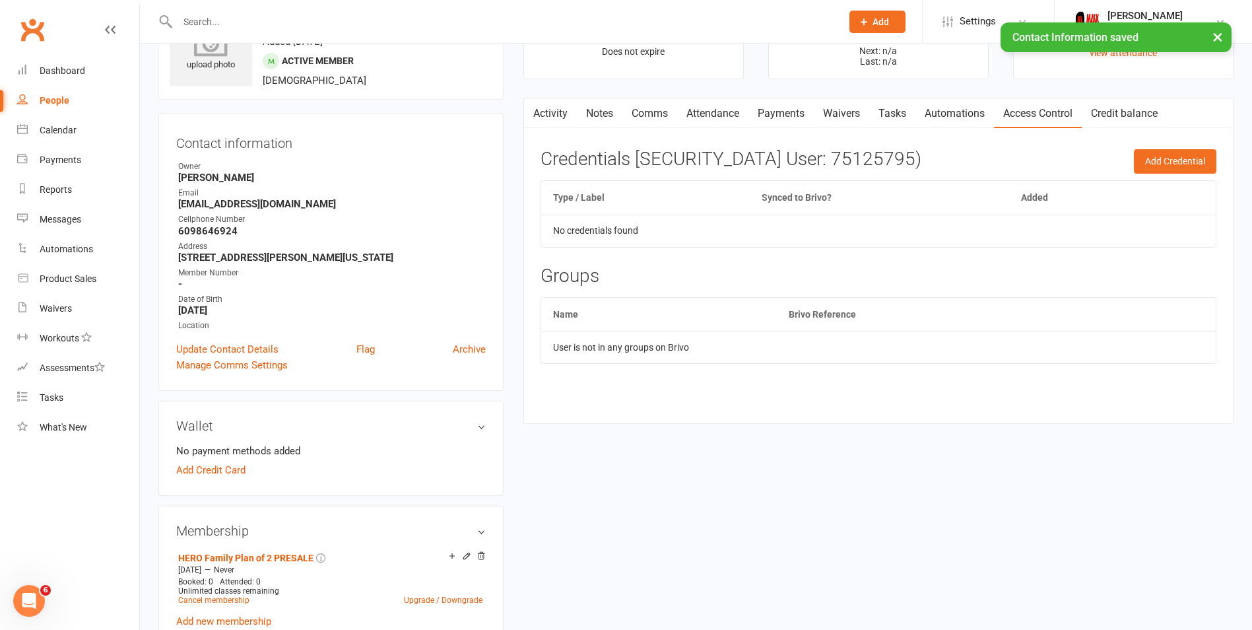
scroll to position [0, 0]
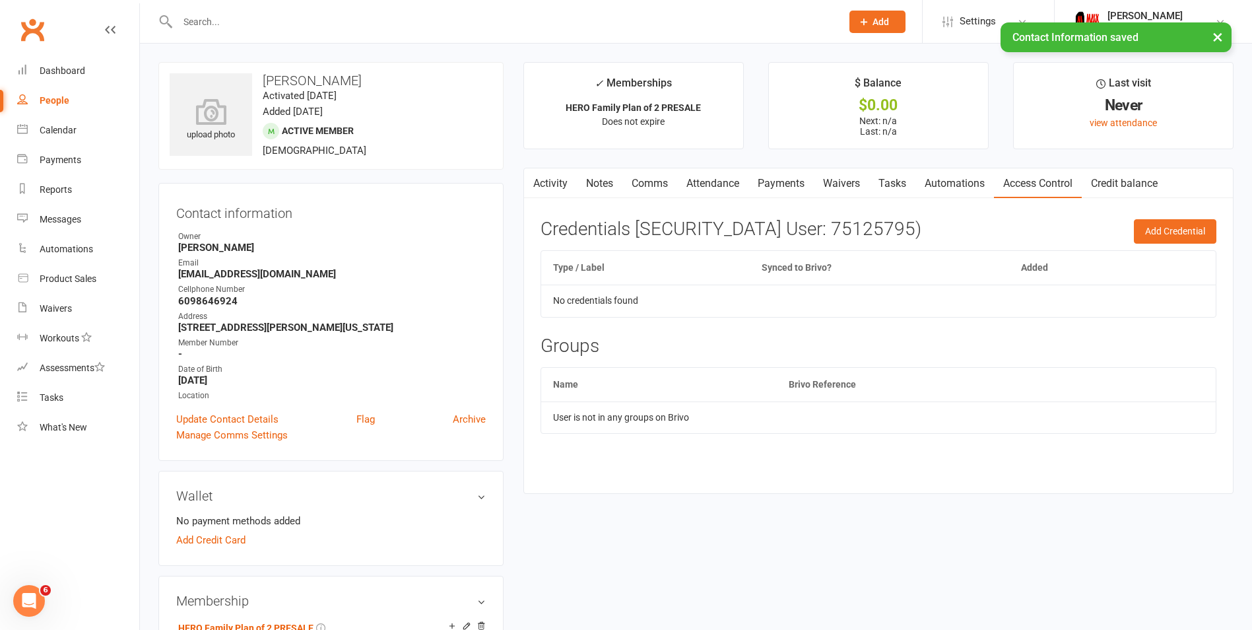
click at [64, 104] on div "People" at bounding box center [55, 100] width 30 height 11
select select "100"
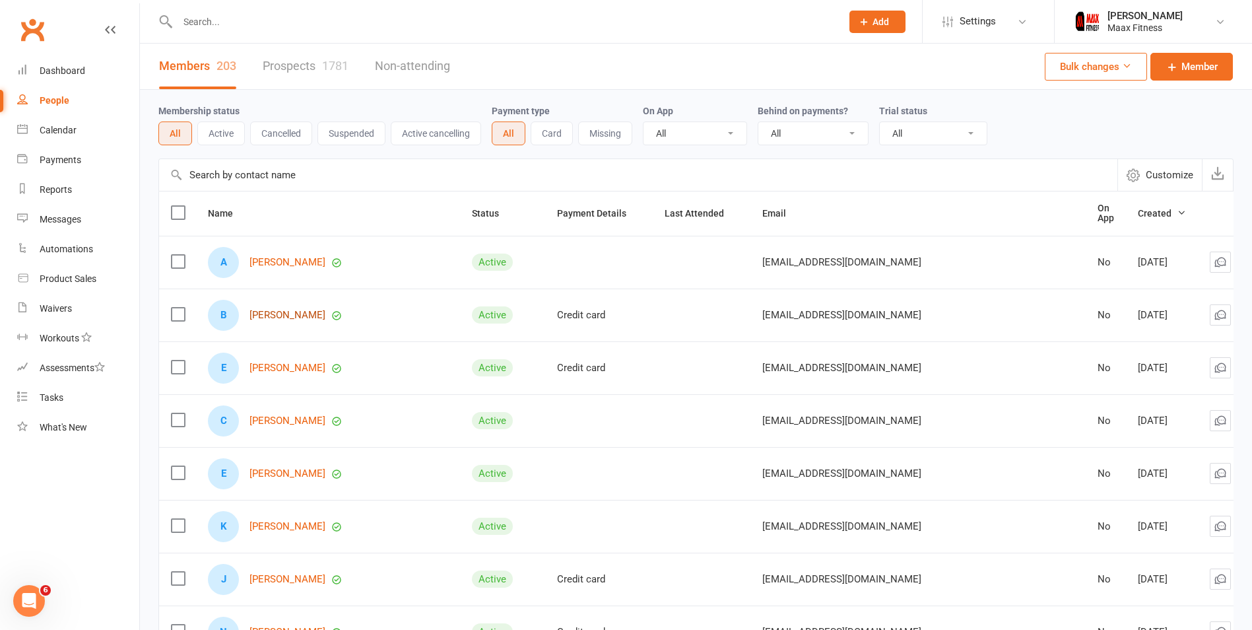
click at [289, 311] on link "[PERSON_NAME]" at bounding box center [288, 315] width 76 height 11
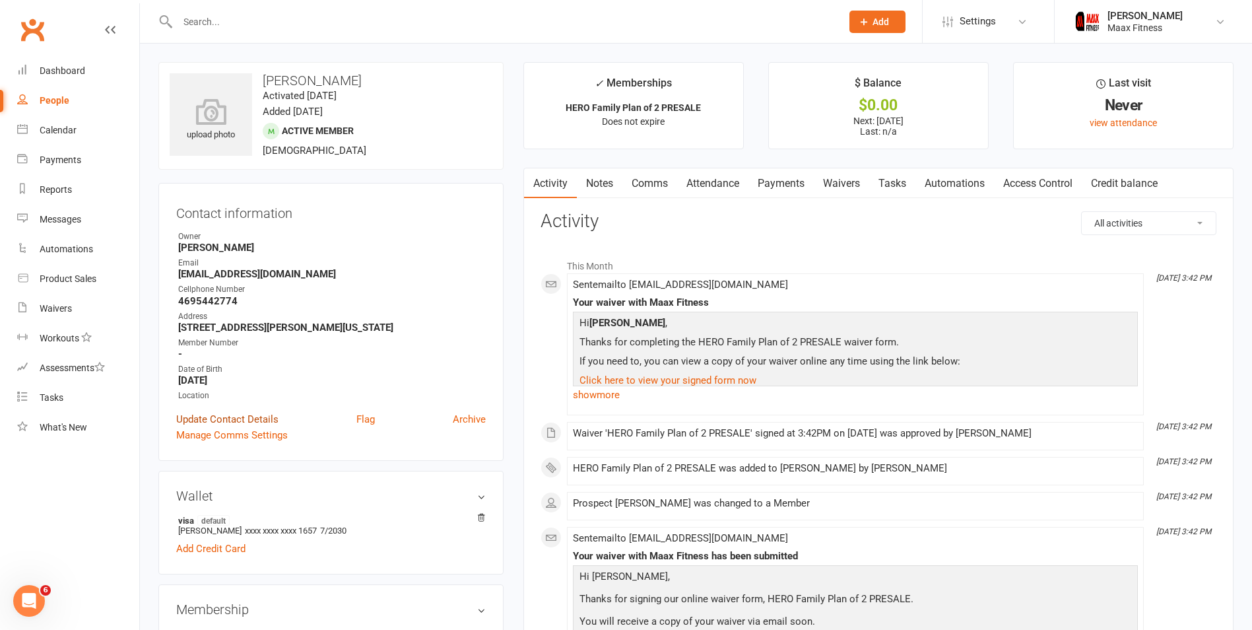
click at [267, 418] on link "Update Contact Details" at bounding box center [227, 419] width 102 height 16
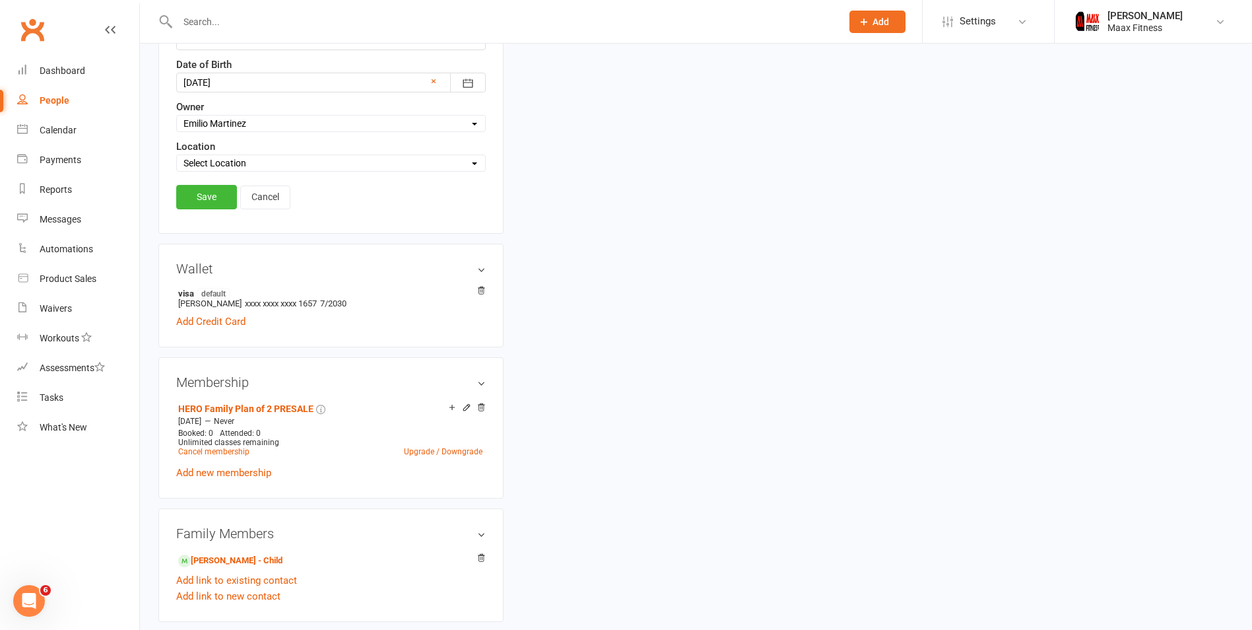
scroll to position [458, 0]
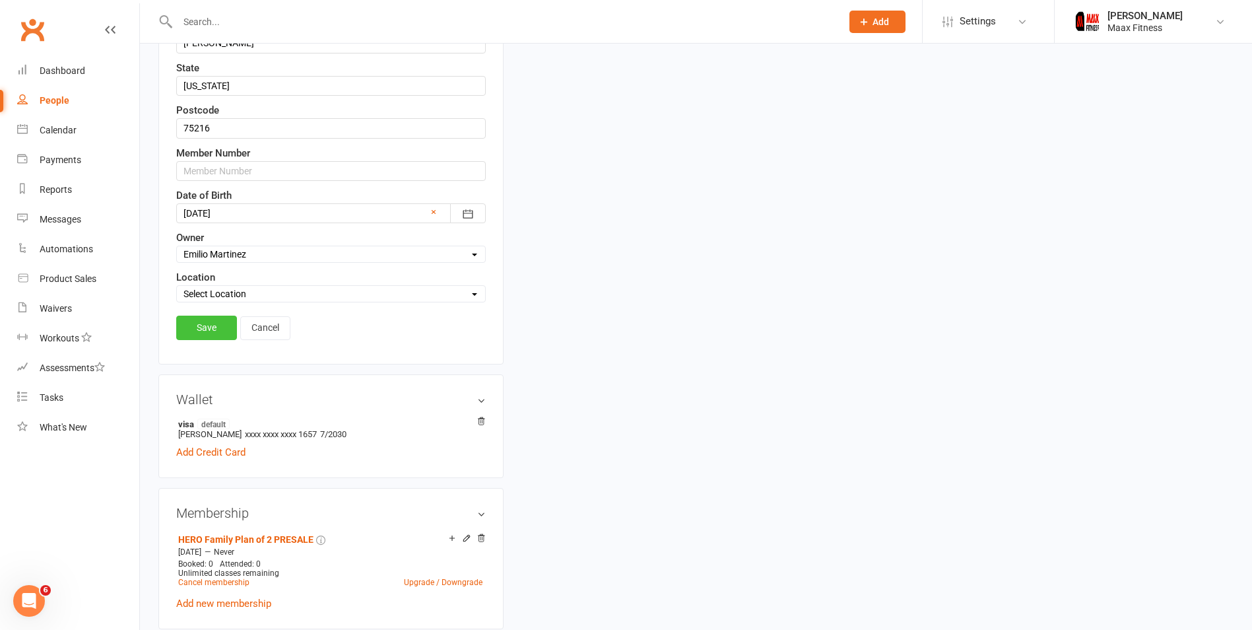
click at [224, 329] on link "Save" at bounding box center [206, 328] width 61 height 24
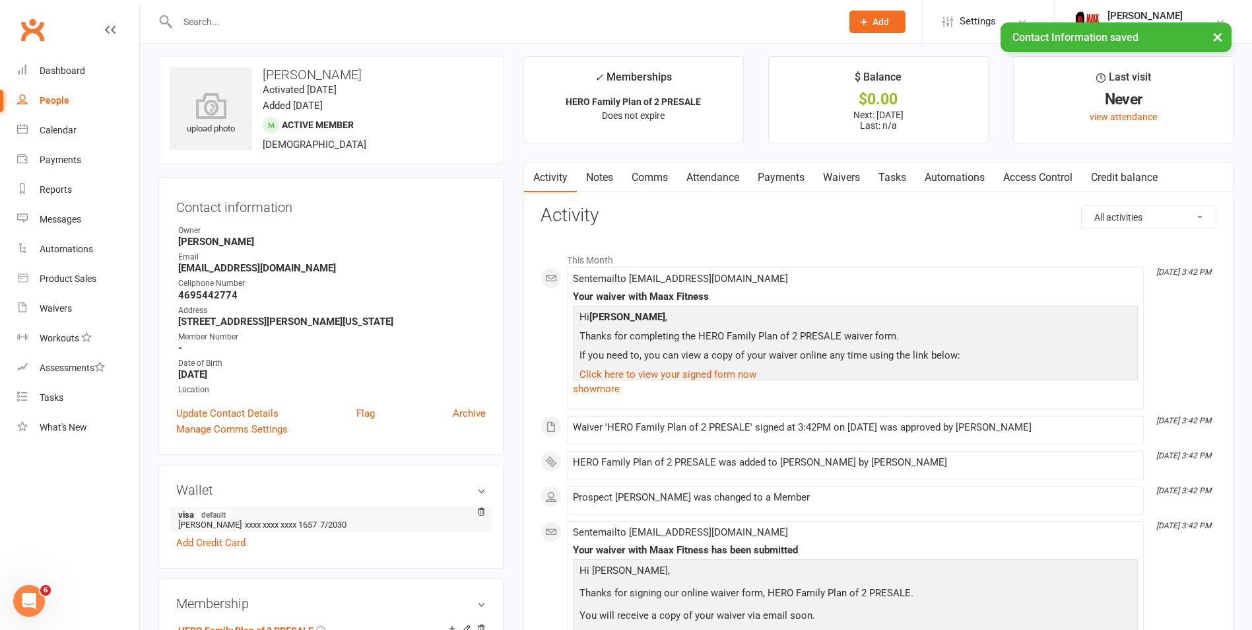
scroll to position [0, 0]
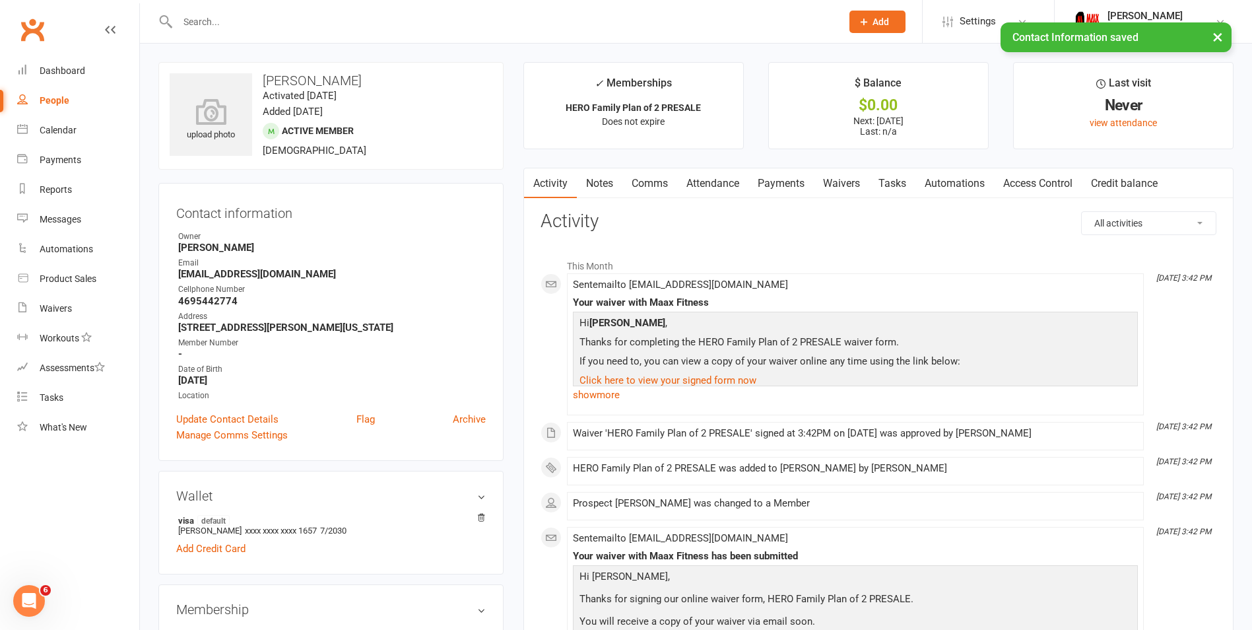
click at [263, 271] on strong "[EMAIL_ADDRESS][DOMAIN_NAME]" at bounding box center [332, 274] width 308 height 12
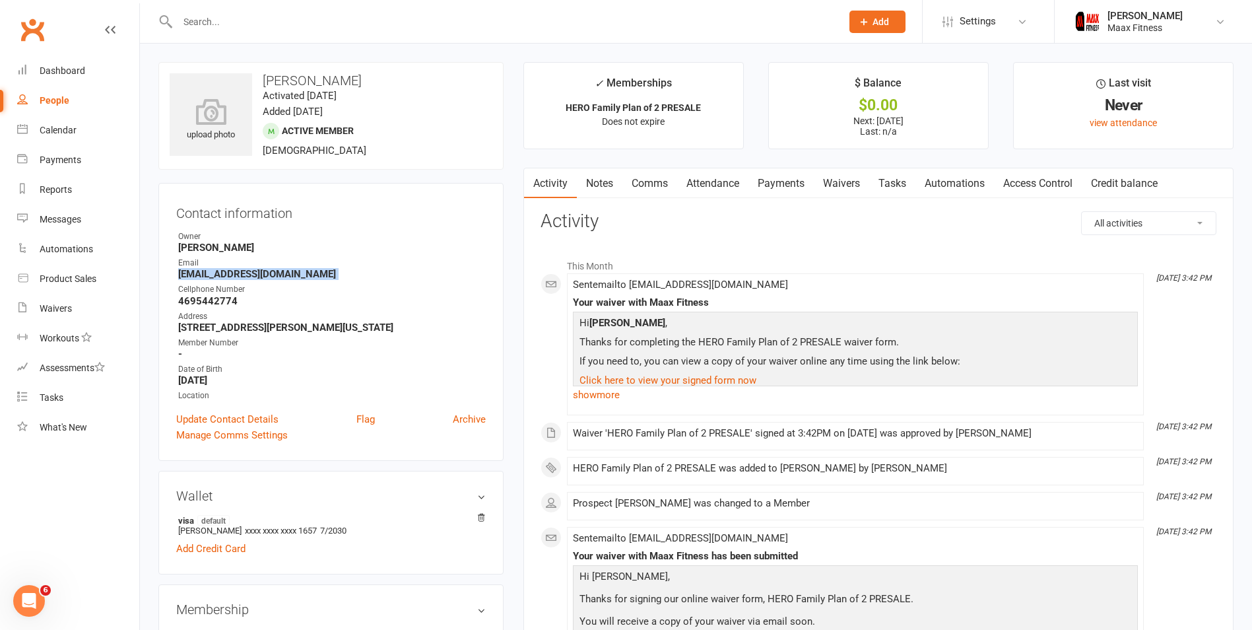
copy render-form-field "[EMAIL_ADDRESS][DOMAIN_NAME]"
click at [1023, 182] on link "Access Control" at bounding box center [1038, 183] width 88 height 30
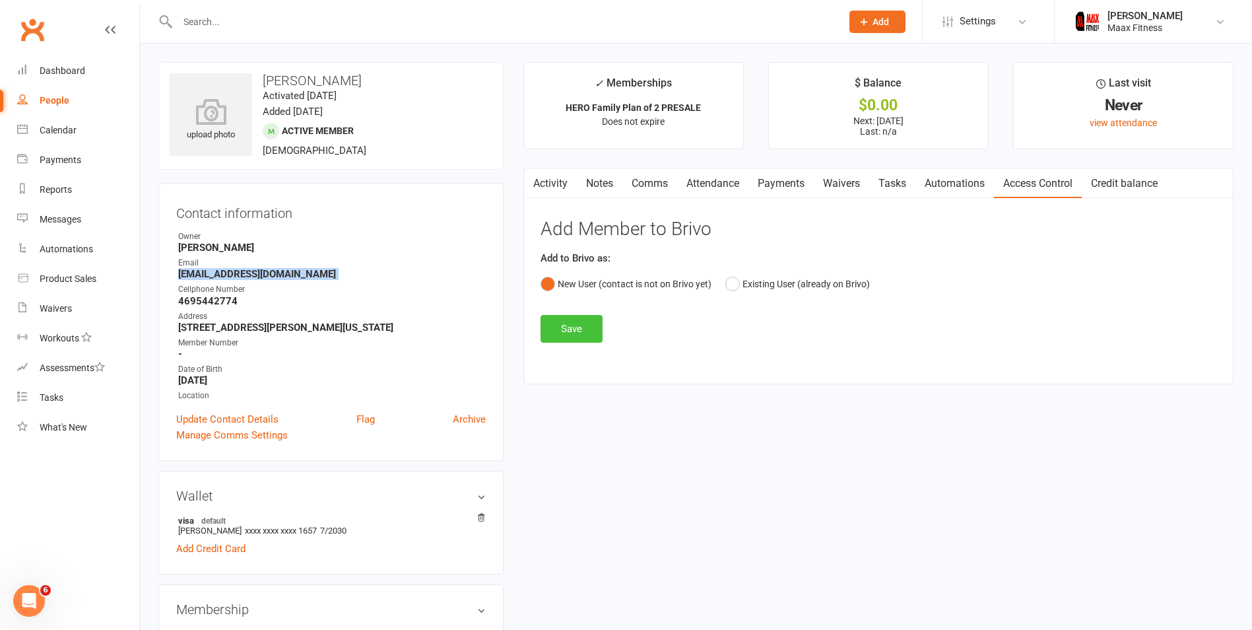
click at [577, 335] on button "Save" at bounding box center [572, 329] width 62 height 28
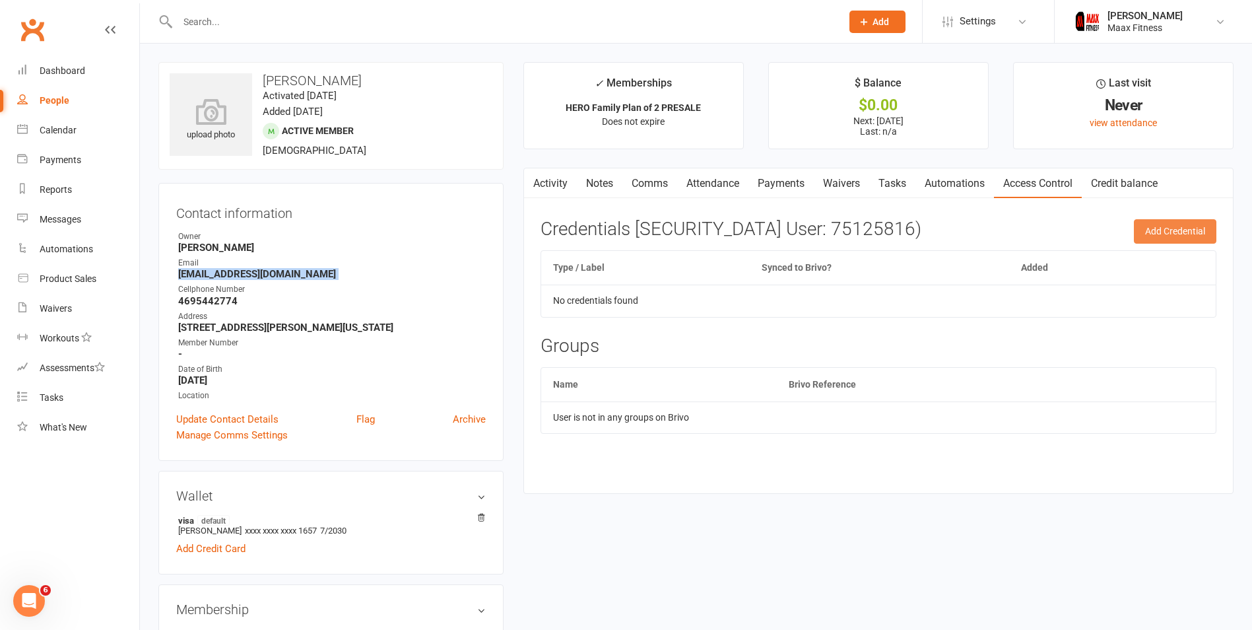
click at [1156, 224] on button "Add Credential" at bounding box center [1175, 231] width 83 height 24
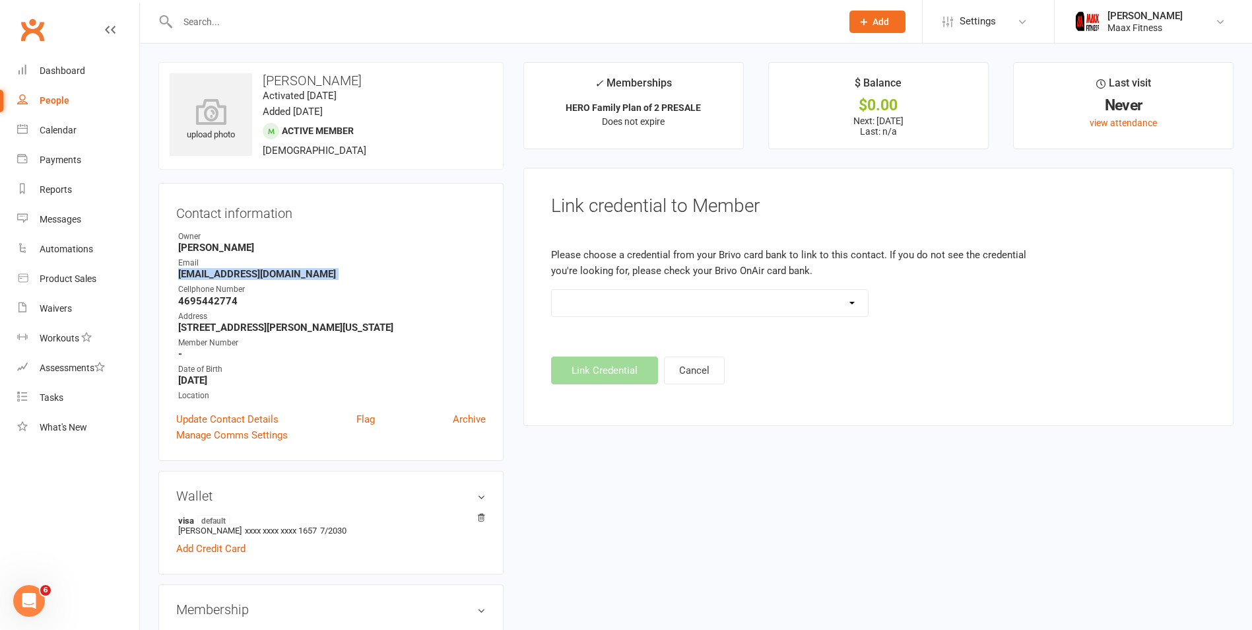
click at [656, 304] on select at bounding box center [710, 303] width 316 height 26
click at [281, 77] on h3 "[PERSON_NAME]" at bounding box center [331, 80] width 323 height 15
copy h3 "[PERSON_NAME]"
click at [335, 86] on h3 "[PERSON_NAME]" at bounding box center [331, 80] width 323 height 15
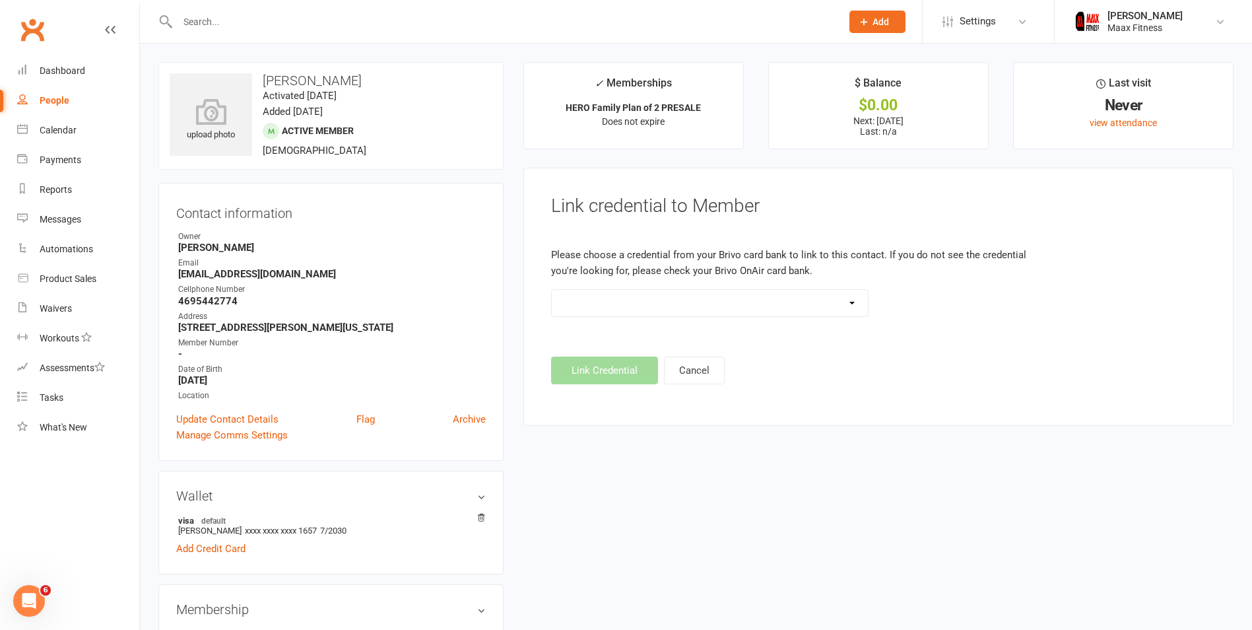
click at [335, 86] on h3 "[PERSON_NAME]" at bounding box center [331, 80] width 323 height 15
copy h3 "Grant"
click at [224, 298] on strong "4695442774" at bounding box center [332, 301] width 308 height 12
copy strong "4695442774"
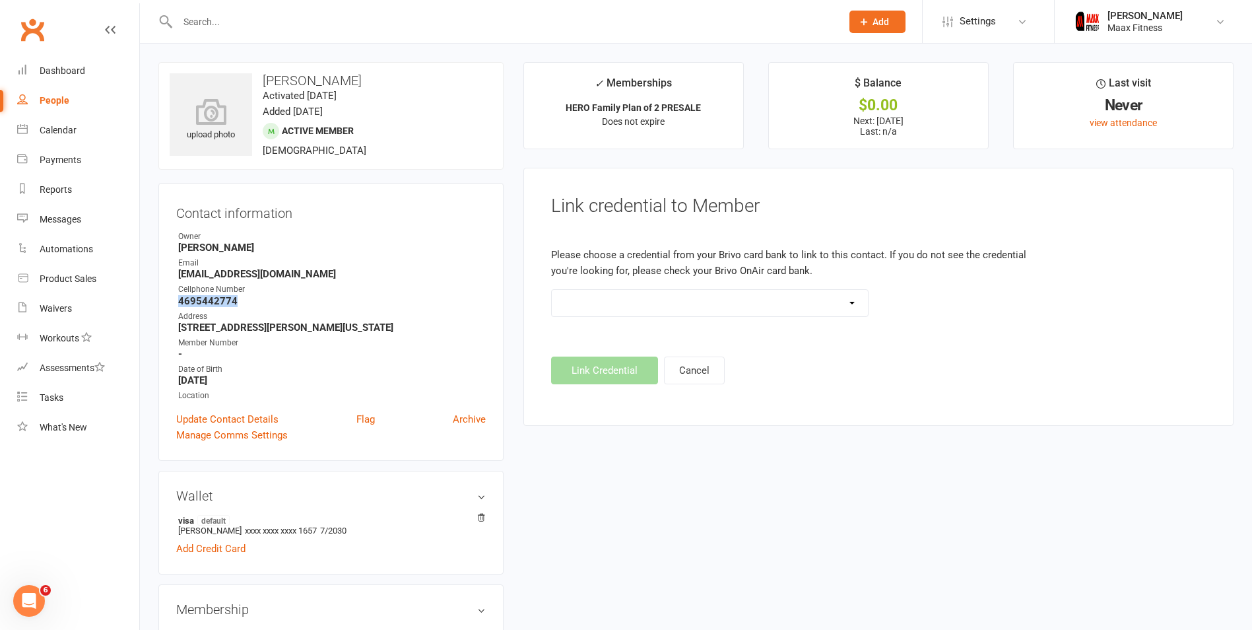
click at [236, 274] on strong "[EMAIL_ADDRESS][DOMAIN_NAME]" at bounding box center [332, 274] width 308 height 12
copy render-form-field "[EMAIL_ADDRESS][DOMAIN_NAME]"
click at [46, 104] on div "People" at bounding box center [55, 100] width 30 height 11
select select "100"
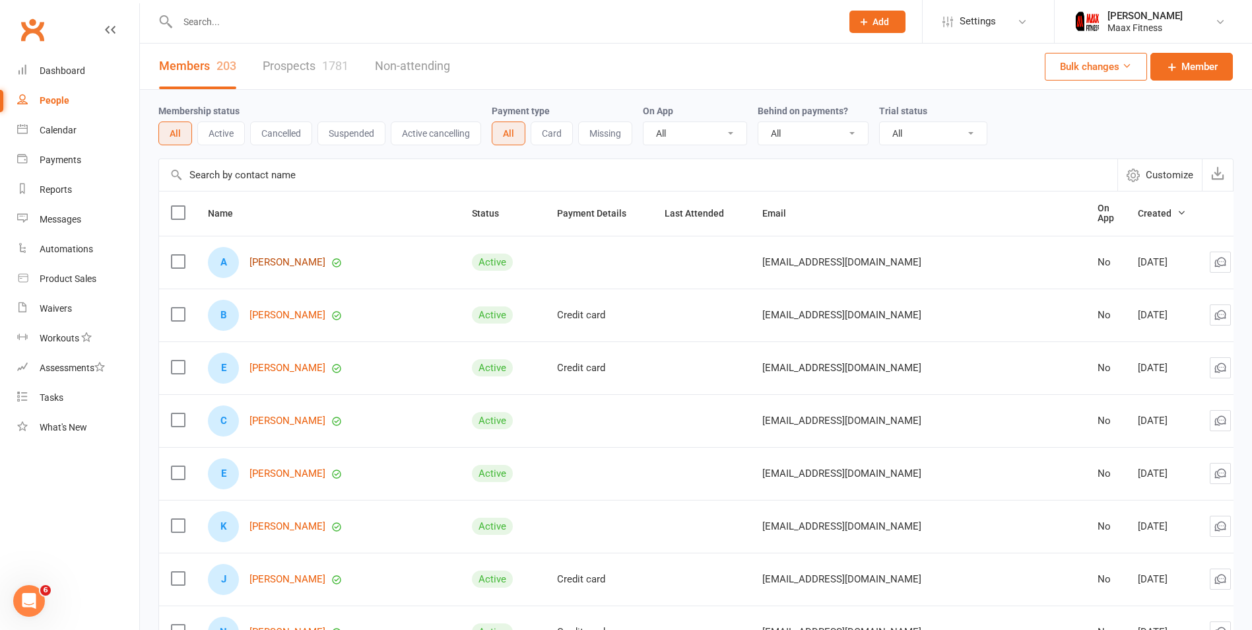
click at [280, 262] on link "[PERSON_NAME]" at bounding box center [288, 262] width 76 height 11
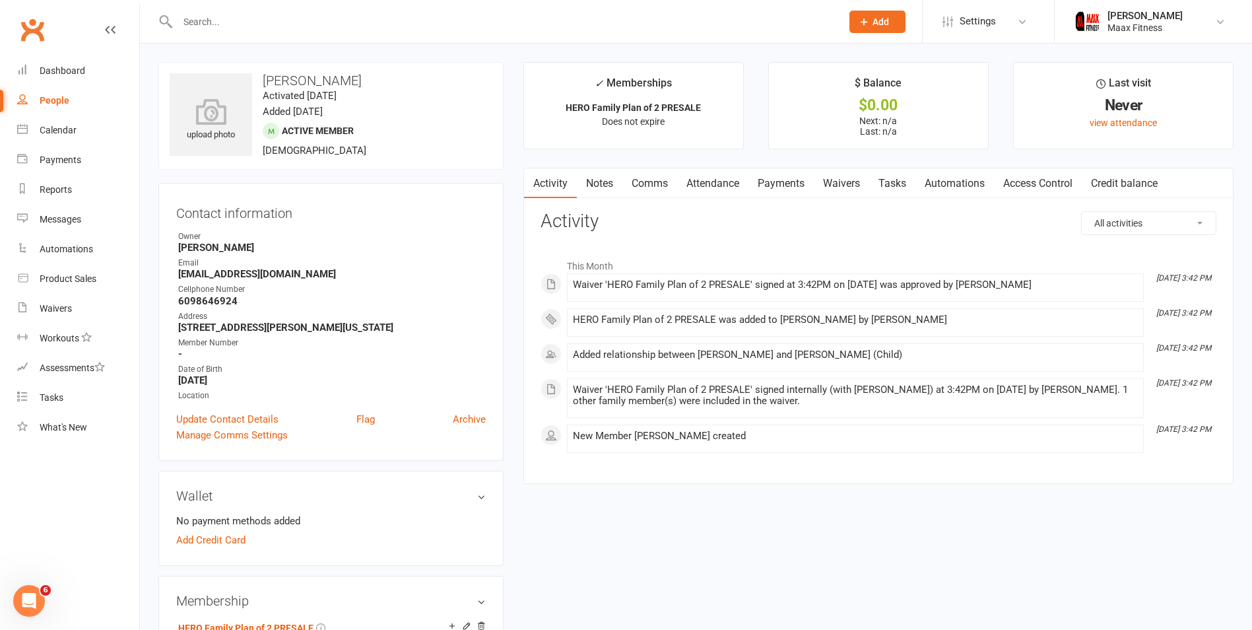
click at [204, 301] on strong "6098646924" at bounding box center [332, 301] width 308 height 12
copy strong "6098646924"
click at [71, 74] on div "Dashboard" at bounding box center [63, 70] width 46 height 11
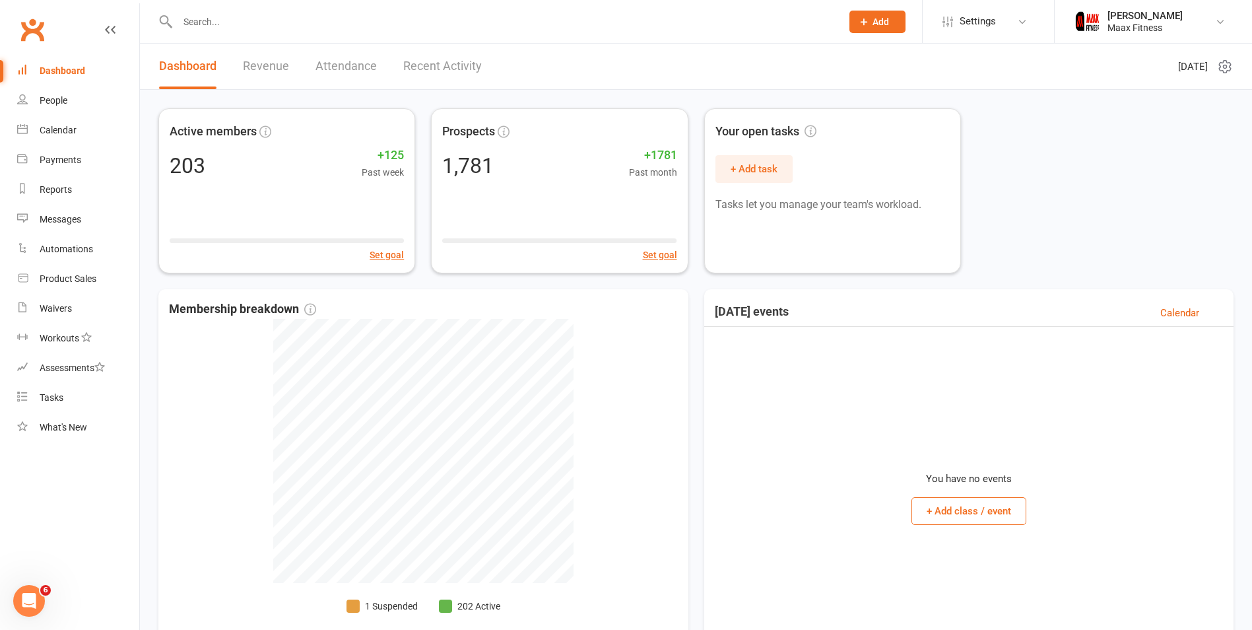
click at [267, 71] on link "Revenue" at bounding box center [266, 67] width 46 height 46
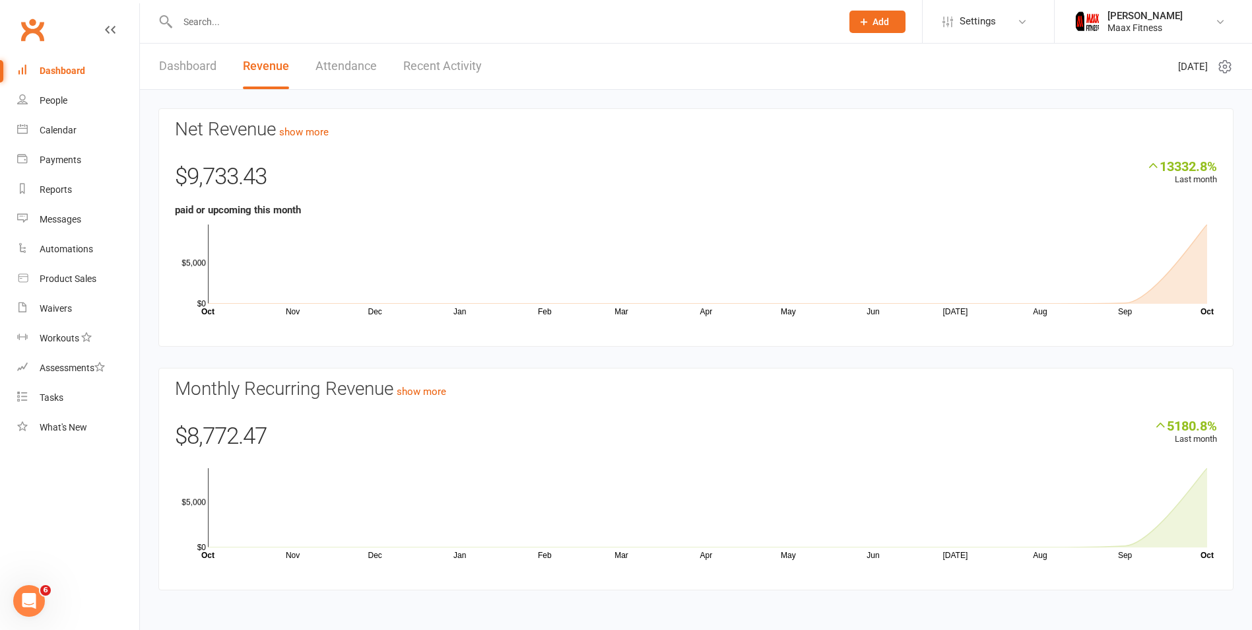
click at [207, 68] on link "Dashboard" at bounding box center [187, 67] width 57 height 46
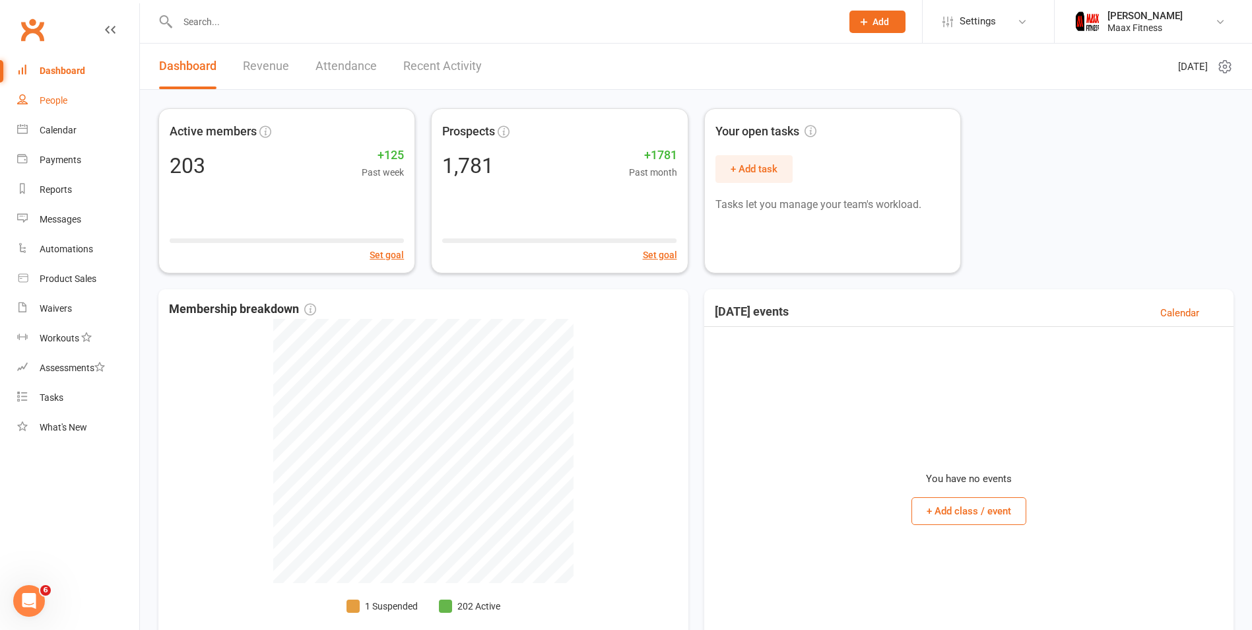
click at [61, 98] on div "People" at bounding box center [54, 100] width 28 height 11
select select "100"
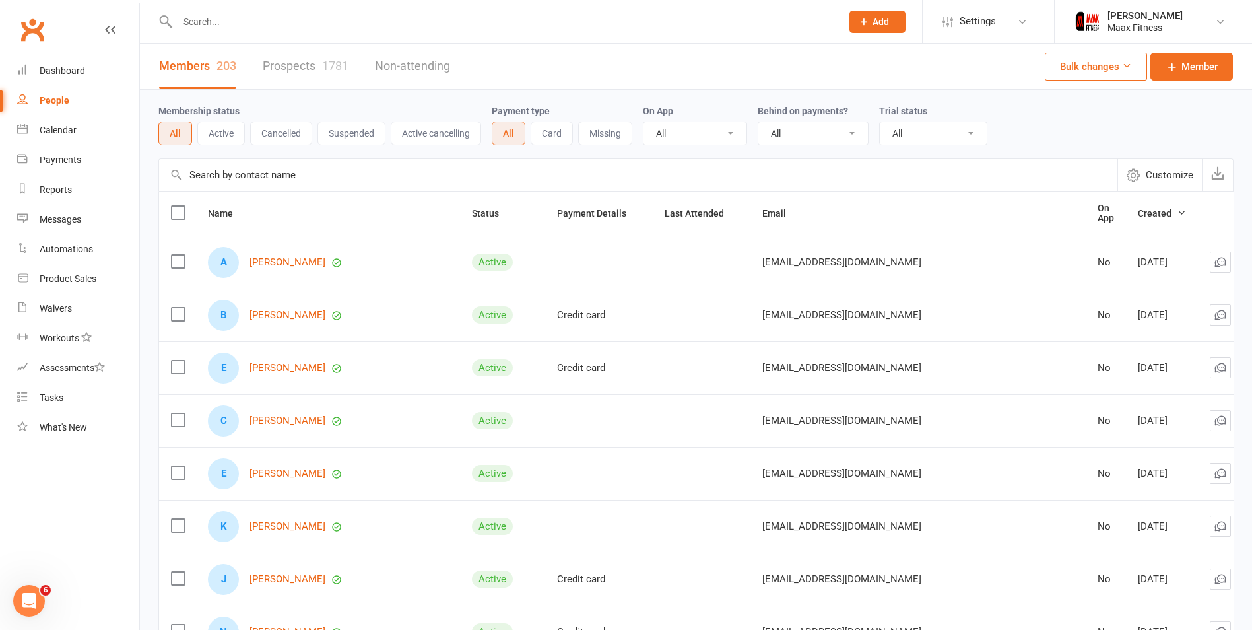
click at [76, 100] on link "People" at bounding box center [78, 101] width 122 height 30
click at [82, 63] on link "Dashboard" at bounding box center [78, 71] width 122 height 30
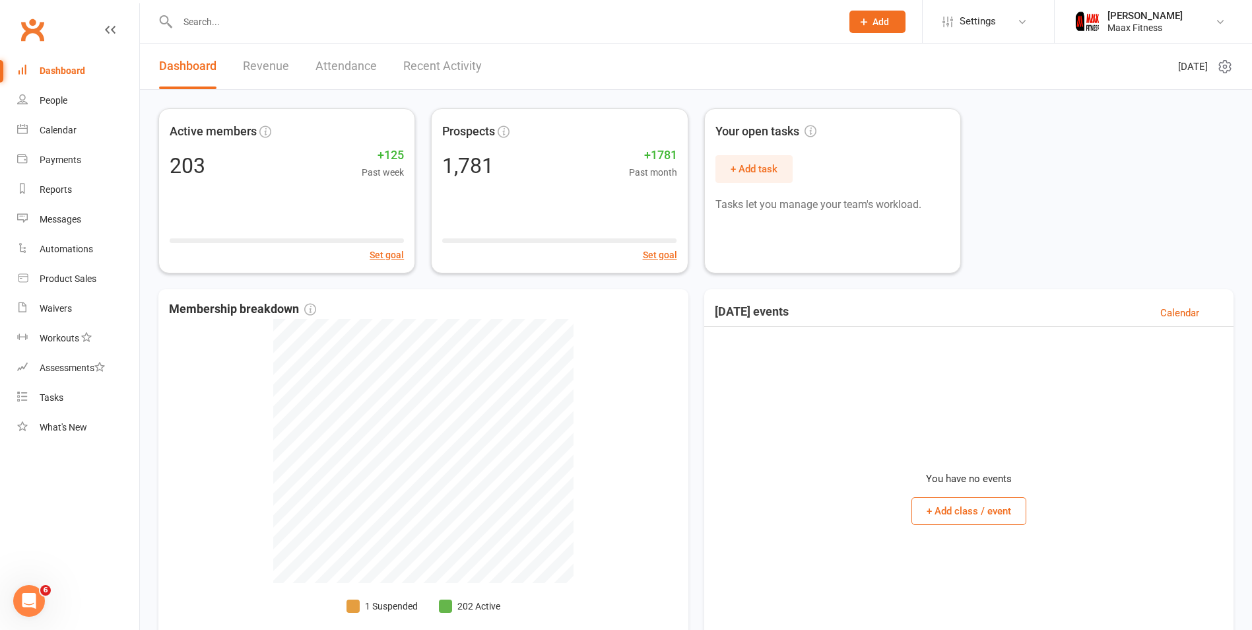
click at [326, 67] on link "Attendance" at bounding box center [346, 67] width 61 height 46
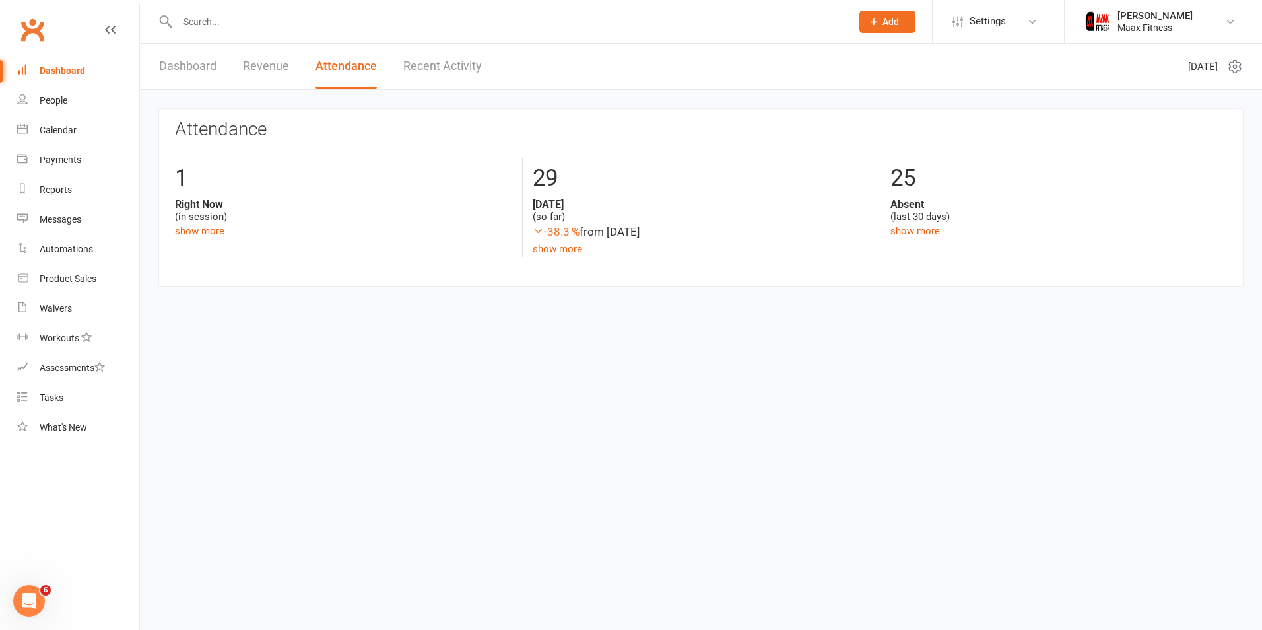
click at [173, 73] on link "Dashboard" at bounding box center [187, 67] width 57 height 46
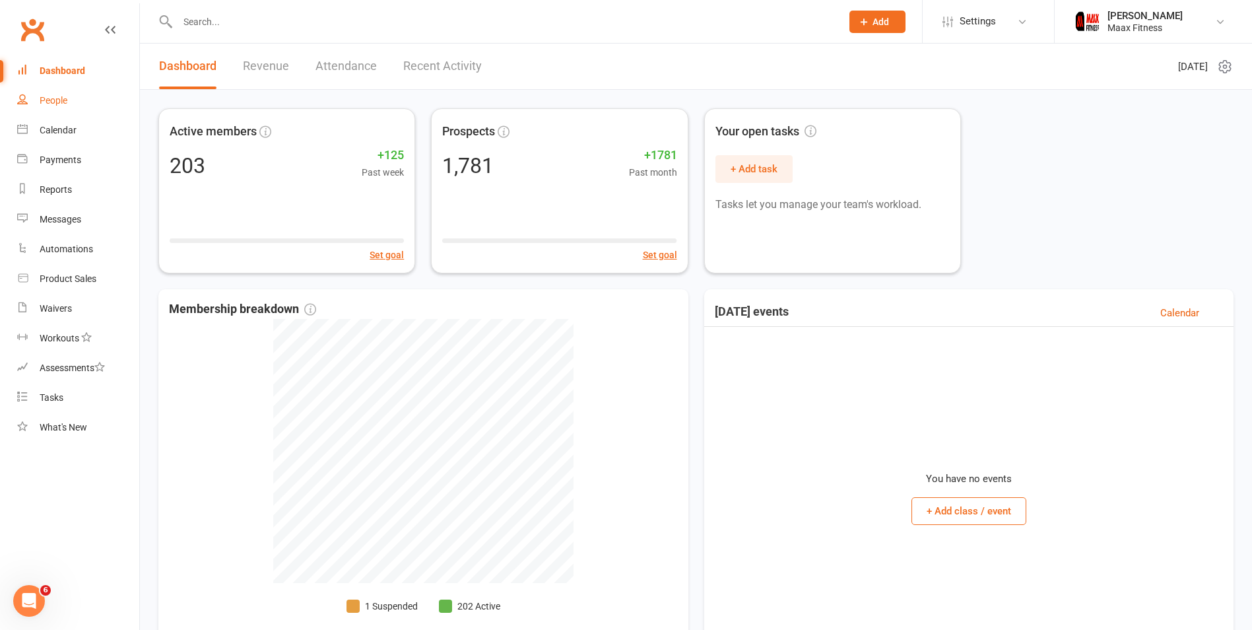
click at [77, 104] on link "People" at bounding box center [78, 101] width 122 height 30
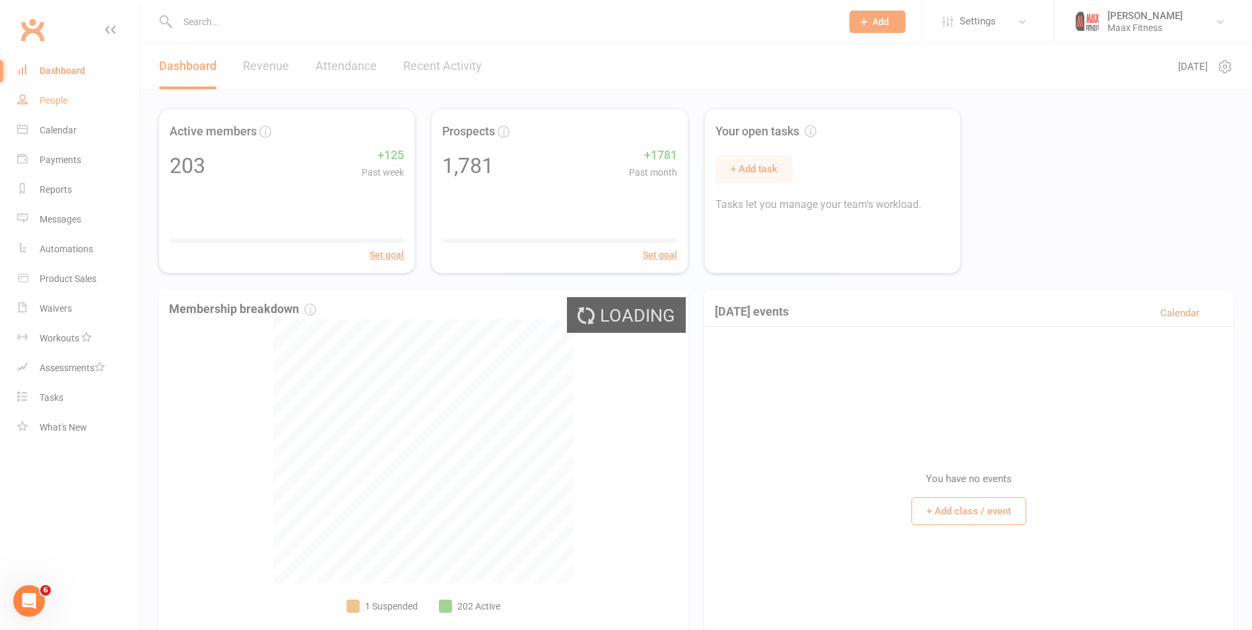
select select "100"
